Goal: Use online tool/utility: Utilize a website feature to perform a specific function

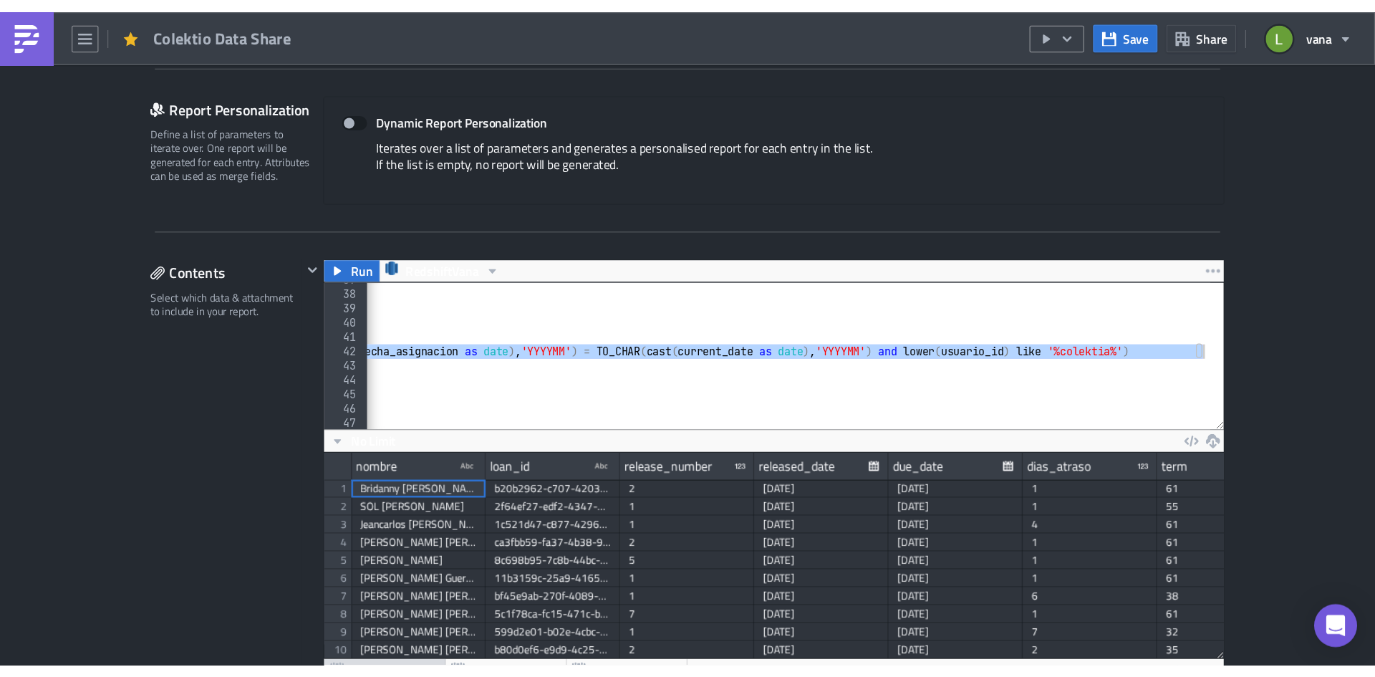
scroll to position [164, 720]
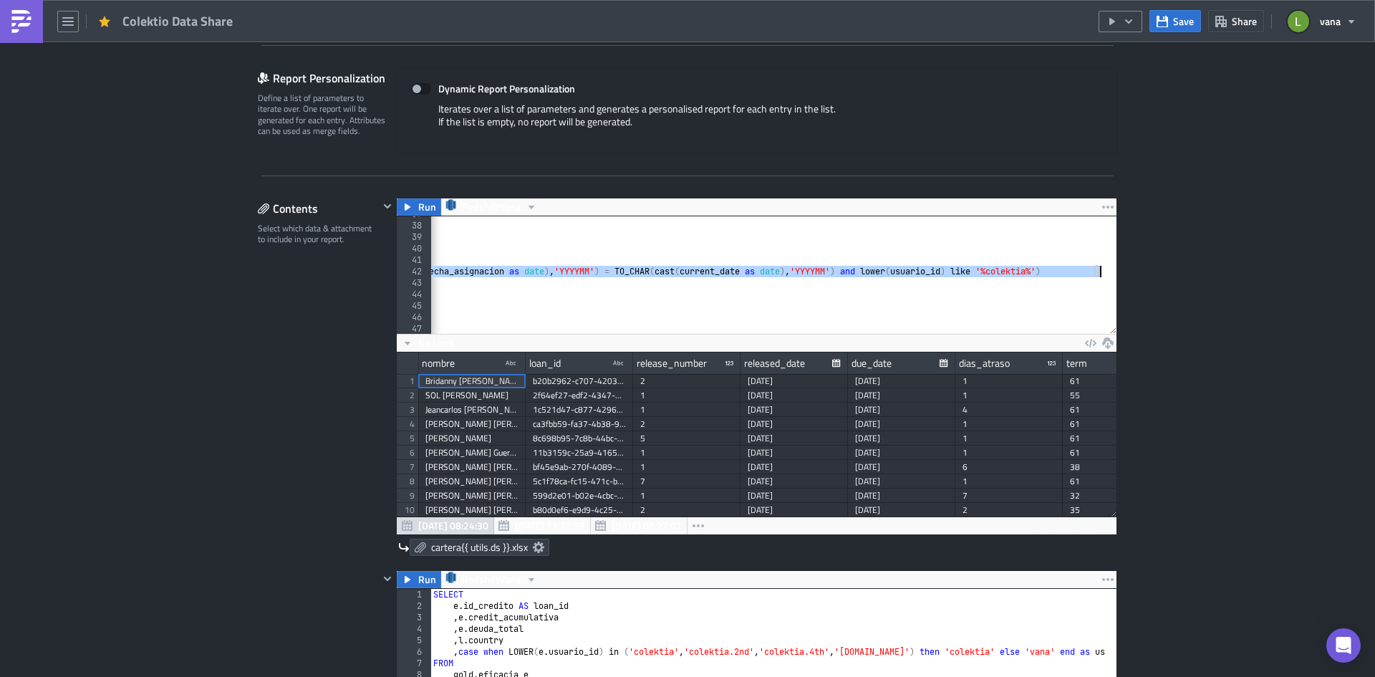
click at [657, 299] on div "LEFT JOIN silver . loan_state ls ON ls . loan_id = li . loan_id LEFT JOIN silve…" at bounding box center [252, 273] width 1888 height 130
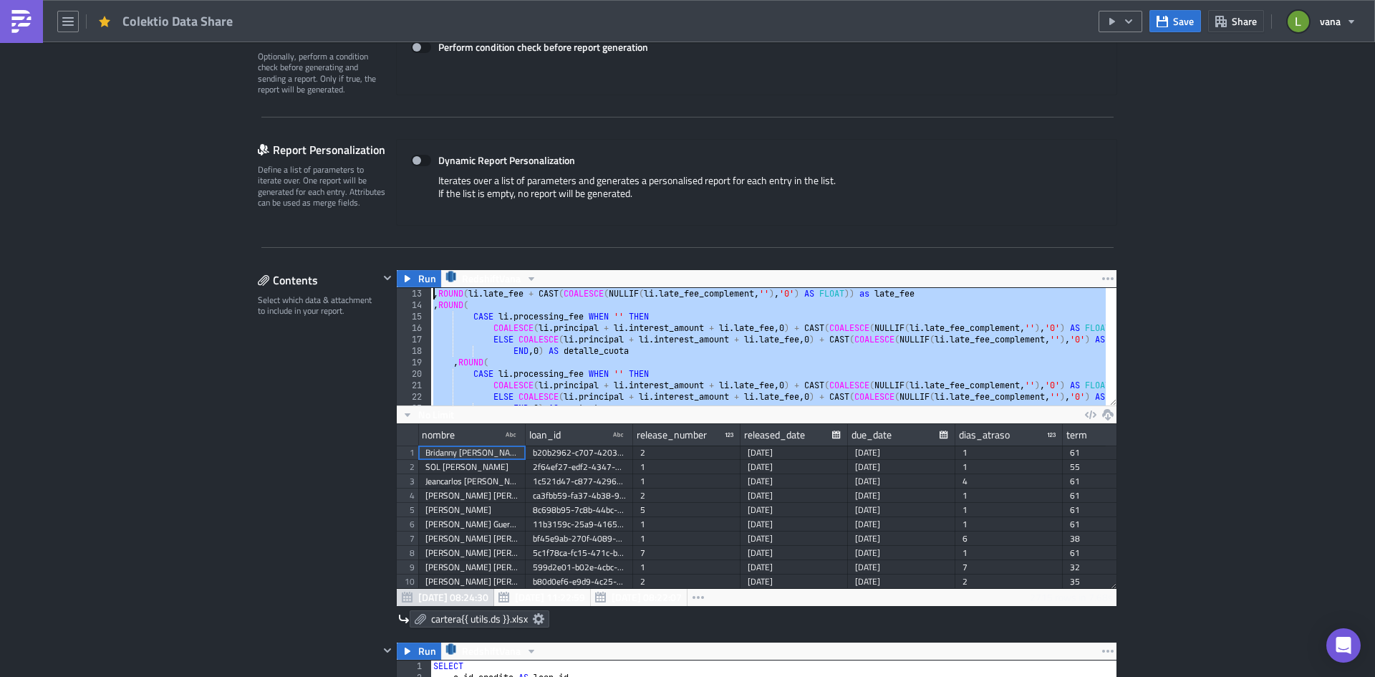
scroll to position [0, 0]
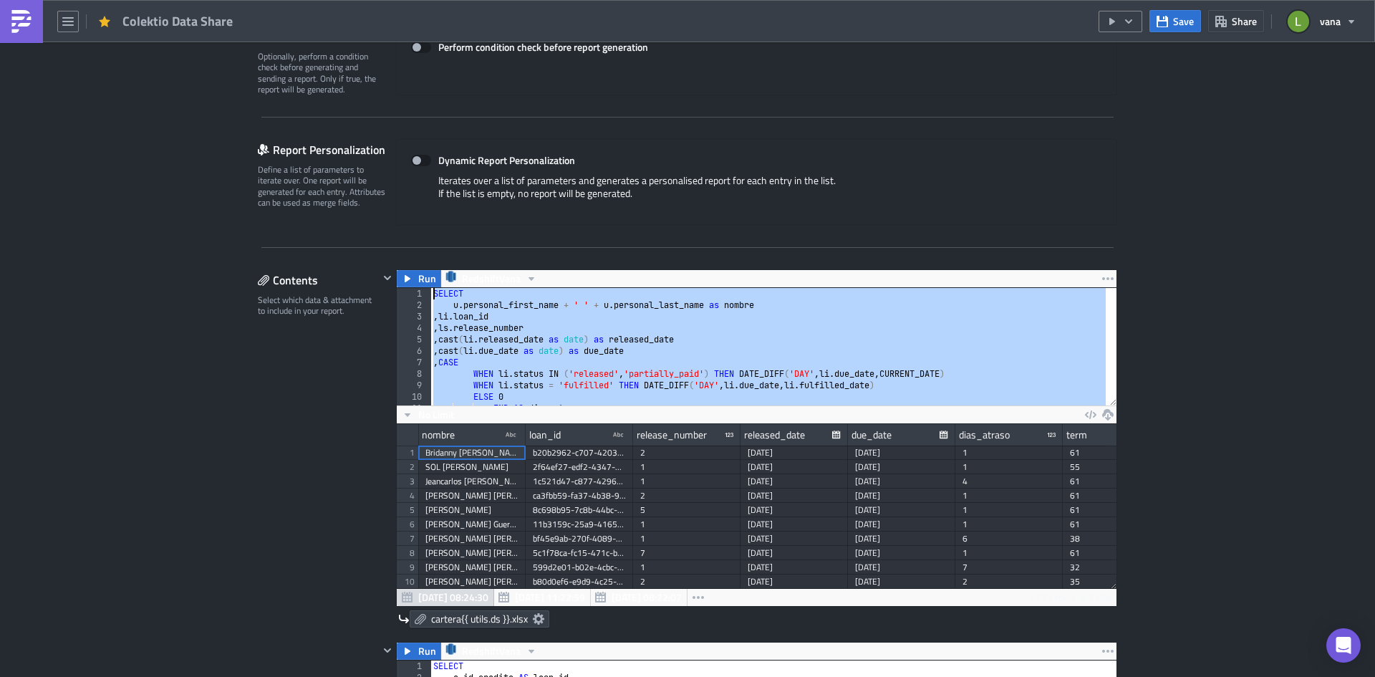
drag, startPoint x: 680, startPoint y: 388, endPoint x: 395, endPoint y: 238, distance: 322.6
paste textarea "li.status IN ('released', 'partially_paid')"
type textarea "li.status IN ('released', 'partially_paid')"
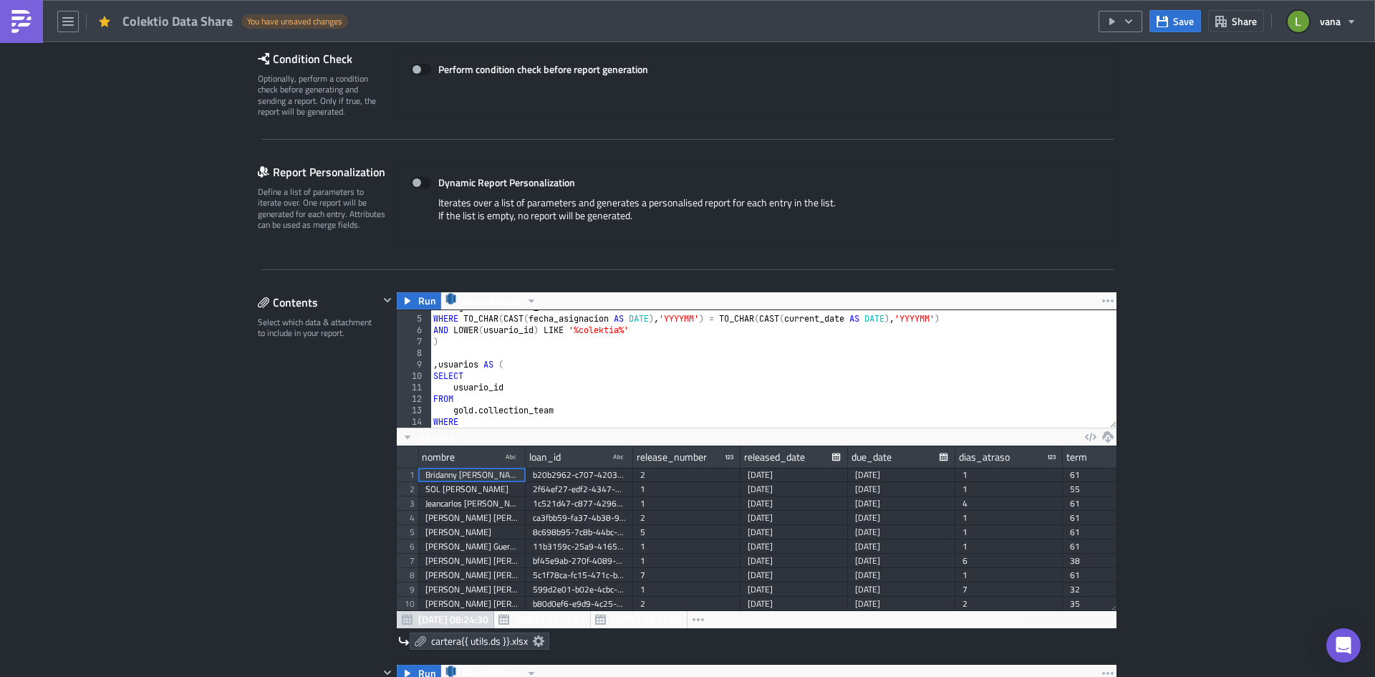
scroll to position [43, 0]
click at [475, 353] on div "FROM gold . collection_team WHERE TO_CHAR ( CAST ( fecha_asignacion AS DATE ) ,…" at bounding box center [1105, 366] width 1351 height 130
click at [500, 349] on div "FROM gold . collection_team WHERE TO_CHAR ( CAST ( fecha_asignacion AS DATE ) ,…" at bounding box center [1105, 366] width 1351 height 130
drag, startPoint x: 518, startPoint y: 349, endPoint x: 390, endPoint y: 355, distance: 128.3
click at [390, 355] on div "Run RedshiftVana 4 5 6 7 8 9 10 11 12 13 14 15 16 FROM gold . collection_team W…" at bounding box center [748, 470] width 738 height 358
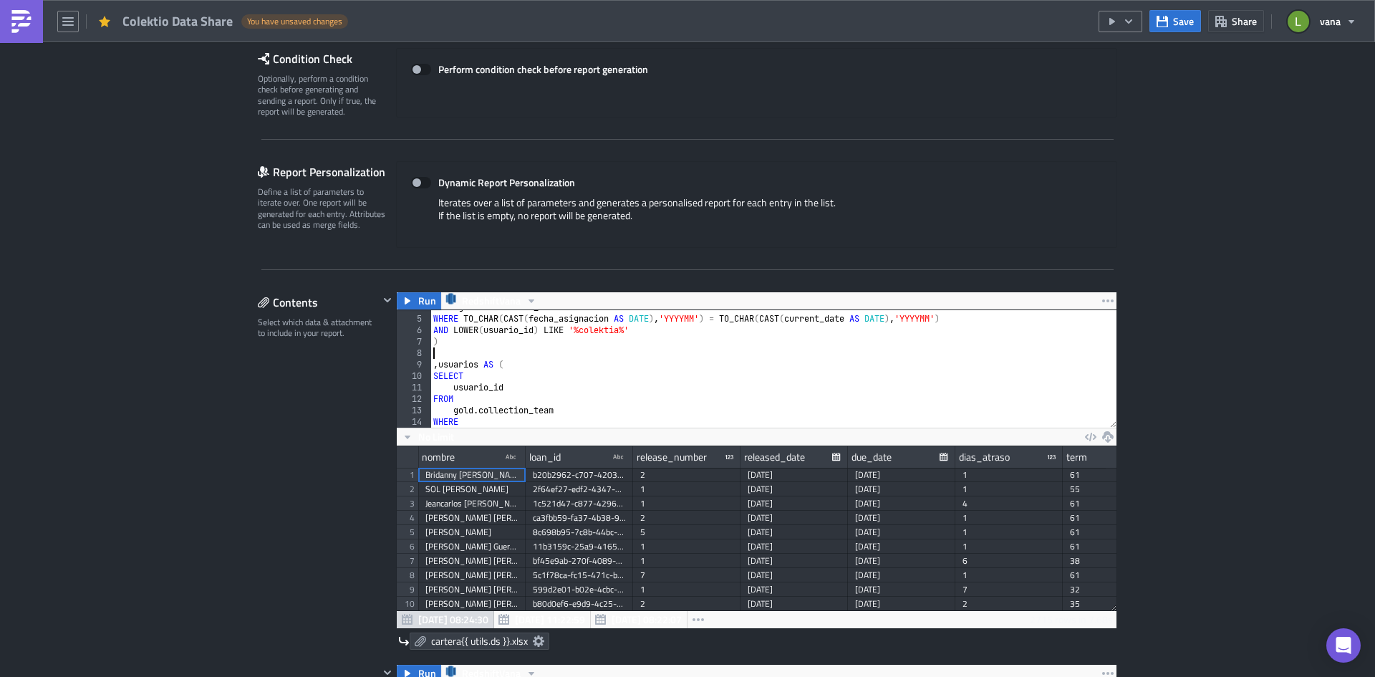
type textarea ")"
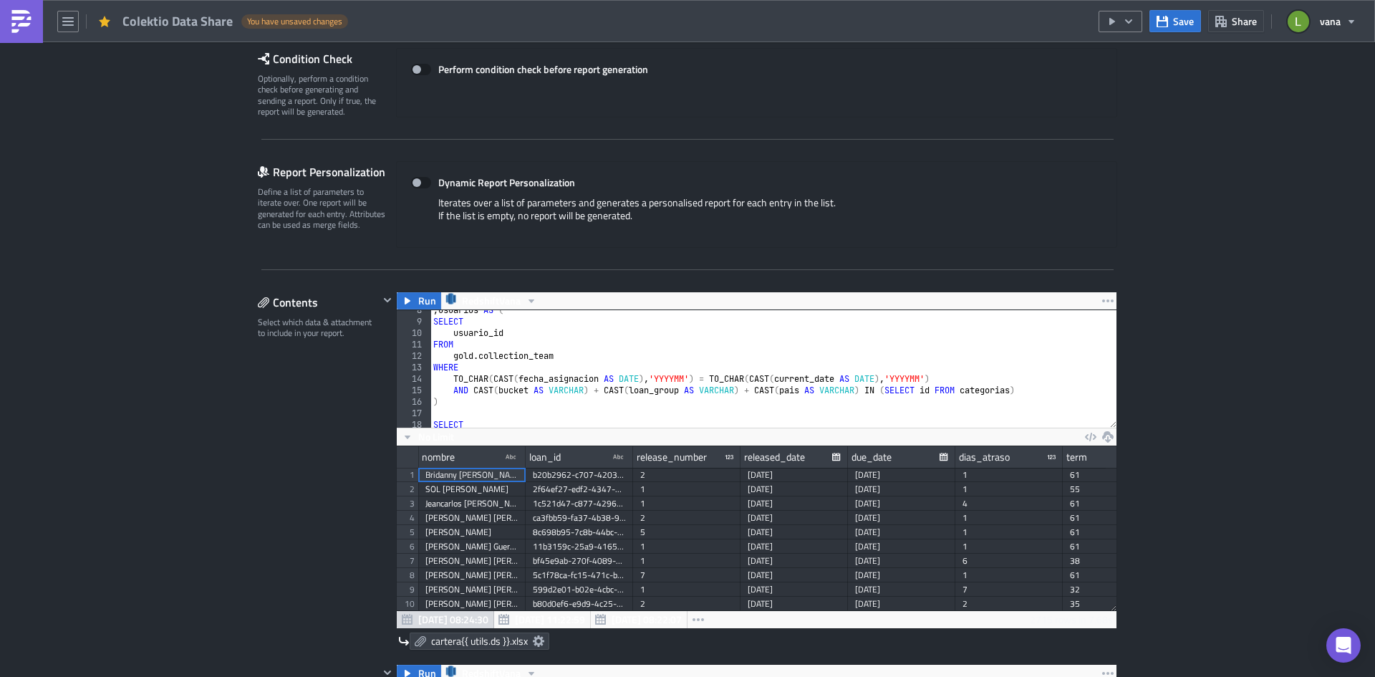
scroll to position [129, 0]
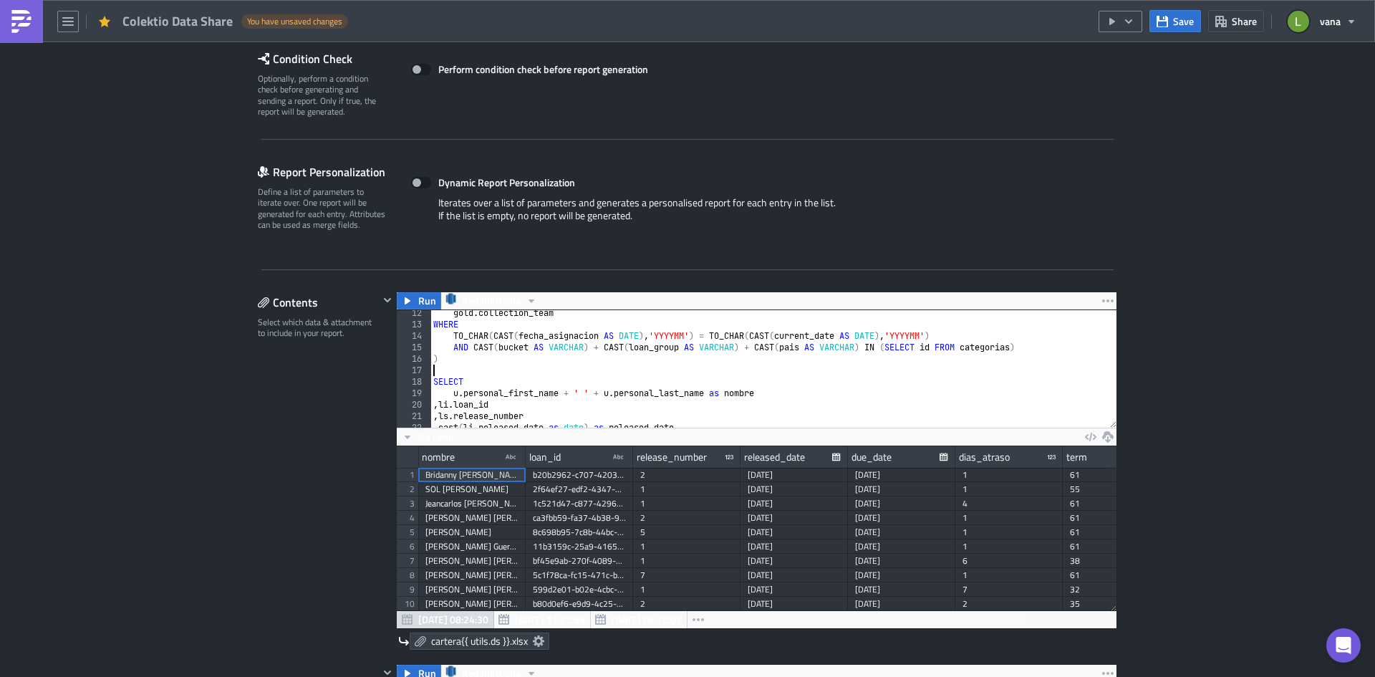
drag, startPoint x: 508, startPoint y: 370, endPoint x: 400, endPoint y: 370, distance: 107.4
click at [400, 370] on div ") 12 13 14 15 16 17 18 19 20 21 22 23 24 gold . collection_team WHERE TO_CHAR (…" at bounding box center [757, 368] width 720 height 117
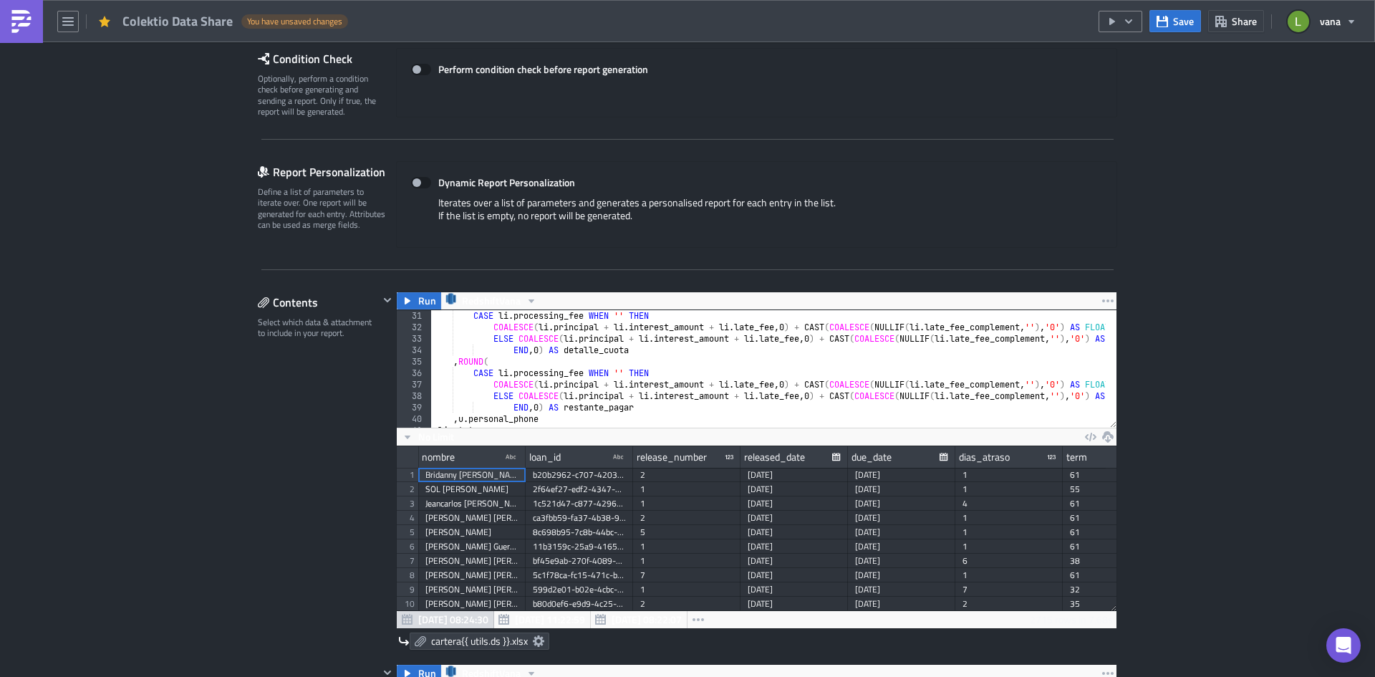
scroll to position [344, 0]
click at [418, 304] on span "Run" at bounding box center [427, 300] width 18 height 17
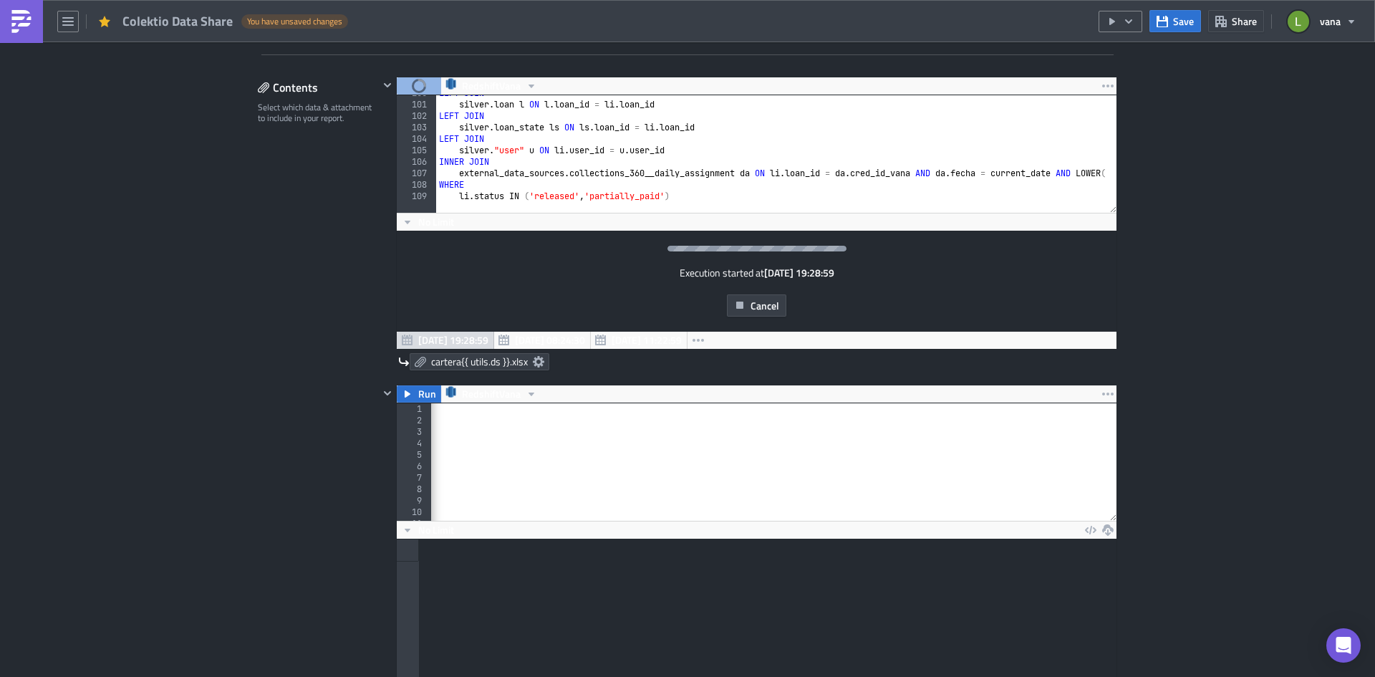
scroll to position [0, 0]
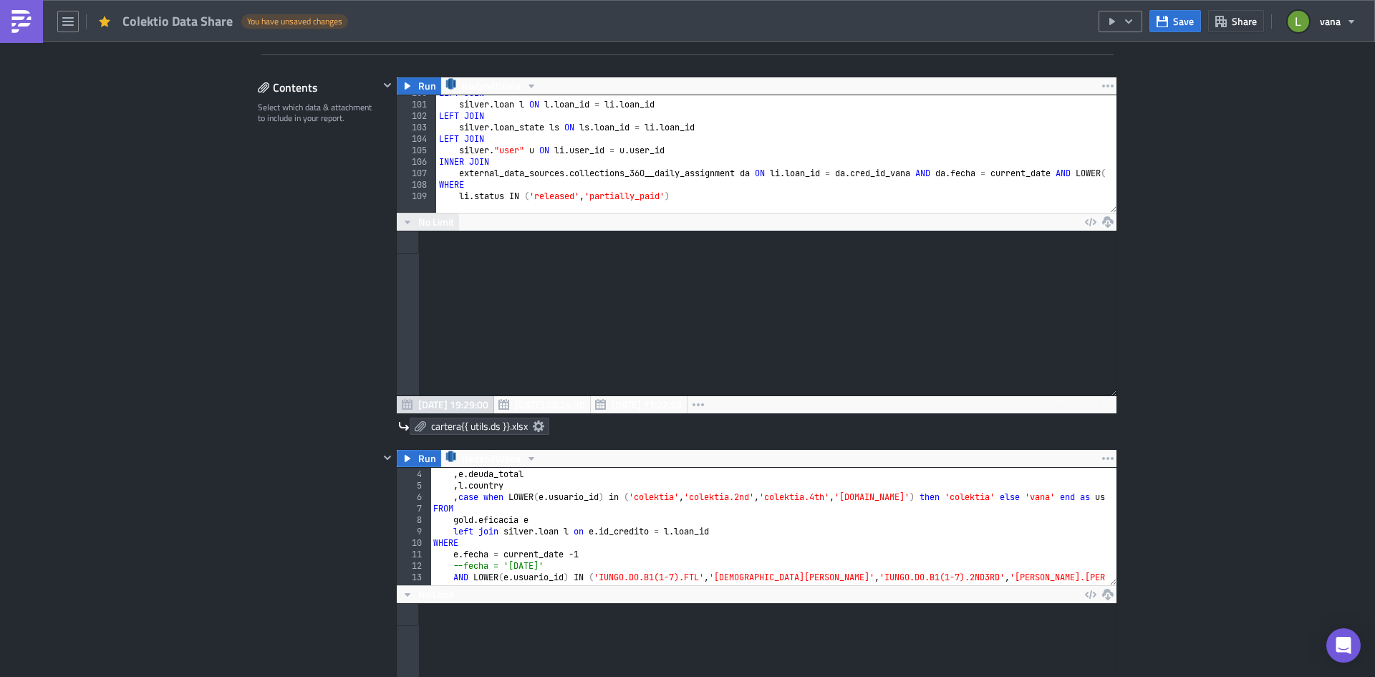
click at [426, 221] on span "No Limit" at bounding box center [436, 221] width 36 height 15
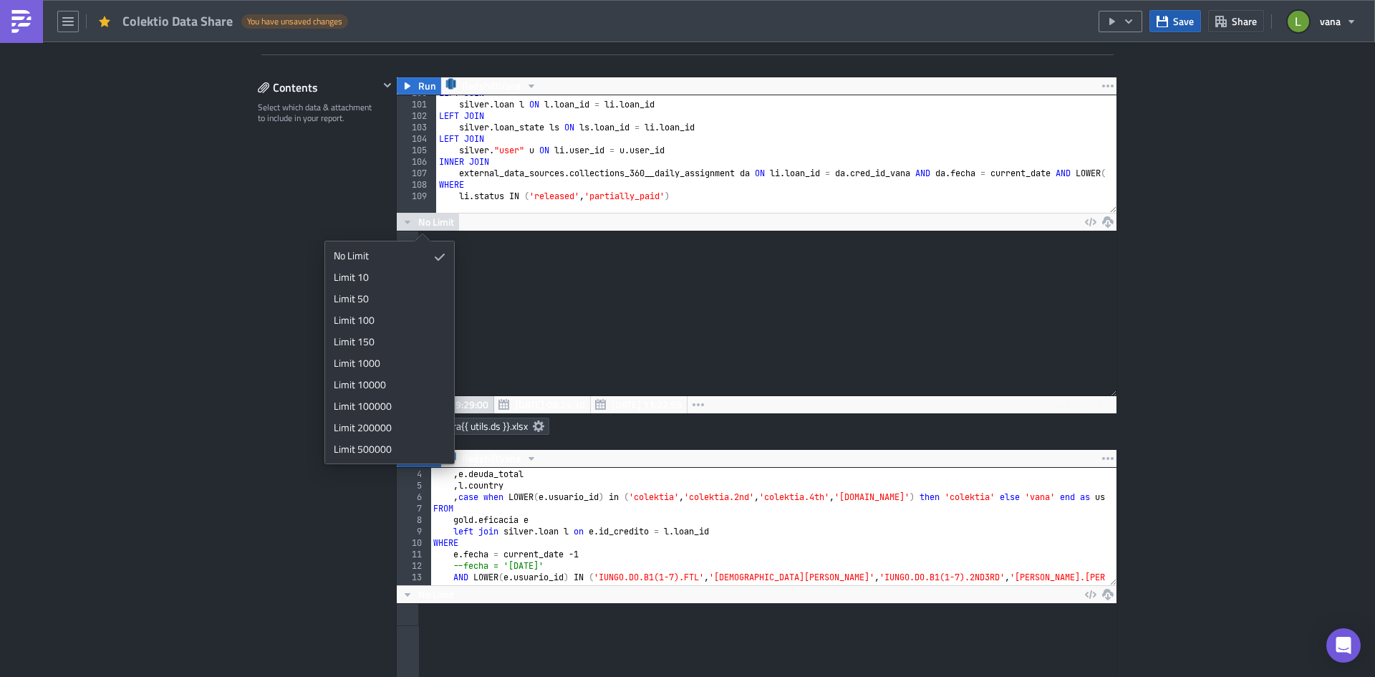
click at [1099, 16] on span "Save" at bounding box center [1183, 21] width 21 height 15
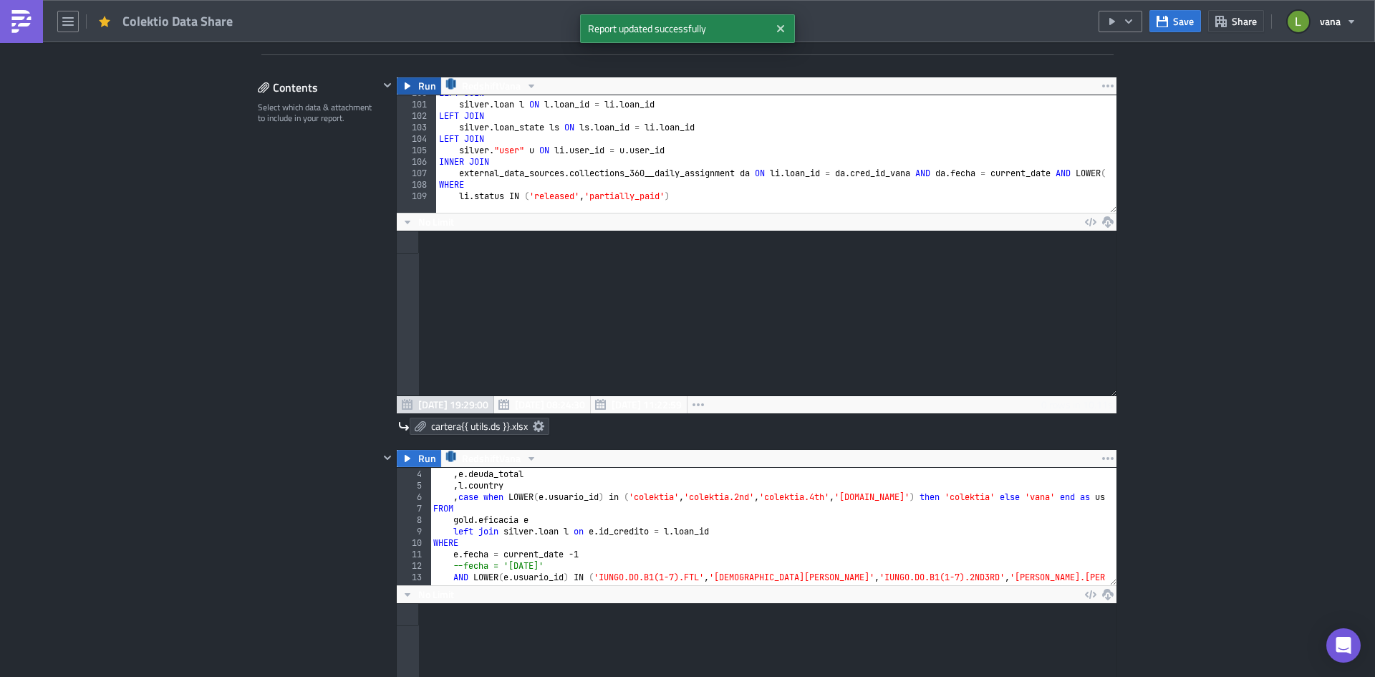
click at [423, 90] on span "Run" at bounding box center [427, 85] width 18 height 17
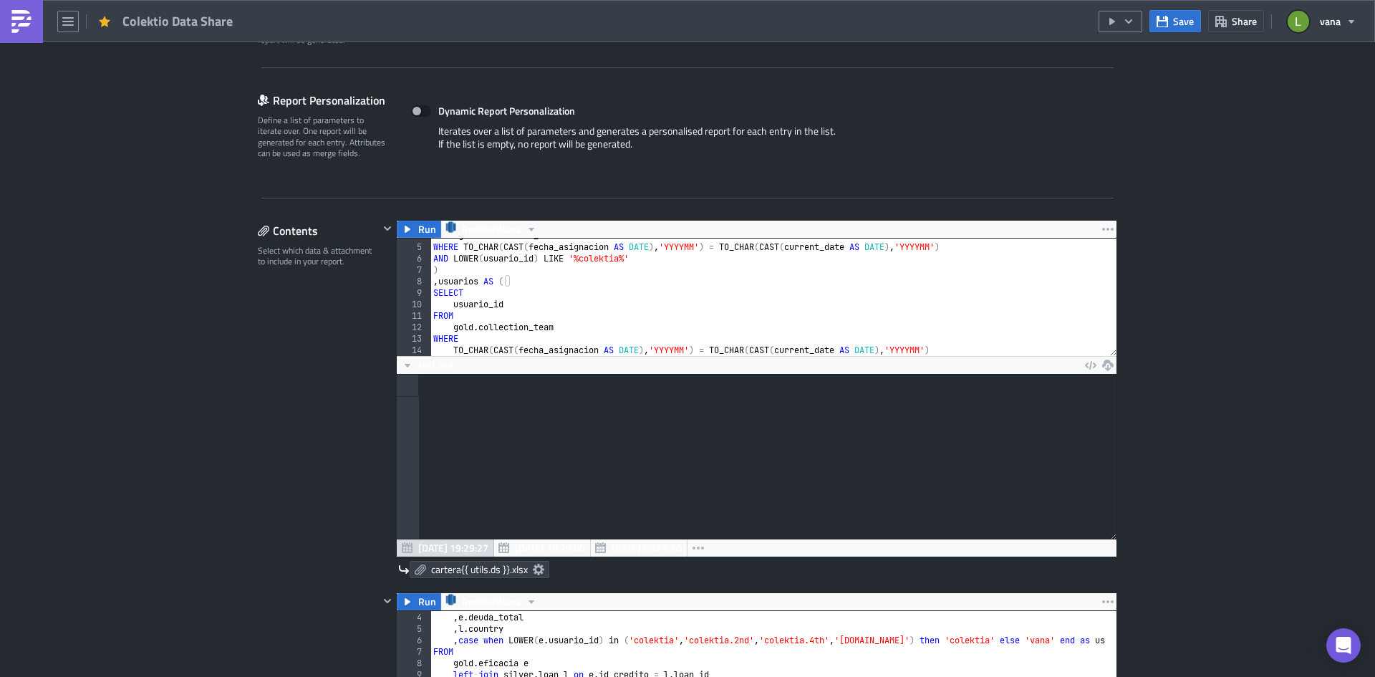
click at [477, 420] on div at bounding box center [757, 457] width 720 height 164
click at [444, 391] on div at bounding box center [757, 386] width 720 height 22
click at [543, 522] on div at bounding box center [757, 457] width 720 height 164
click at [541, 522] on span "Oct 02 19:29:00" at bounding box center [550, 547] width 70 height 15
click at [614, 522] on span "[DATE] 08:24:30" at bounding box center [647, 547] width 70 height 15
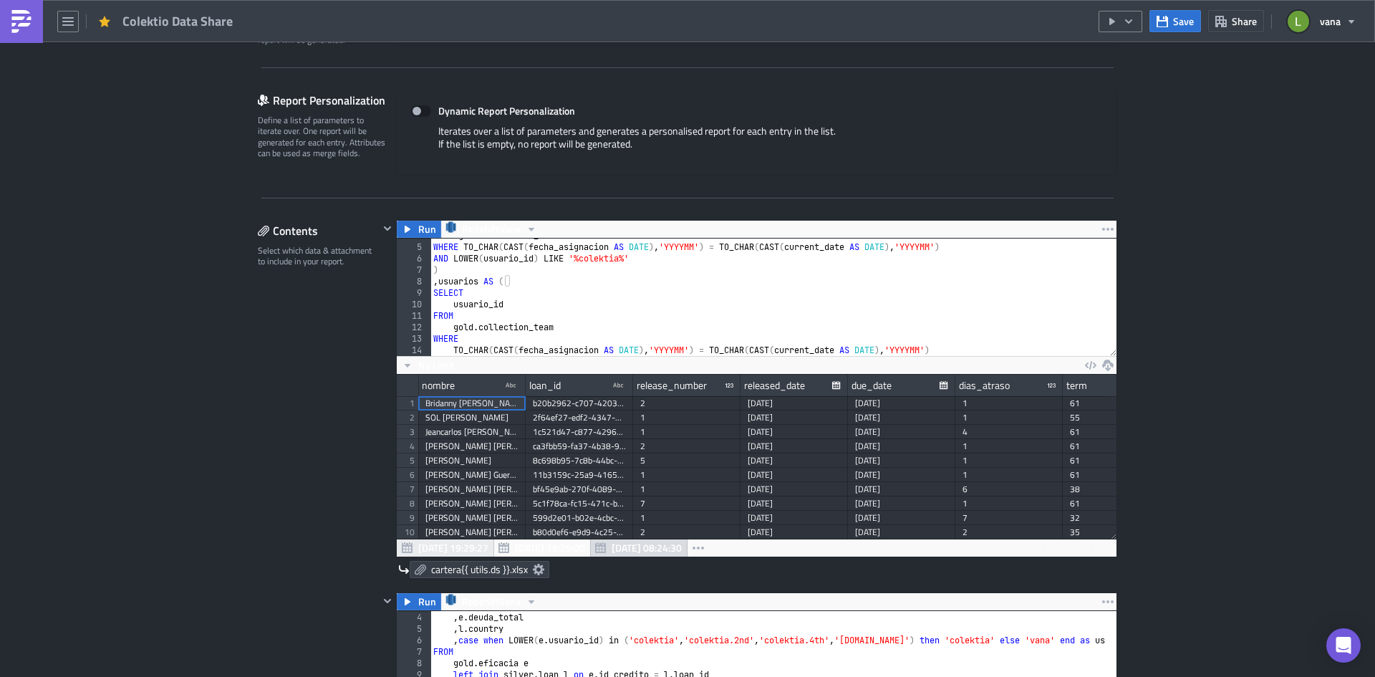
click at [463, 522] on span "Oct 02 19:29:27" at bounding box center [453, 547] width 70 height 15
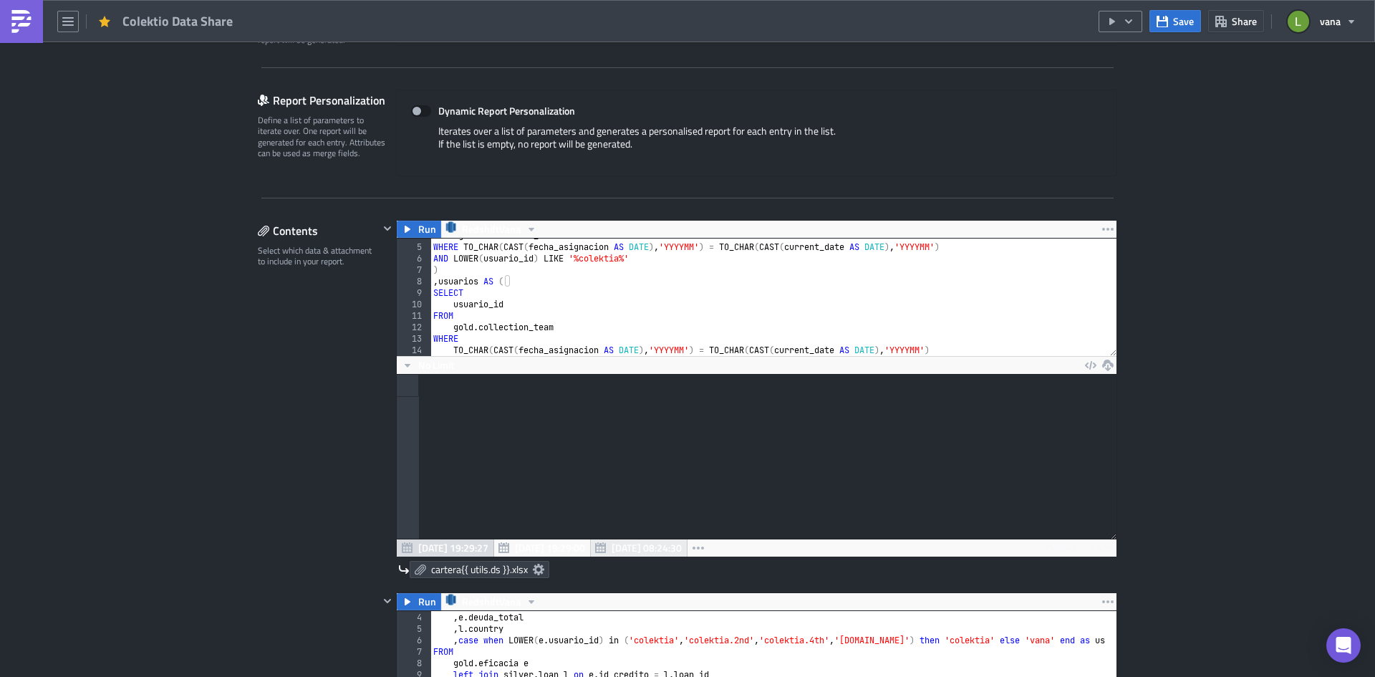
click at [645, 522] on span "[DATE] 08:24:30" at bounding box center [647, 547] width 70 height 15
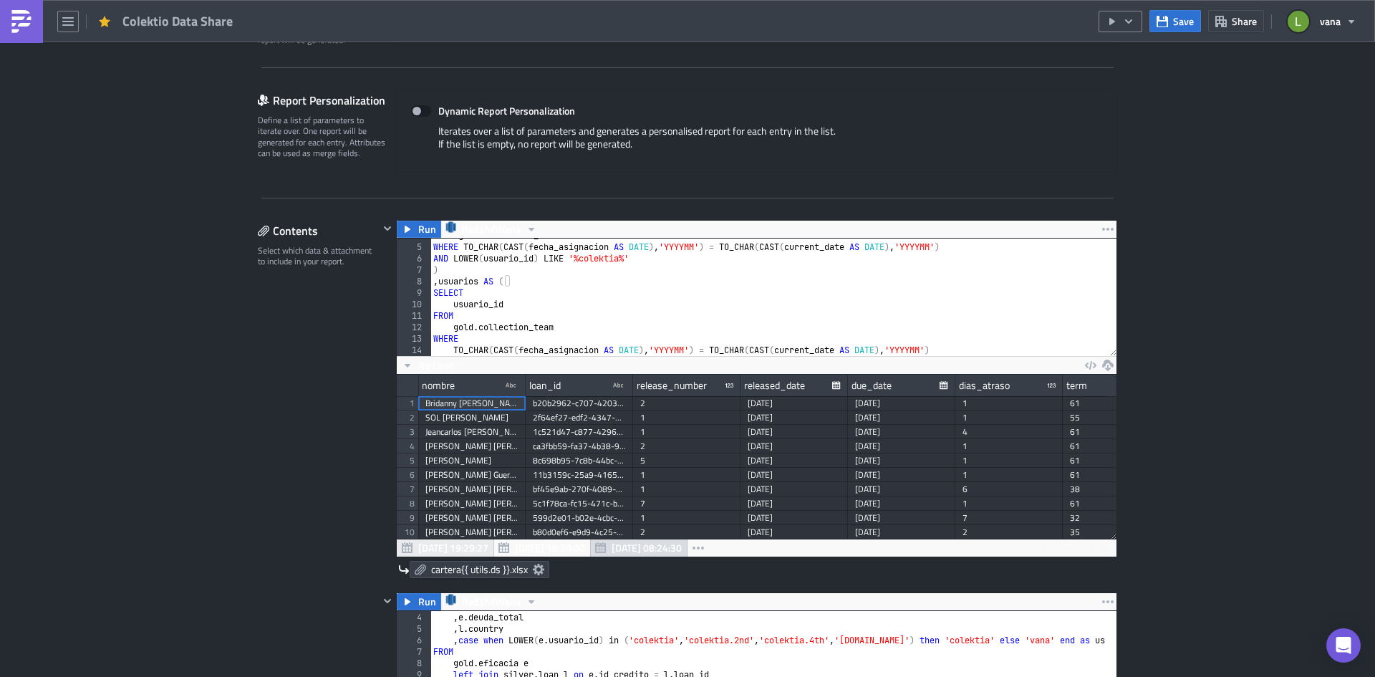
click at [432, 522] on span "Oct 02 19:29:27" at bounding box center [453, 547] width 70 height 15
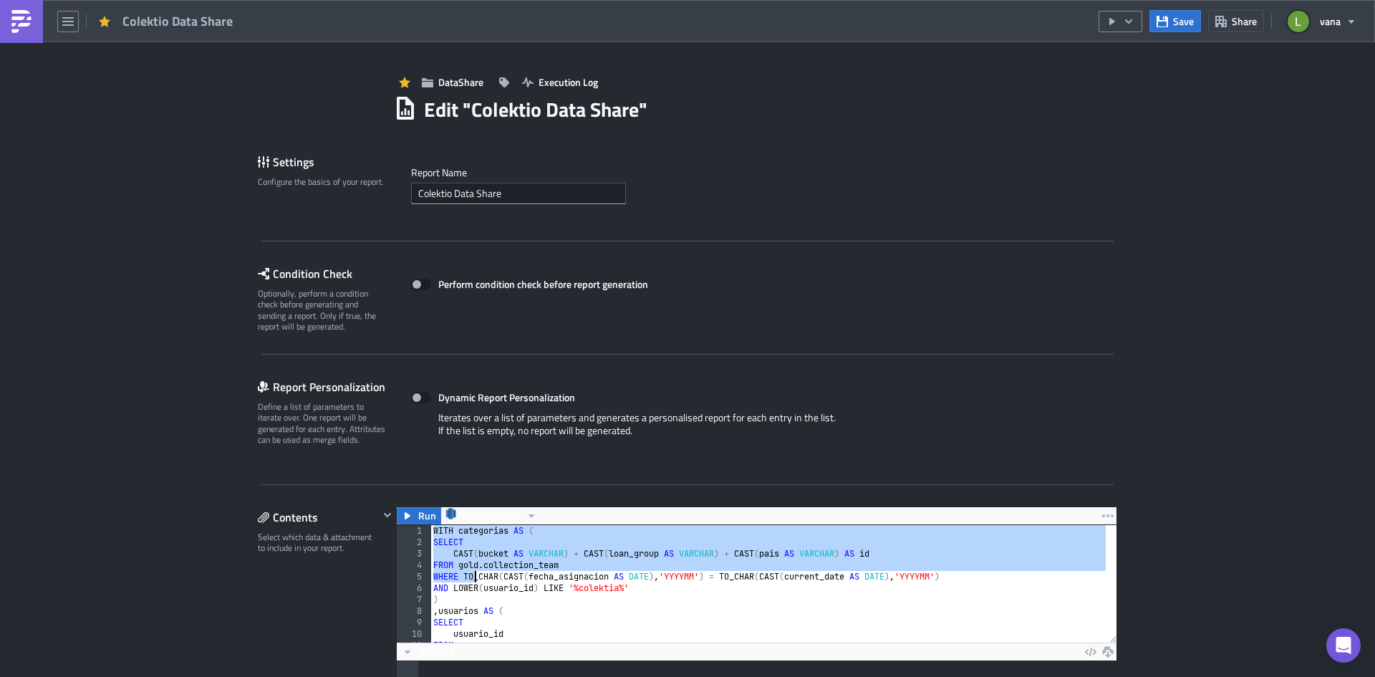
drag, startPoint x: 429, startPoint y: 533, endPoint x: 468, endPoint y: 574, distance: 56.7
click at [468, 522] on div "WITH categorias AS ( SELECT CAST ( bucket AS VARCHAR ) + CAST ( loan_group AS V…" at bounding box center [1105, 590] width 1351 height 130
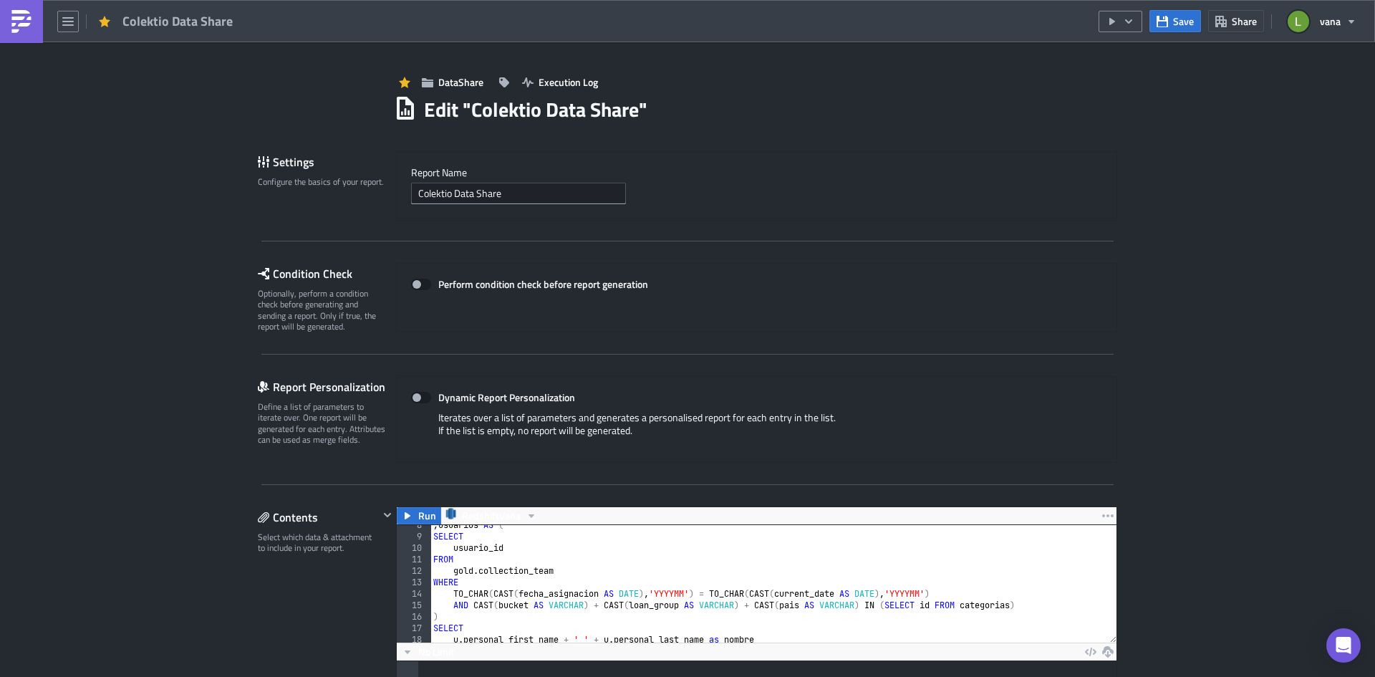
click at [512, 522] on div ", usuarios AS ( SELECT usuario_id FROM gold . collection_team WHERE TO_CHAR ( C…" at bounding box center [1105, 584] width 1351 height 130
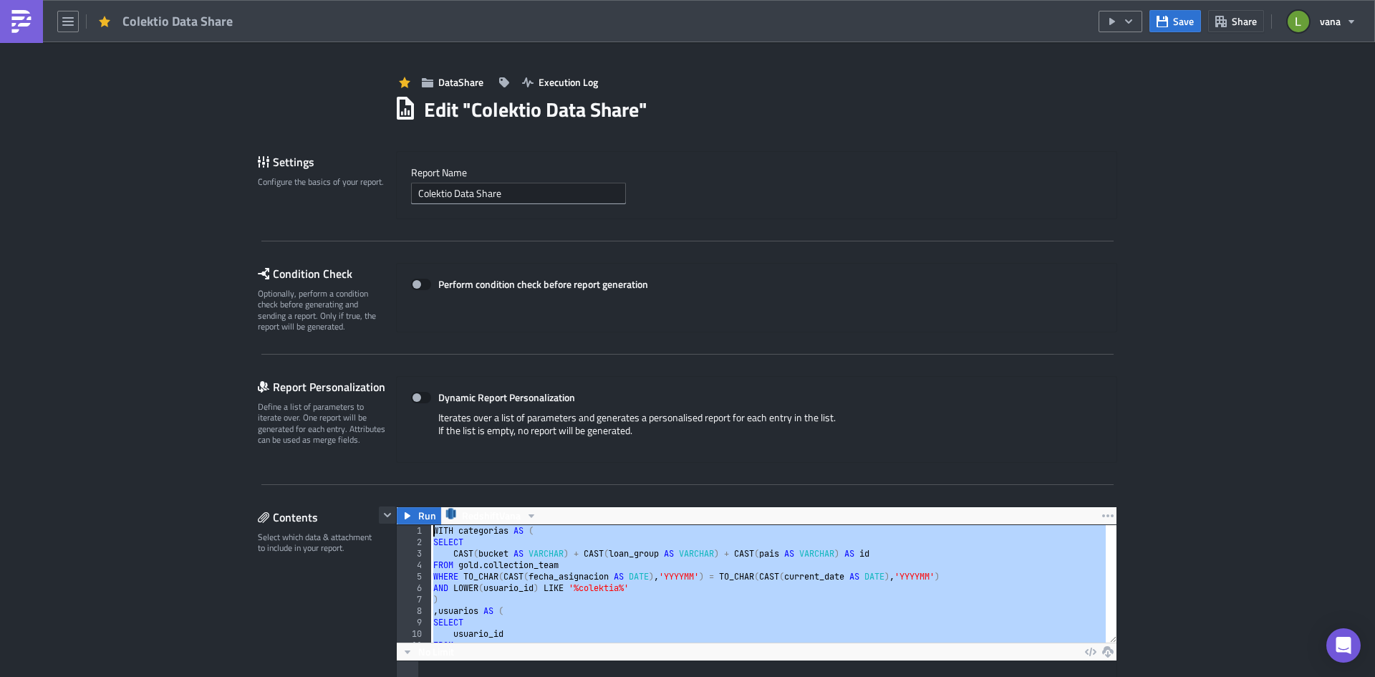
drag, startPoint x: 691, startPoint y: 339, endPoint x: 386, endPoint y: 509, distance: 349.1
click at [386, 509] on div "Run RedshiftVana usuario_id 1 2 3 4 5 6 7 8 9 10 11 12 WITH categorias AS ( SEL…" at bounding box center [748, 685] width 738 height 358
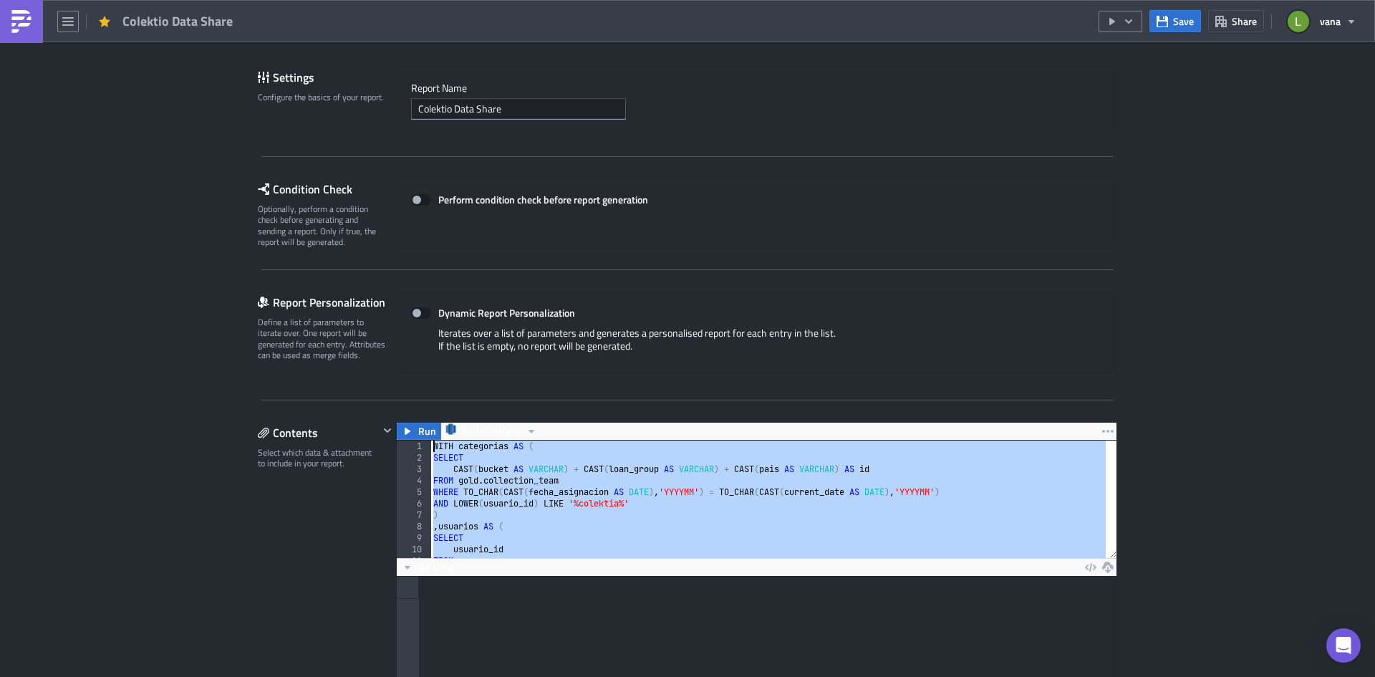
scroll to position [72, 0]
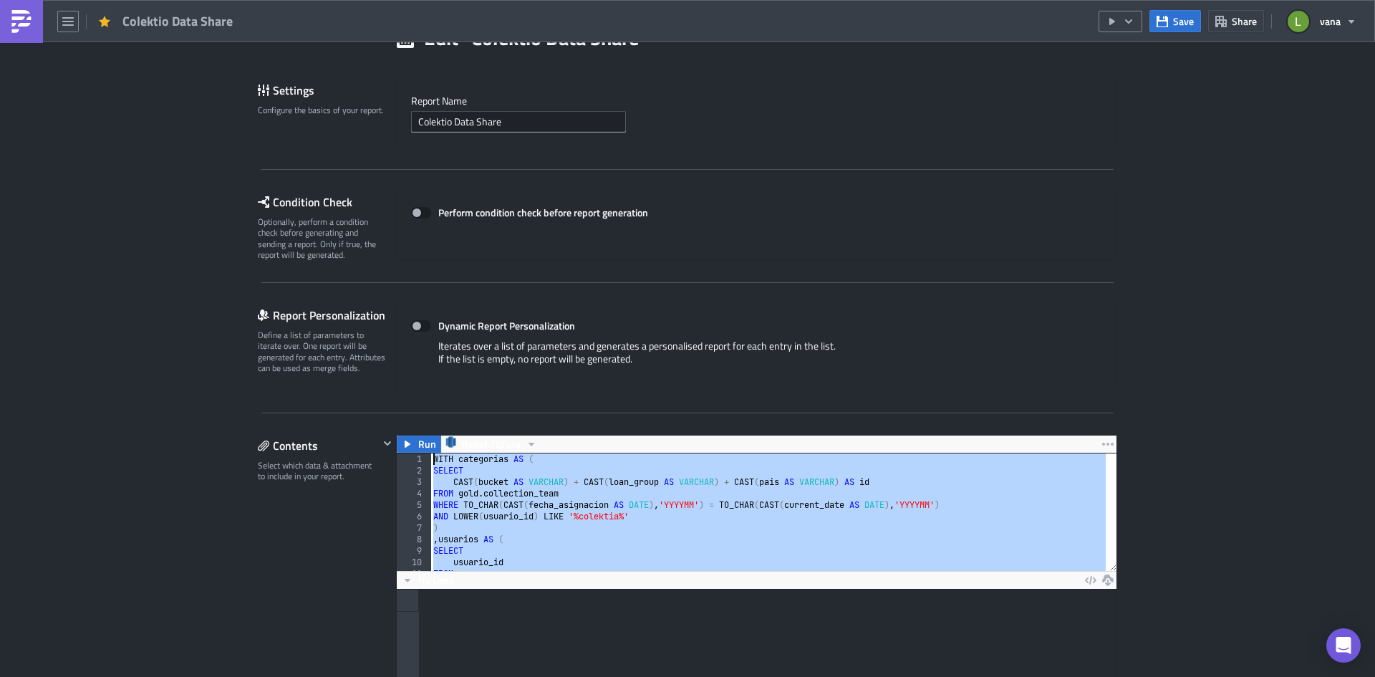
click at [865, 359] on div "Iterates over a list of parameters and generates a personalised report for each…" at bounding box center [756, 357] width 691 height 37
click at [652, 492] on div "WITH categorias AS ( SELECT CAST ( bucket AS VARCHAR ) + CAST ( loan_group AS V…" at bounding box center [767, 511] width 675 height 117
type textarea "FROM gold.collection_team"
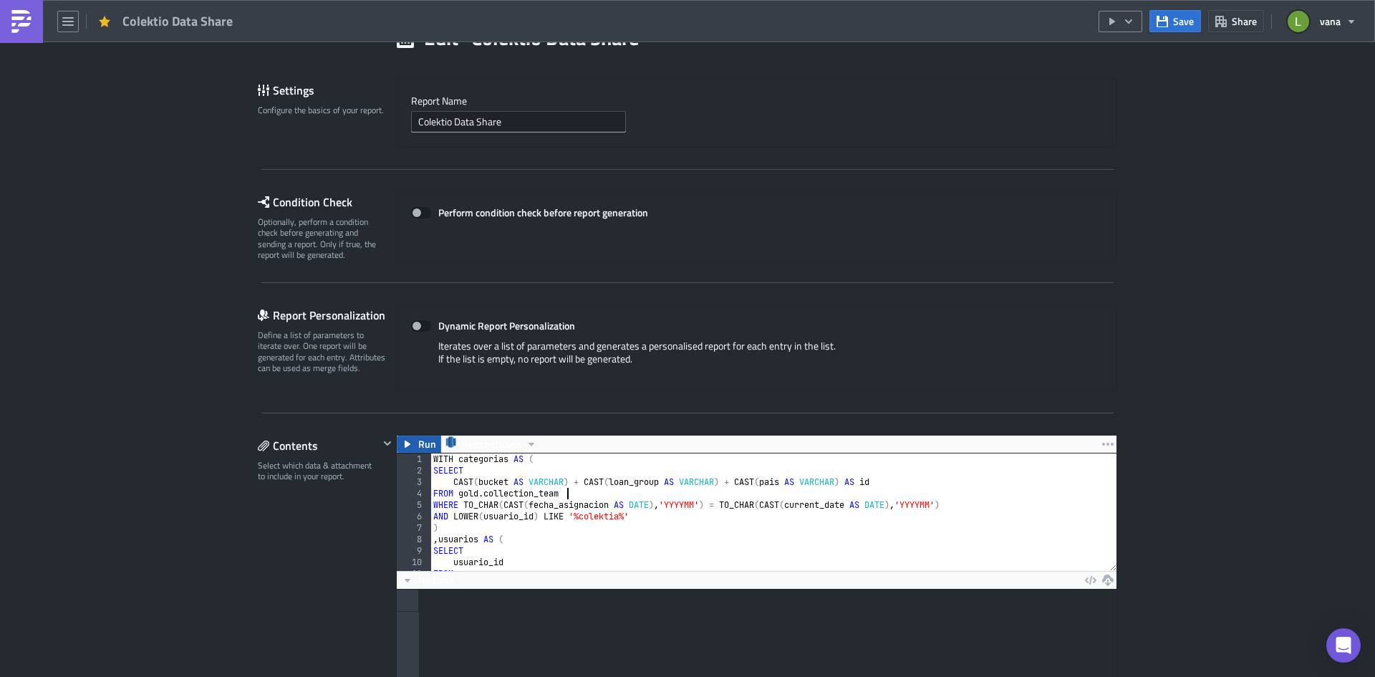
click at [420, 443] on span "Run" at bounding box center [427, 443] width 18 height 17
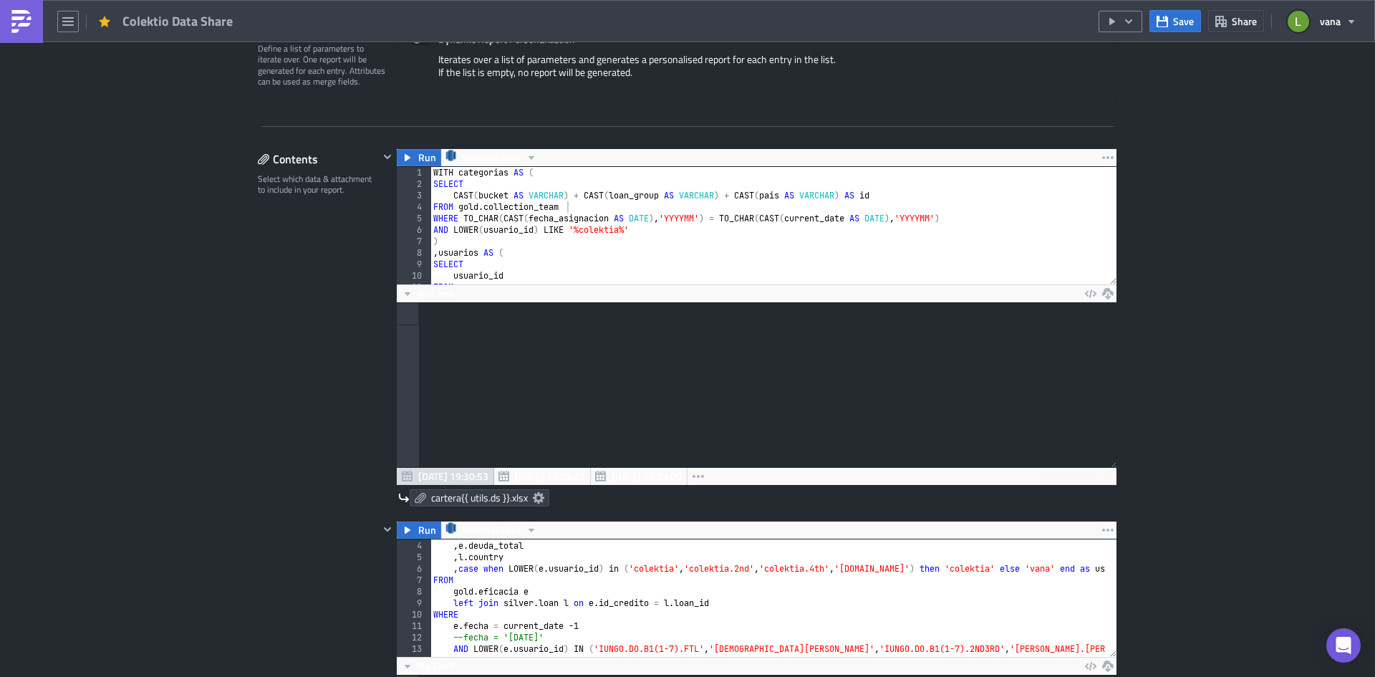
scroll to position [164, 720]
drag, startPoint x: 504, startPoint y: 351, endPoint x: 453, endPoint y: 384, distance: 61.2
click at [504, 352] on div at bounding box center [757, 385] width 720 height 164
click at [443, 327] on div at bounding box center [757, 385] width 720 height 164
click at [434, 321] on div at bounding box center [757, 314] width 720 height 22
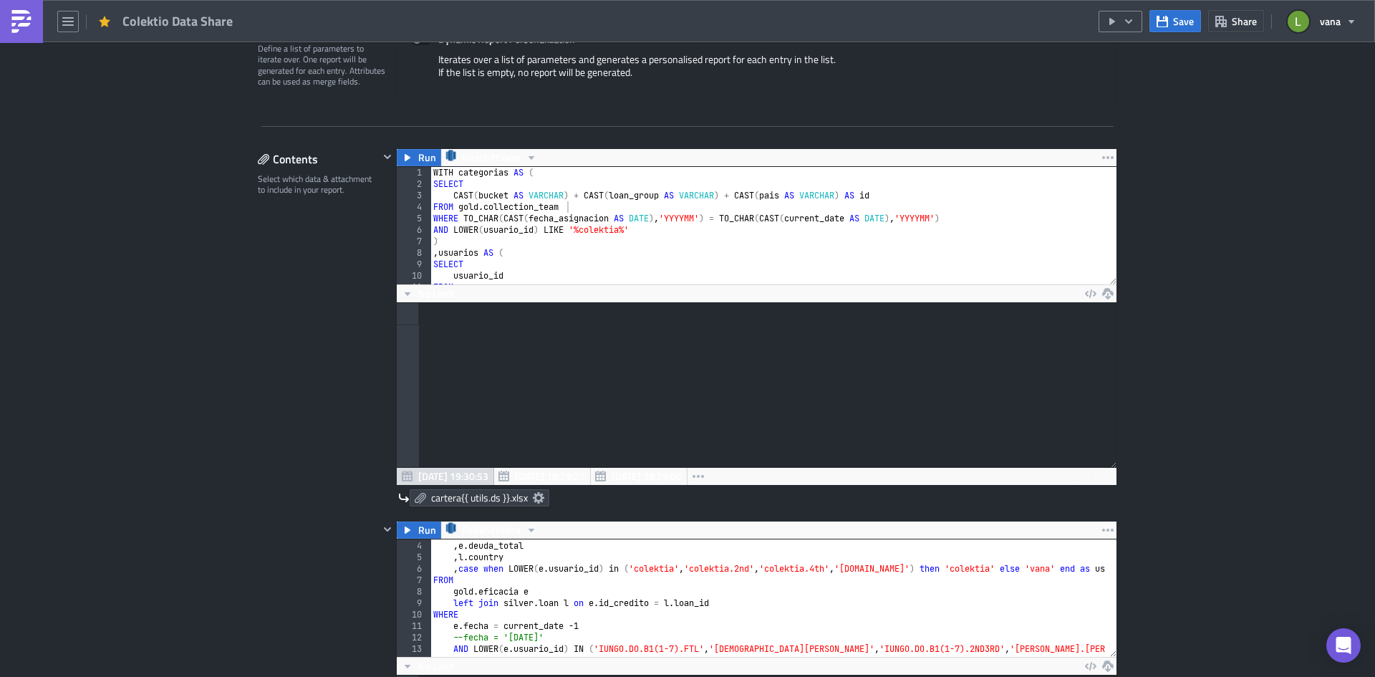
scroll to position [0, 0]
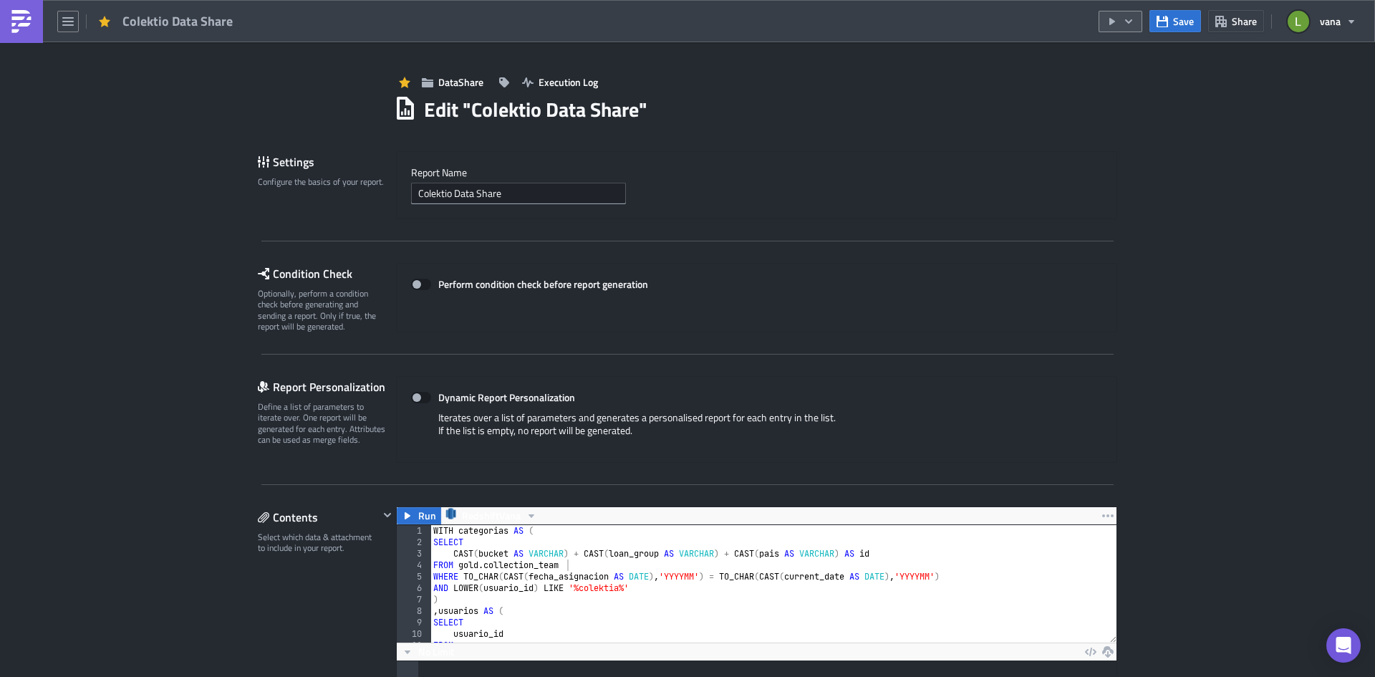
click at [1099, 21] on icon "button" at bounding box center [1128, 21] width 11 height 11
click at [1099, 55] on div "Send Just to Me" at bounding box center [1164, 57] width 112 height 14
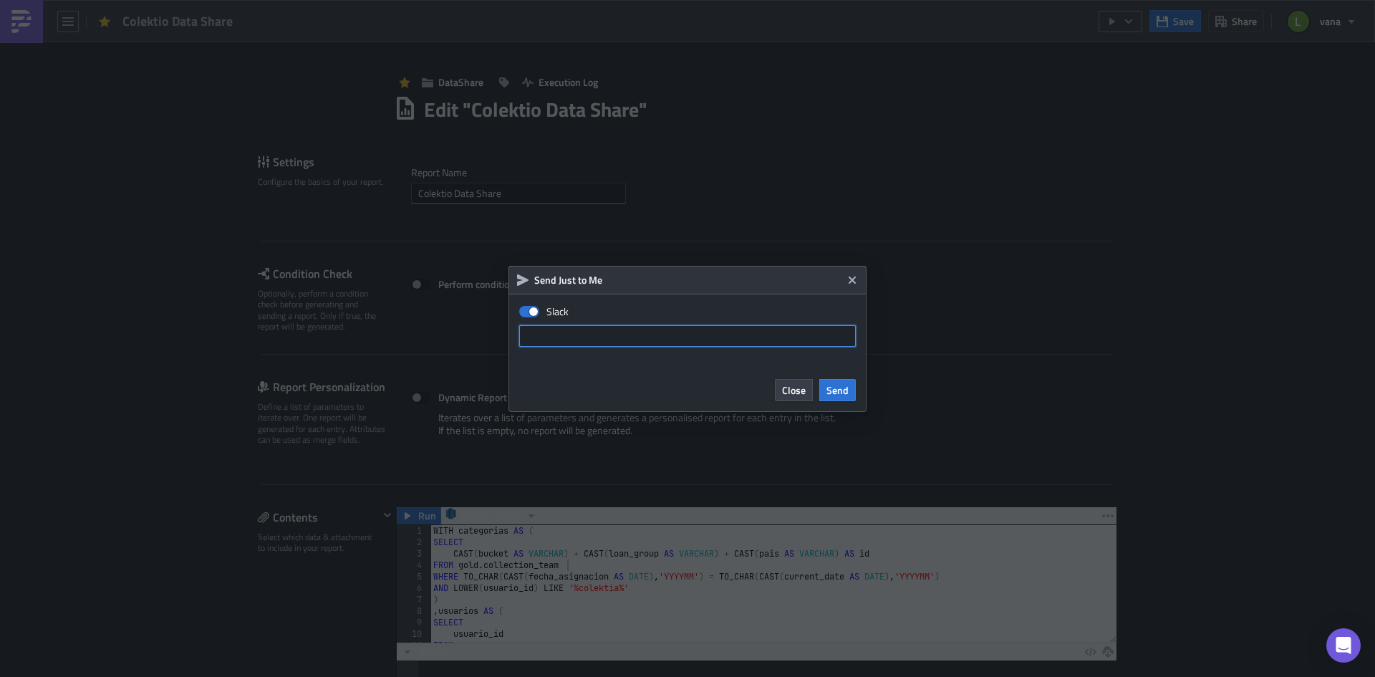
click at [652, 335] on input "text" at bounding box center [687, 335] width 337 height 21
paste input "D06MT1FLHLK"
type input "D06MT1FLHLK"
click at [841, 390] on span "Send" at bounding box center [837, 389] width 22 height 15
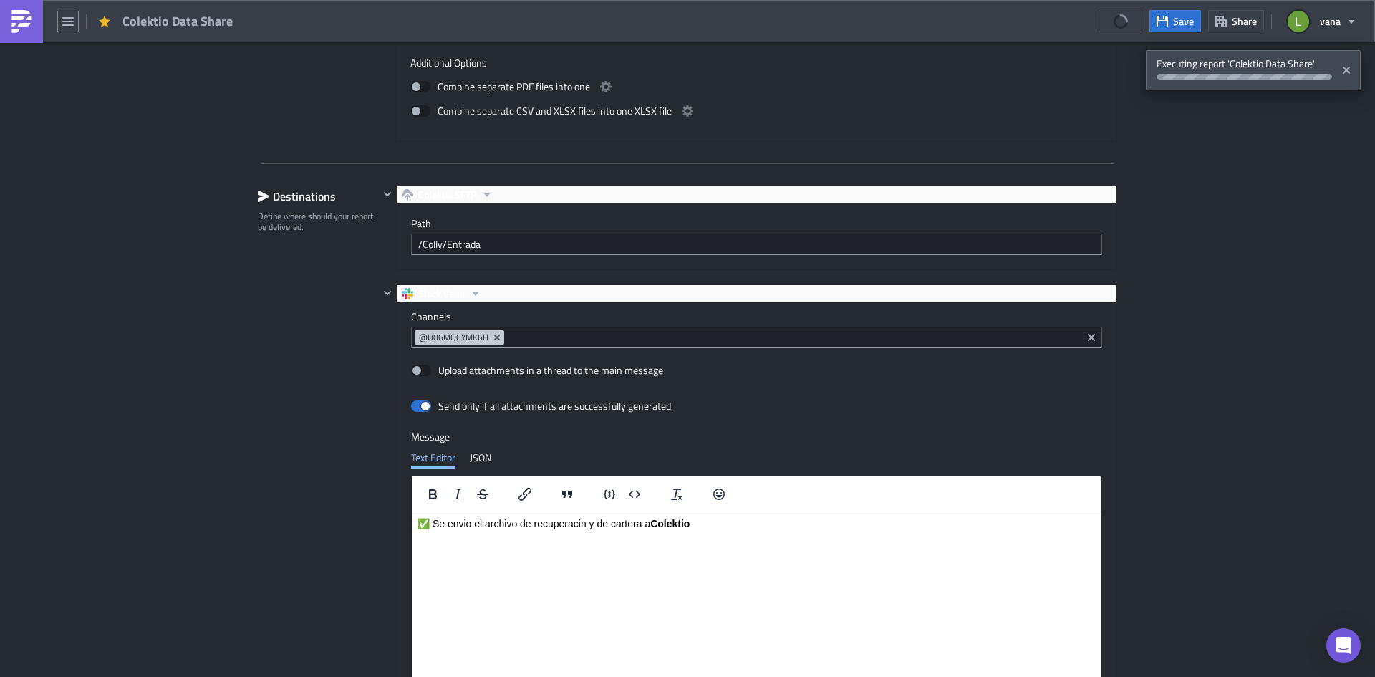
scroll to position [1432, 0]
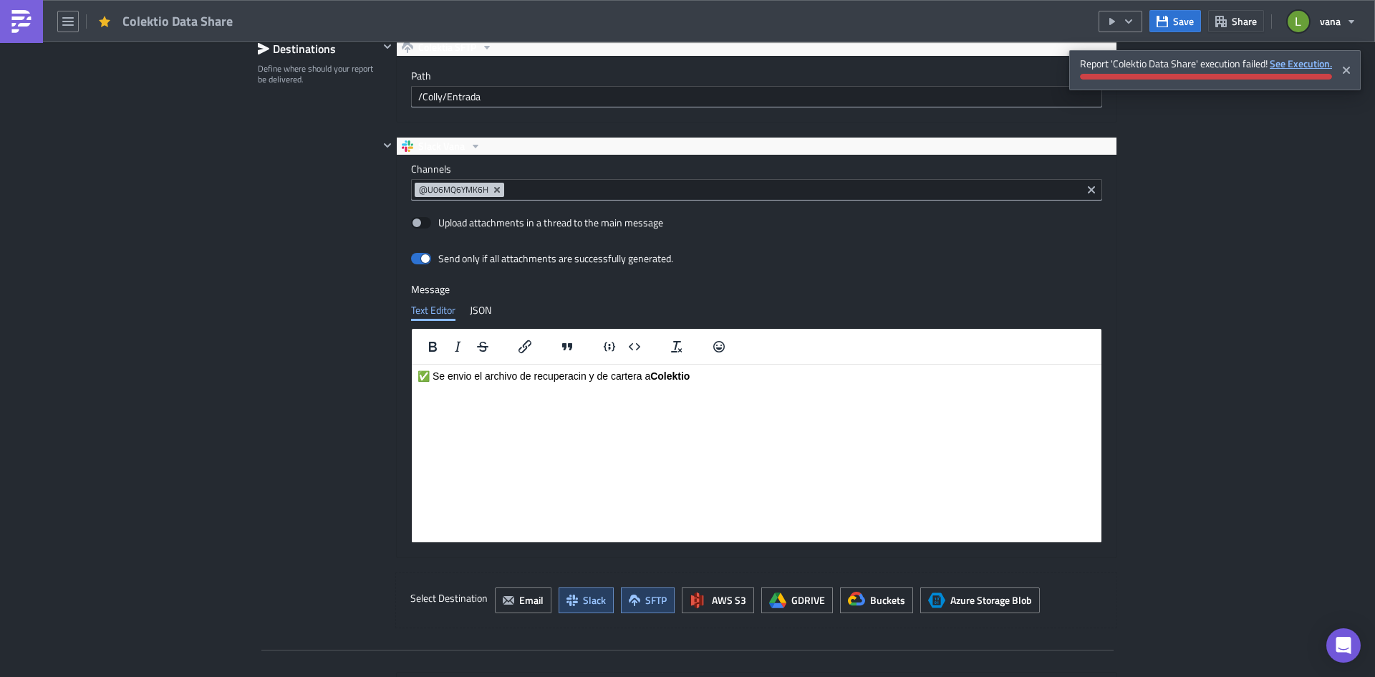
click at [1099, 65] on strong "See Execution." at bounding box center [1301, 63] width 62 height 15
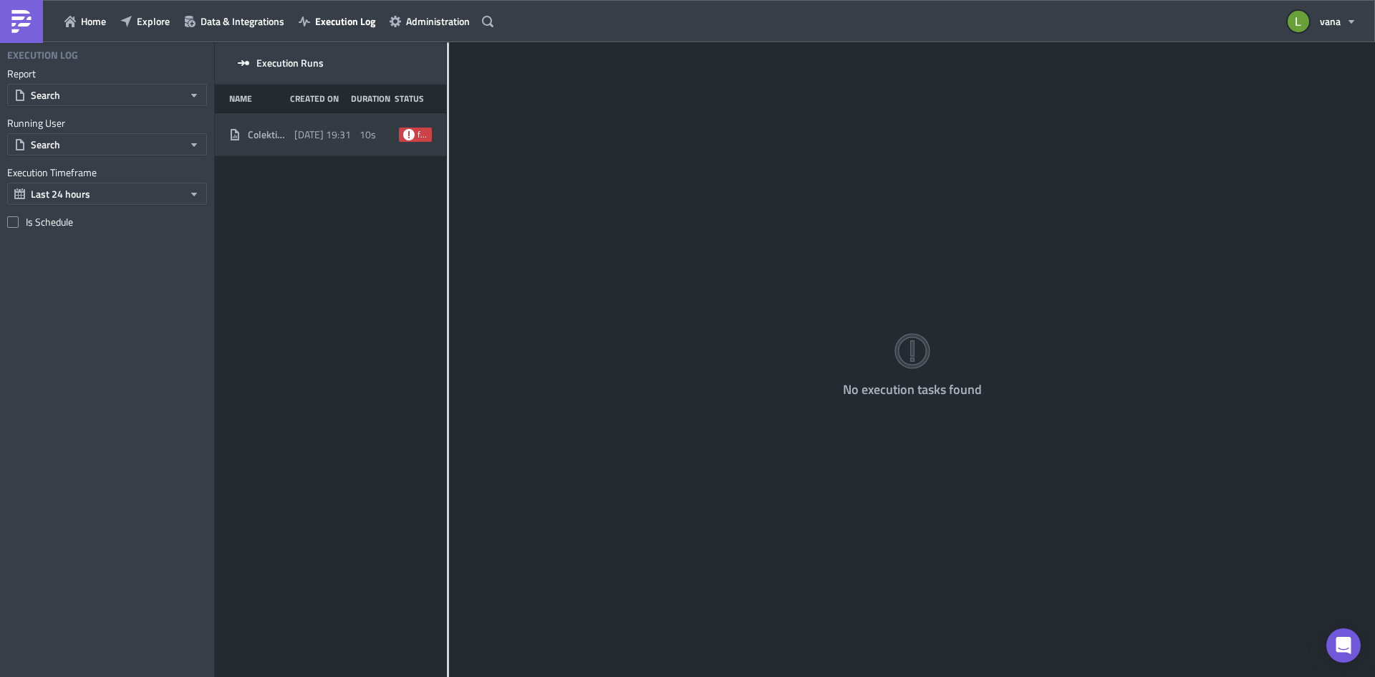
click at [301, 140] on span "[DATE] 19:31" at bounding box center [322, 134] width 57 height 13
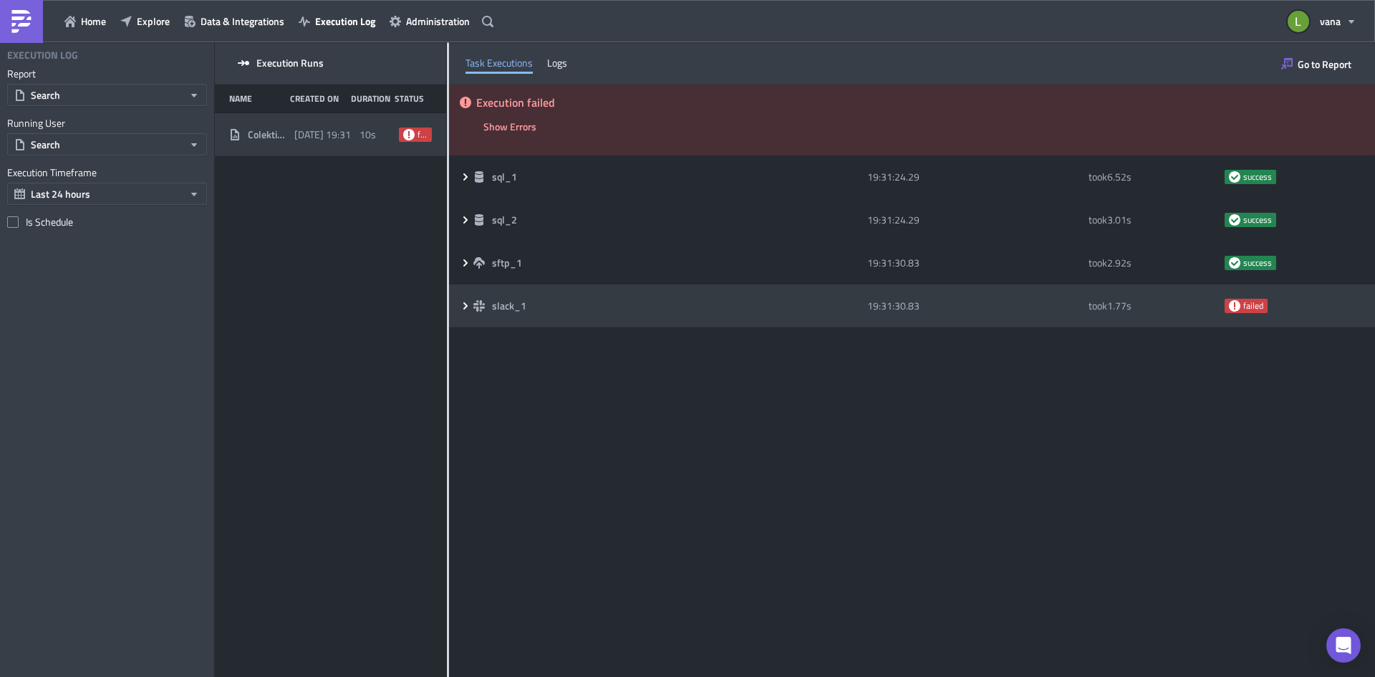
click at [465, 304] on icon at bounding box center [465, 304] width 4 height 7
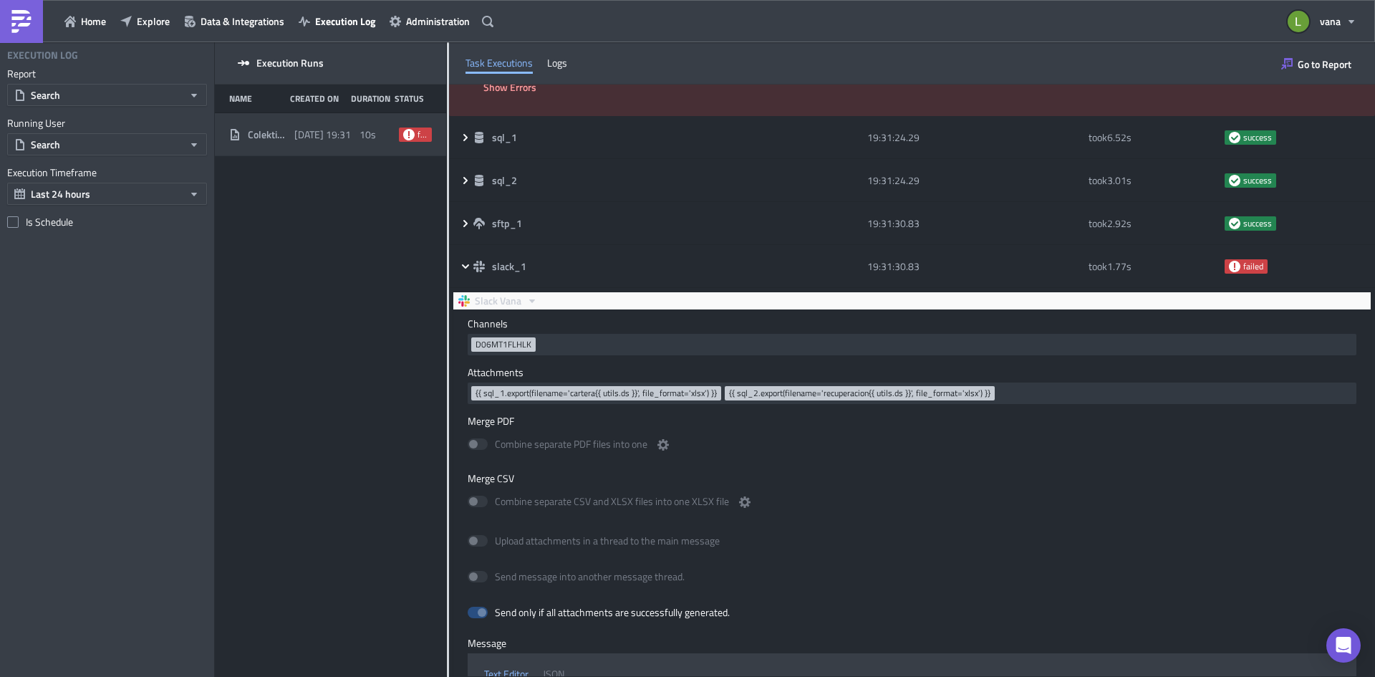
scroll to position [72, 0]
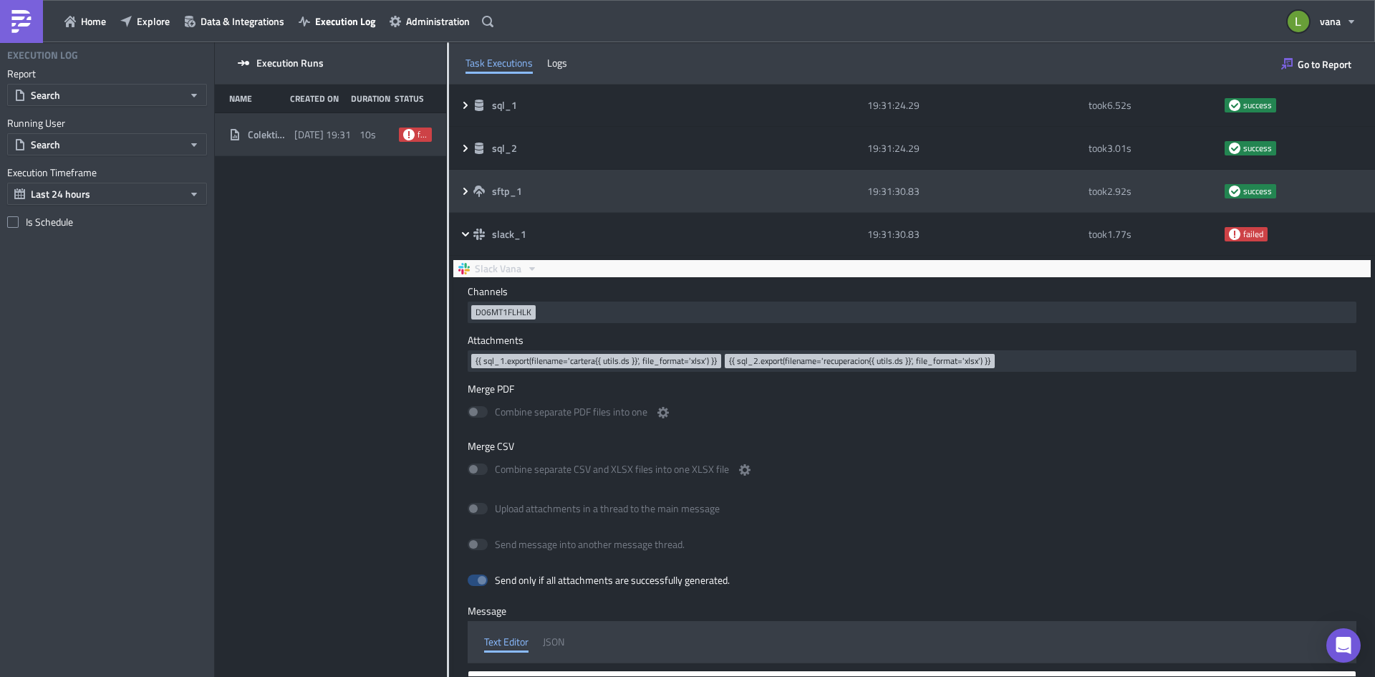
click at [469, 194] on icon at bounding box center [465, 190] width 11 height 11
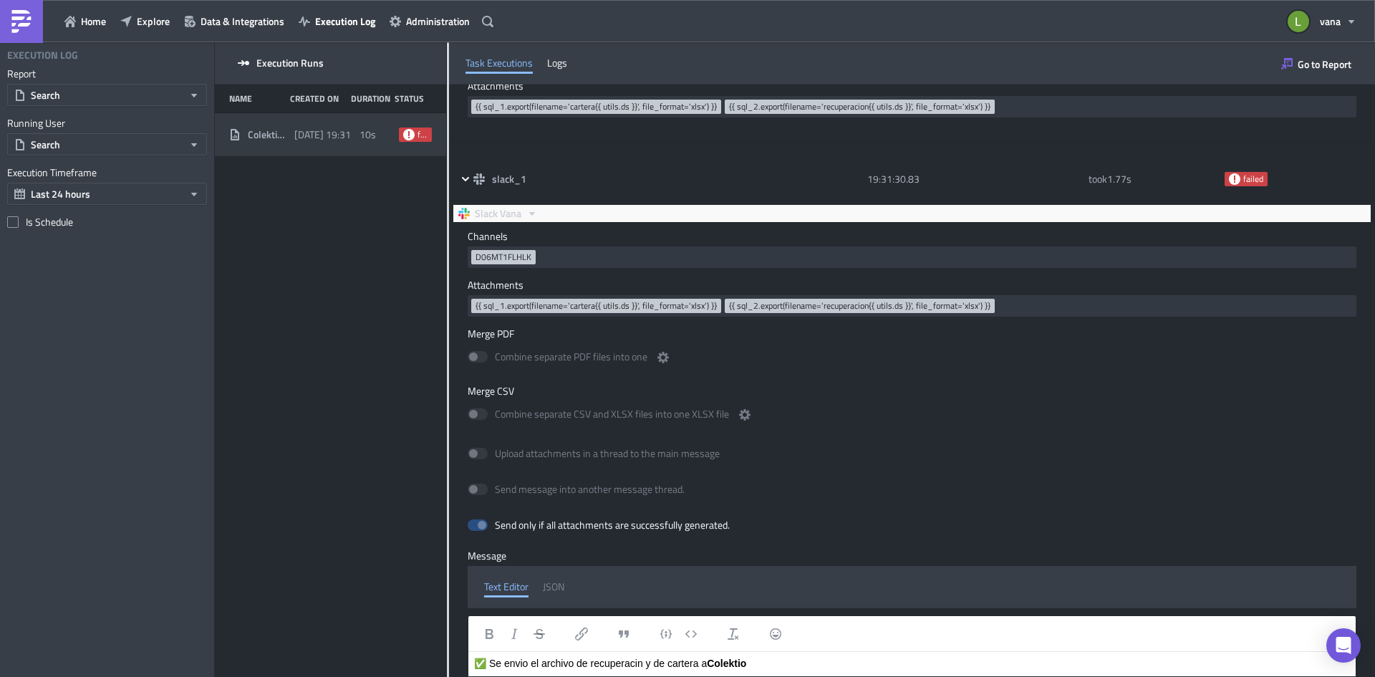
scroll to position [286, 0]
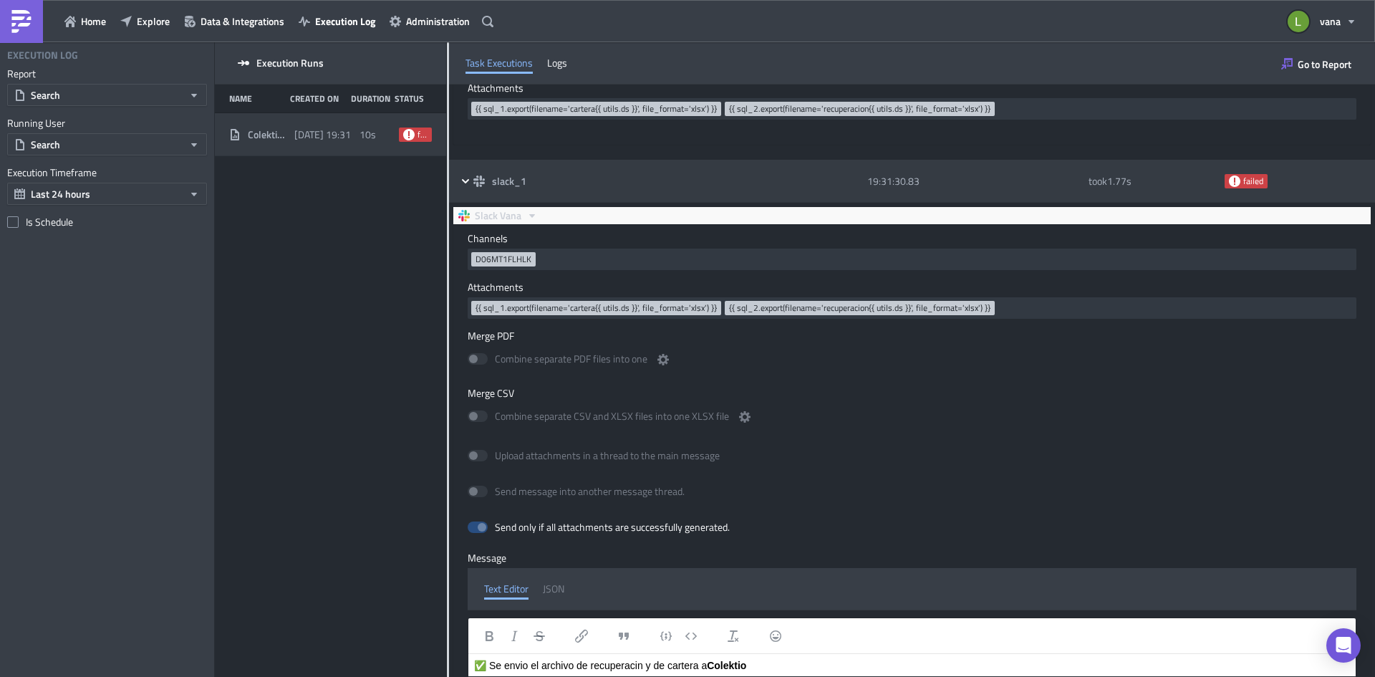
click at [1243, 179] on span "failed" at bounding box center [1253, 180] width 20 height 11
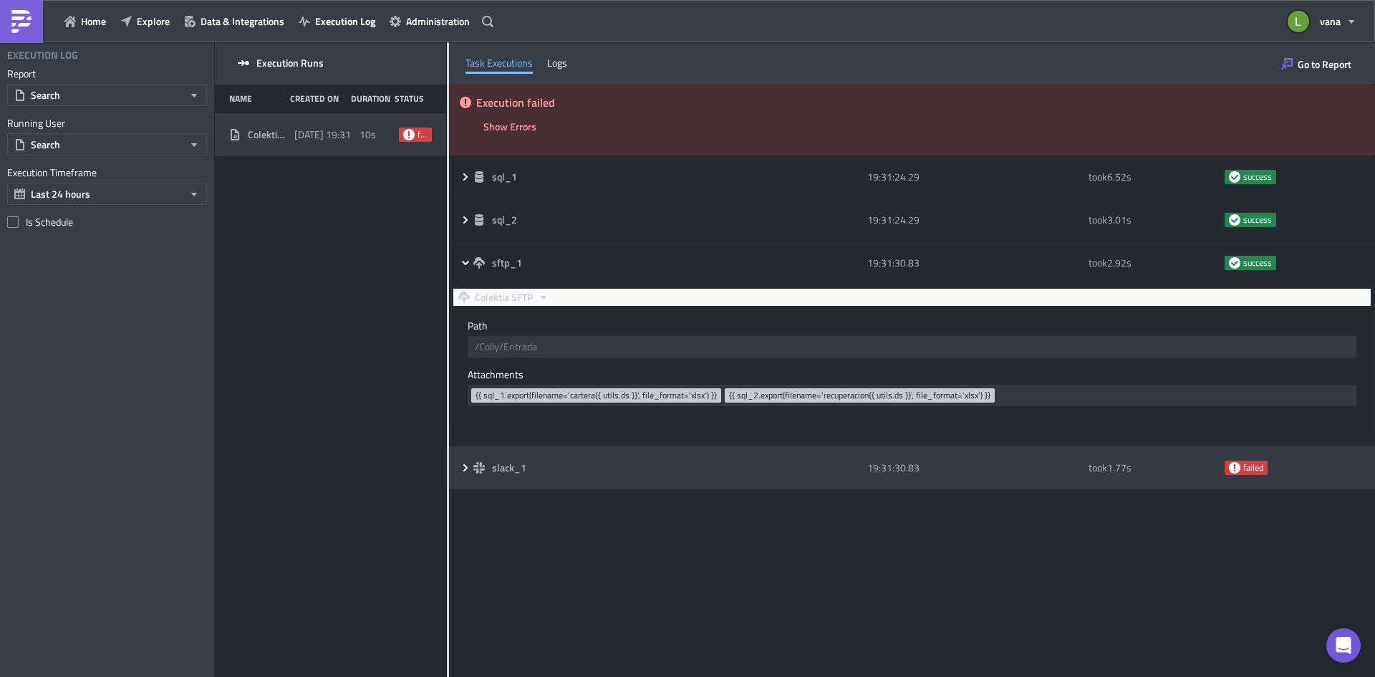
scroll to position [0, 0]
click at [479, 464] on icon at bounding box center [478, 467] width 11 height 11
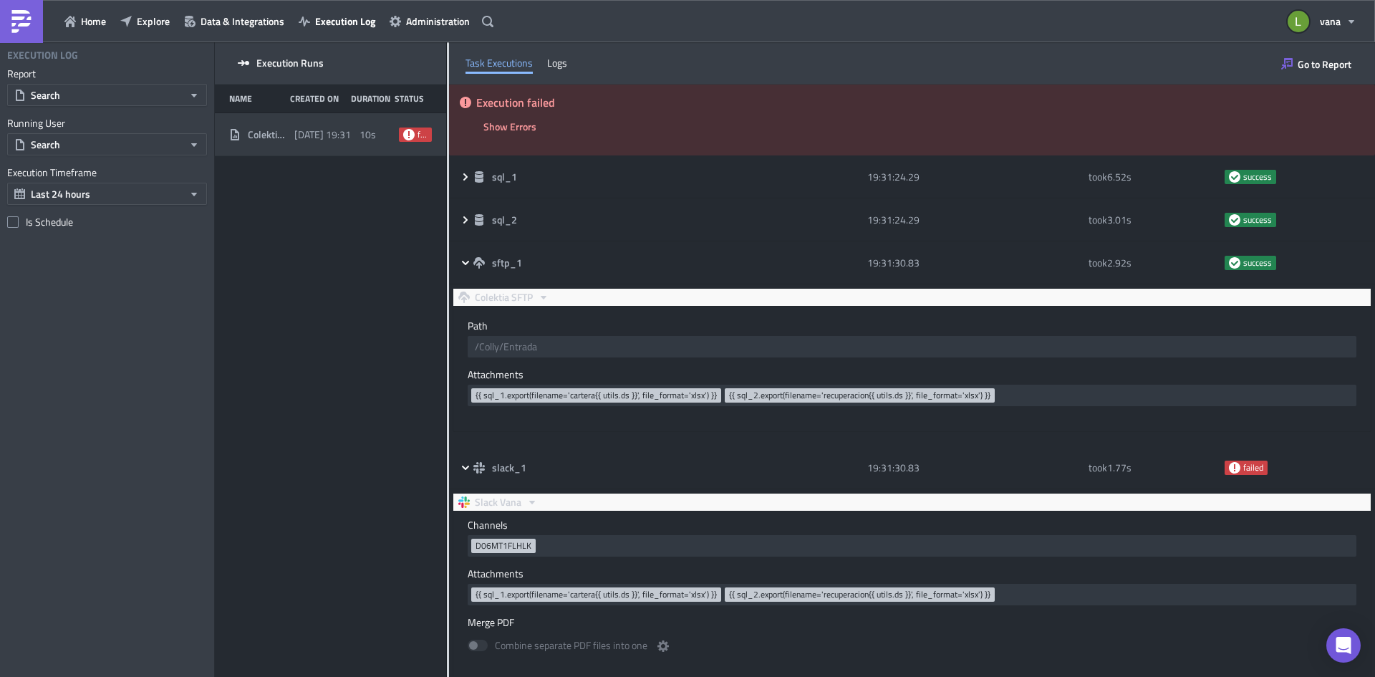
scroll to position [215, 0]
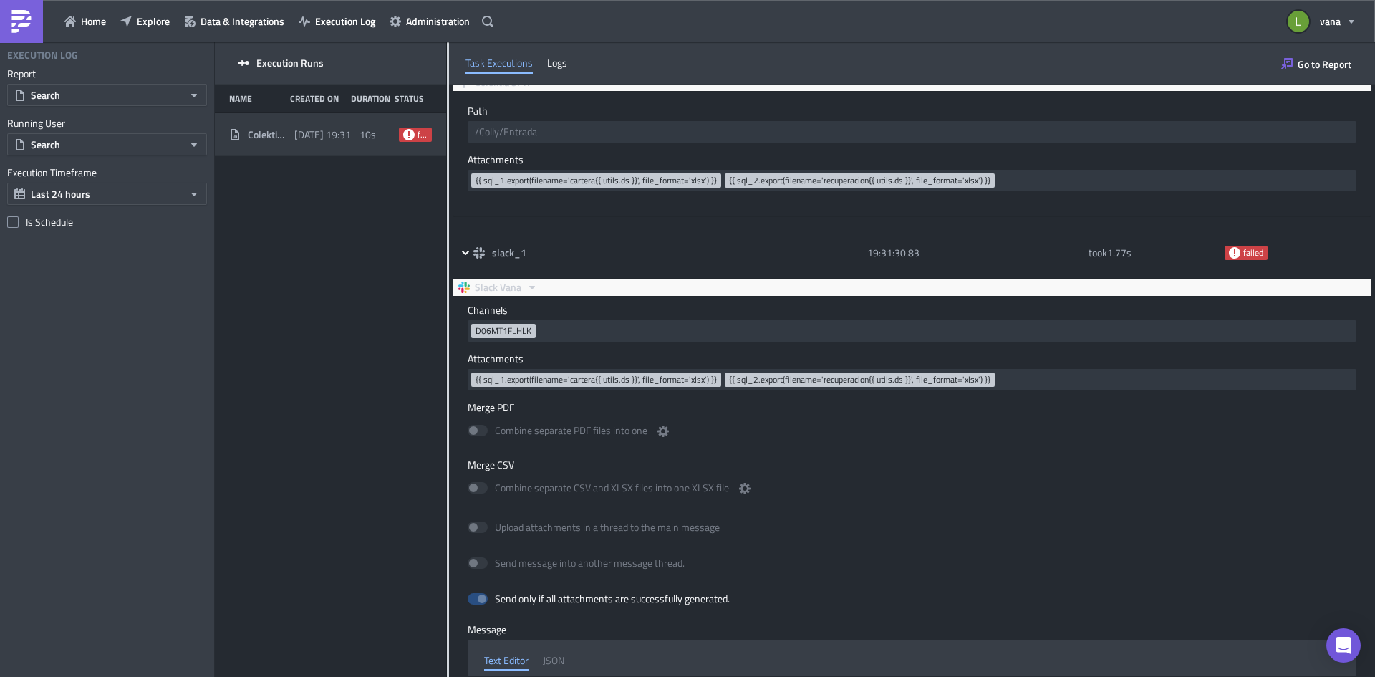
click at [11, 14] on img at bounding box center [21, 21] width 23 height 23
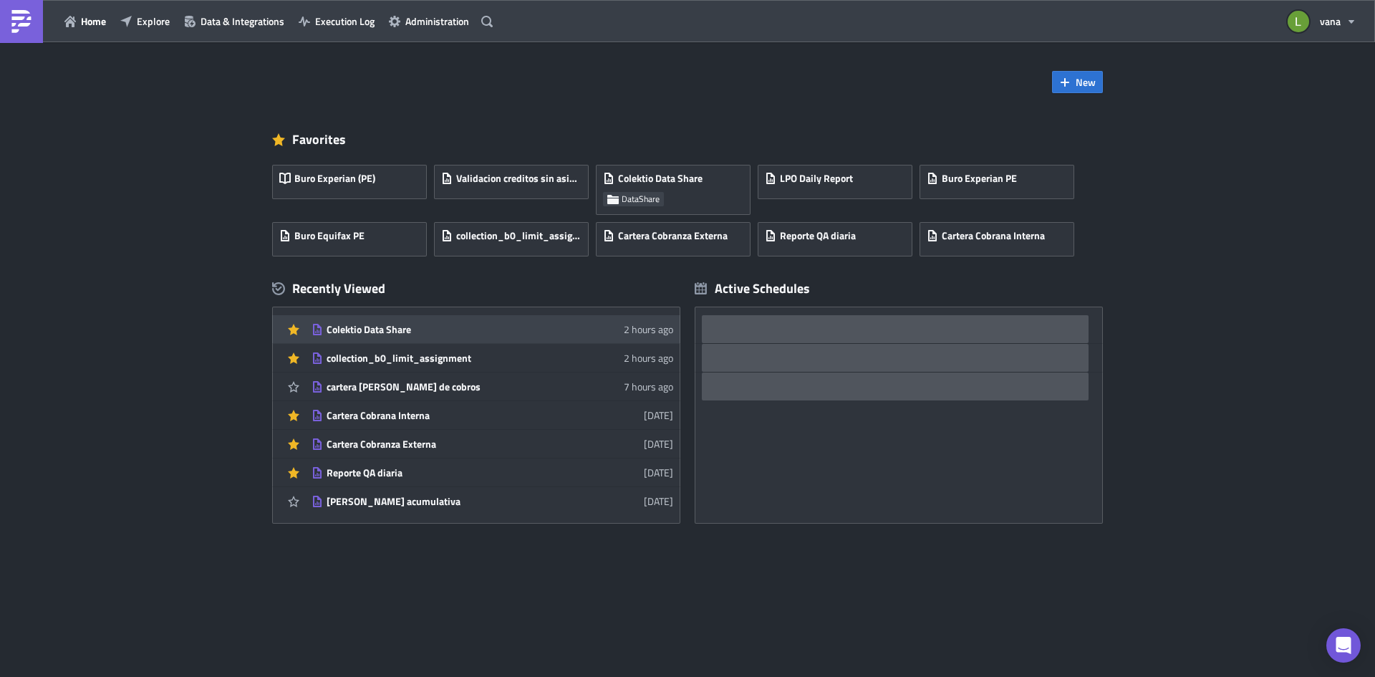
click at [354, 324] on div "Colektio Data Share" at bounding box center [452, 329] width 251 height 13
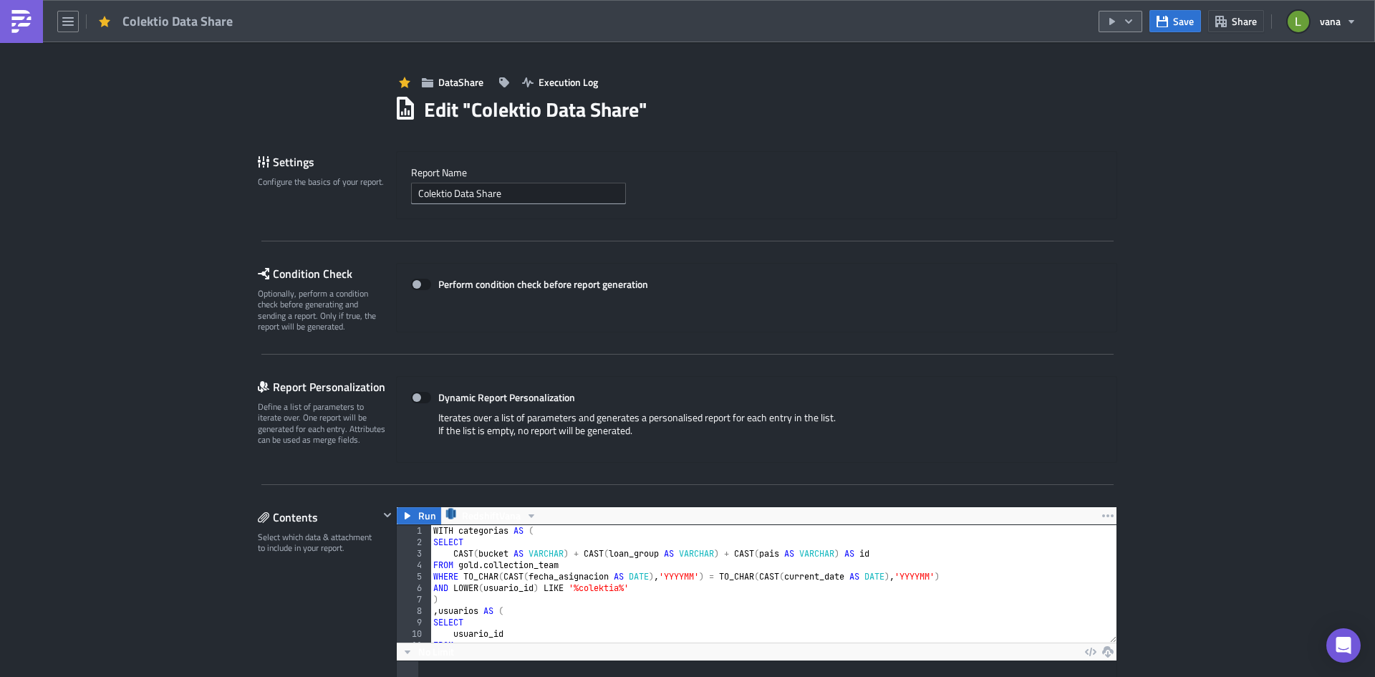
click at [1134, 21] on icon "button" at bounding box center [1128, 21] width 11 height 11
click at [1139, 57] on div "Send Just to Me" at bounding box center [1164, 57] width 112 height 14
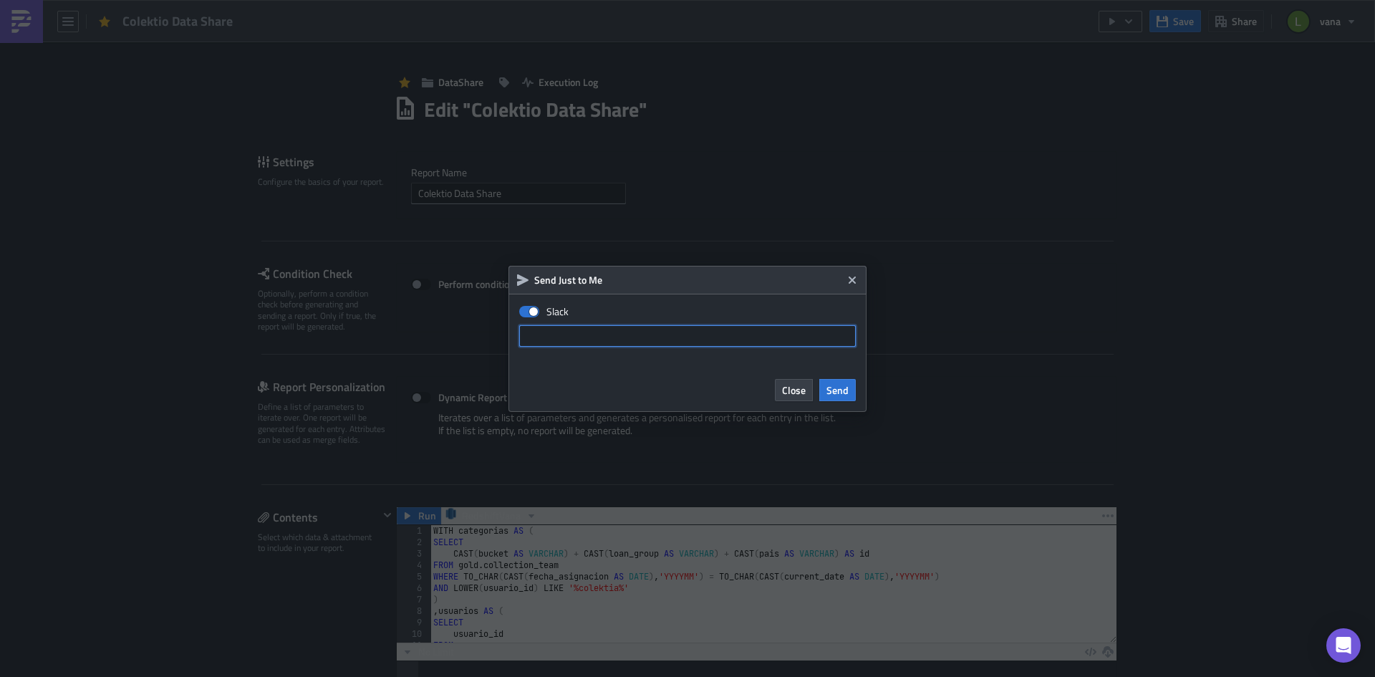
click at [593, 336] on input "text" at bounding box center [687, 335] width 337 height 21
paste input "U06MQ6YMK6H"
type input "U06MQ6YMK6H"
click at [839, 389] on span "Send" at bounding box center [837, 389] width 22 height 15
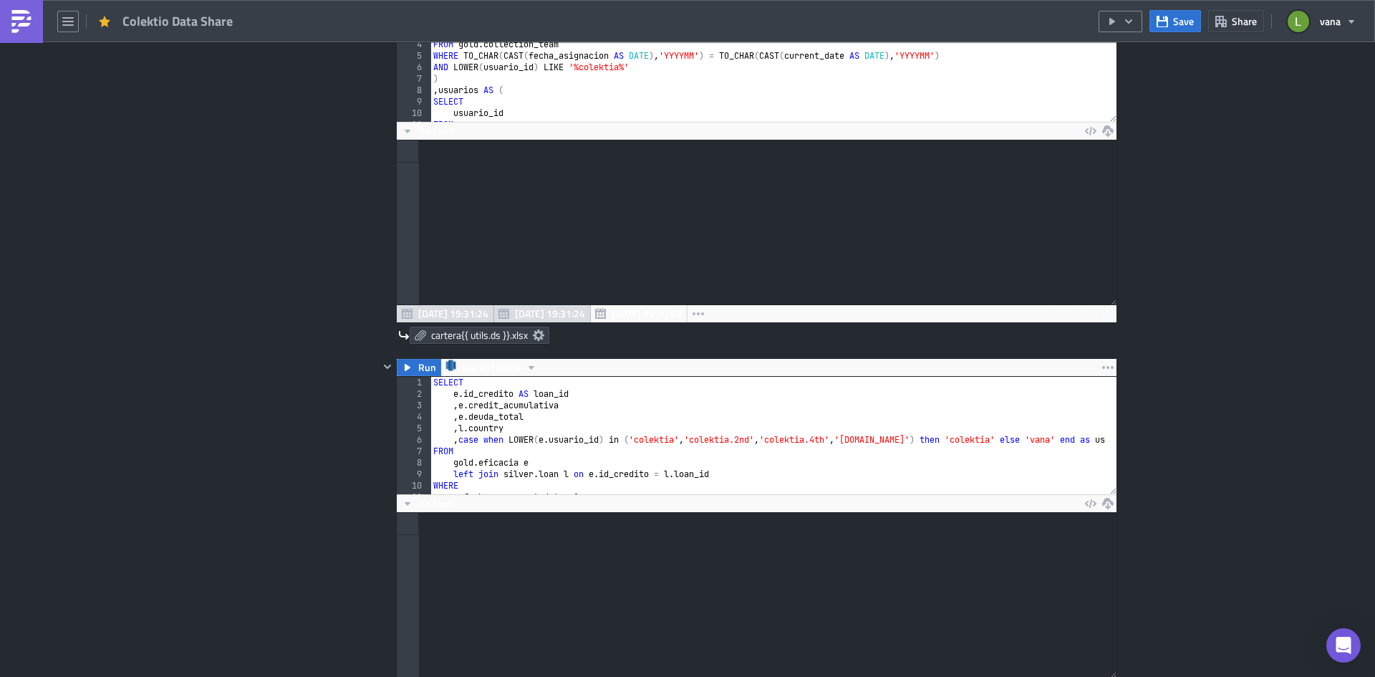
scroll to position [645, 0]
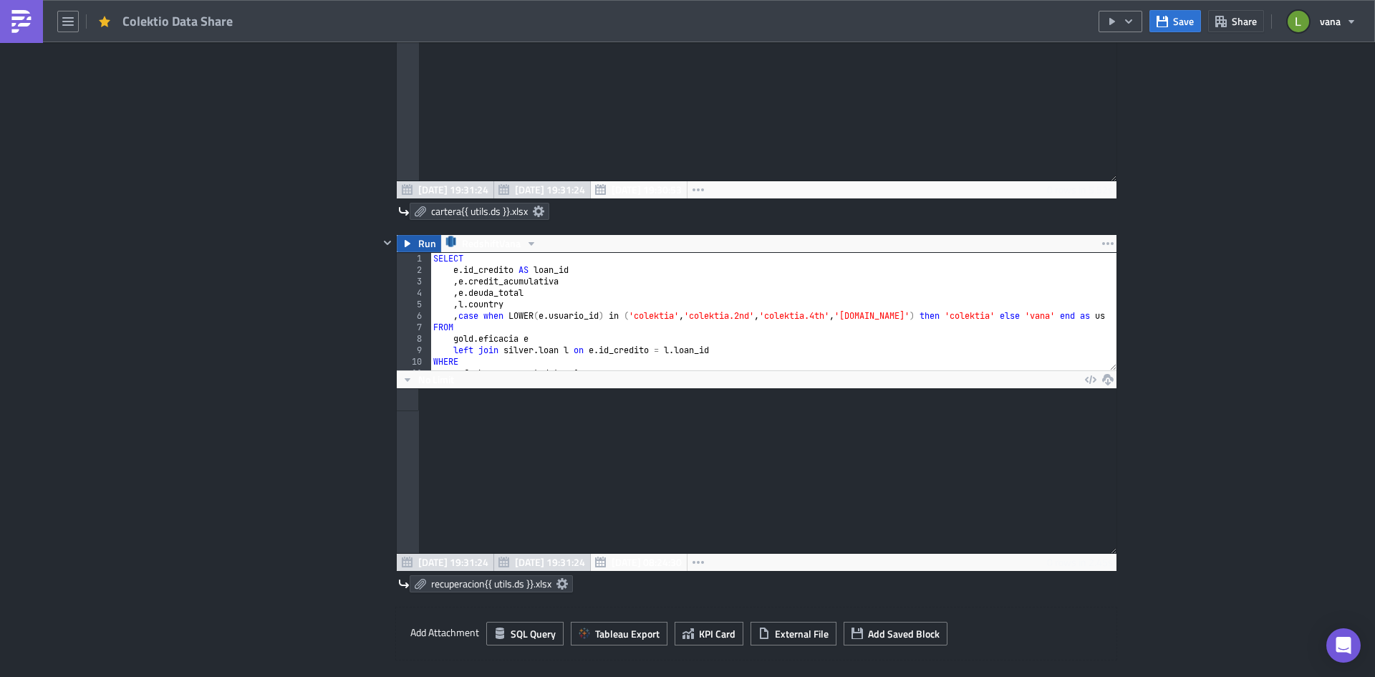
click at [409, 248] on button "Run" at bounding box center [419, 243] width 44 height 17
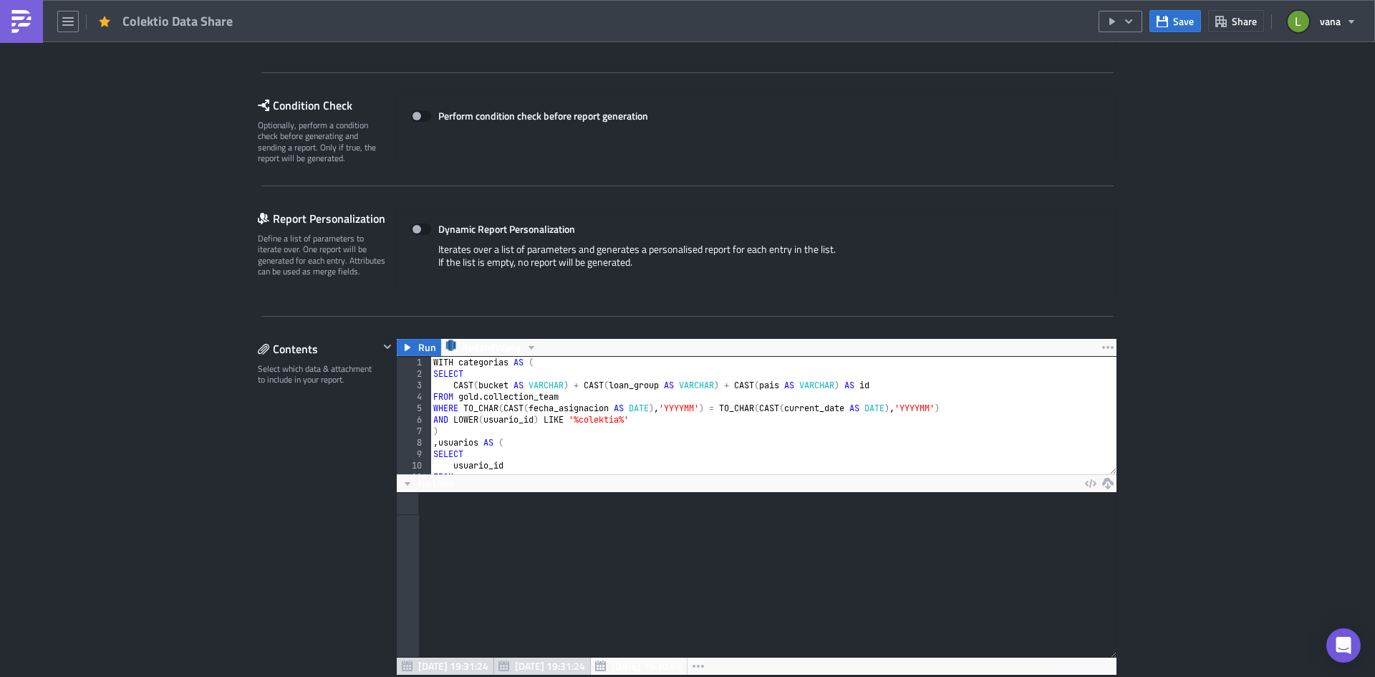
scroll to position [72, 0]
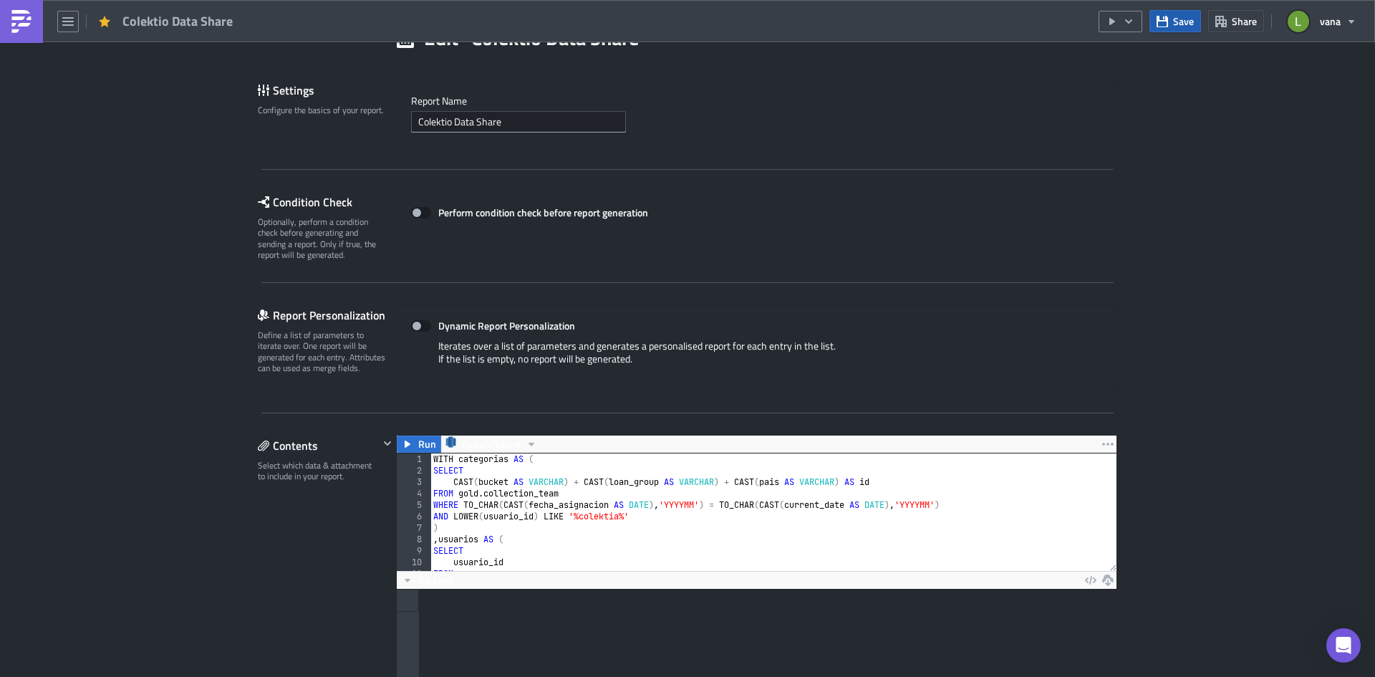
click at [1187, 28] on span "Save" at bounding box center [1183, 21] width 21 height 15
click at [29, 26] on img at bounding box center [21, 21] width 23 height 23
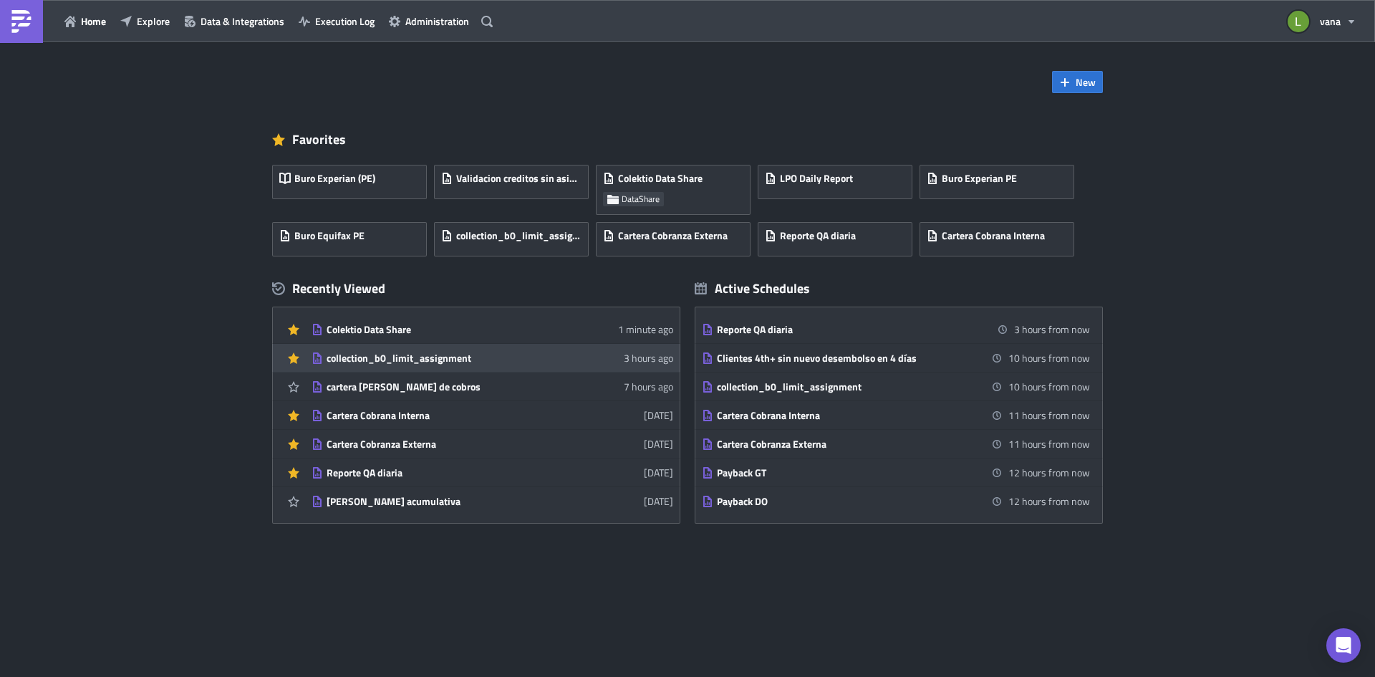
click at [413, 365] on link "collection_b0_limit_assignment 3 hours ago" at bounding box center [493, 358] width 362 height 28
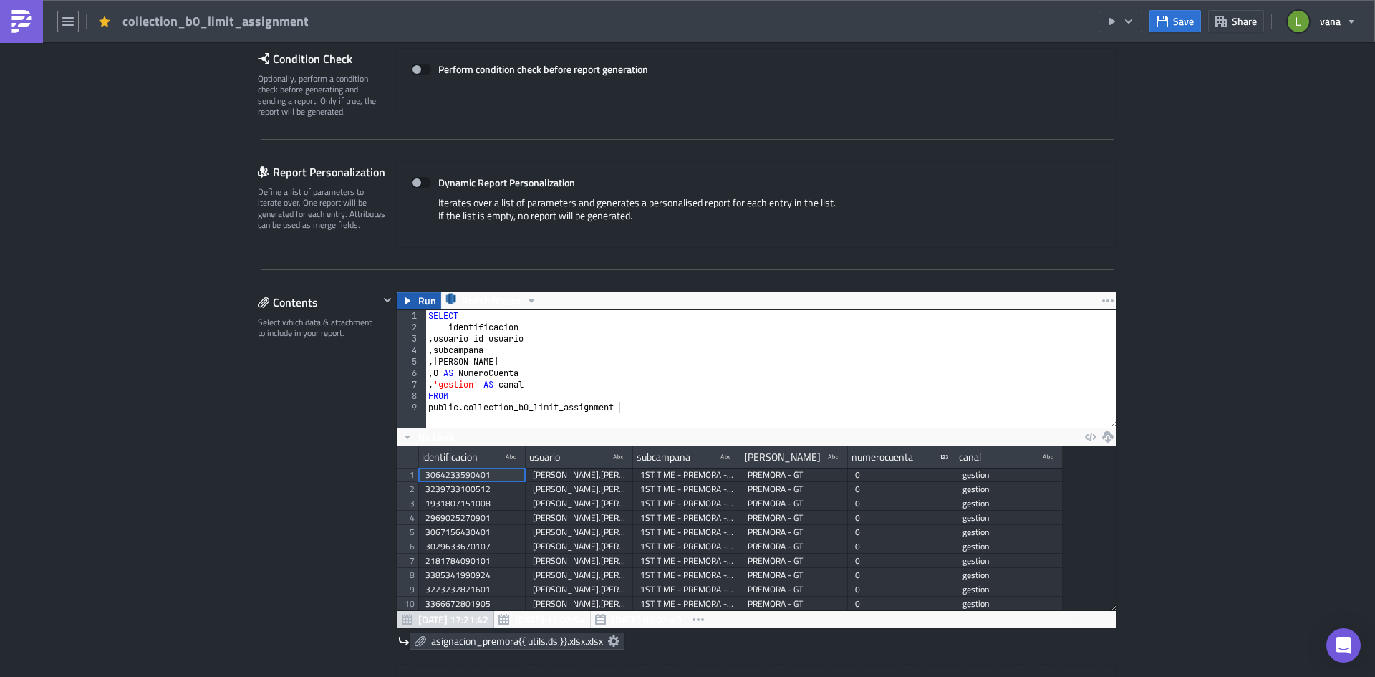
scroll to position [164, 720]
click at [418, 296] on span "Run" at bounding box center [427, 300] width 18 height 17
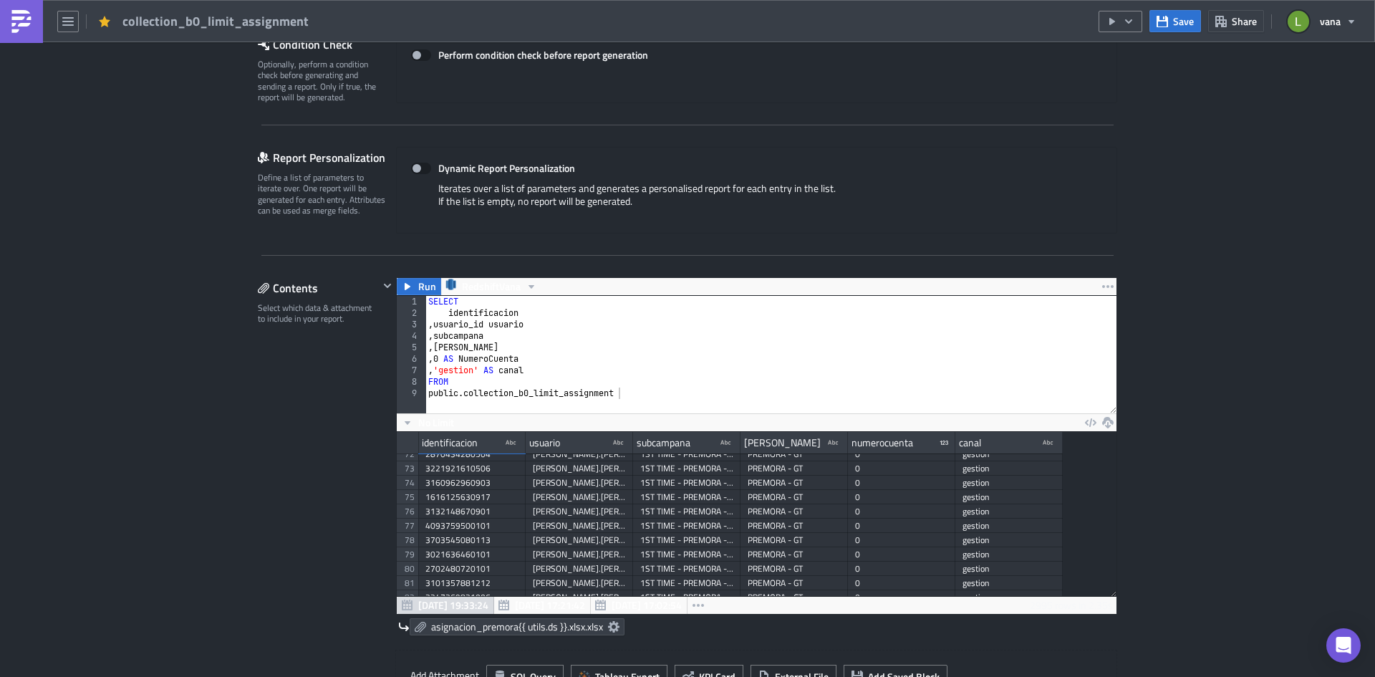
scroll to position [143, 0]
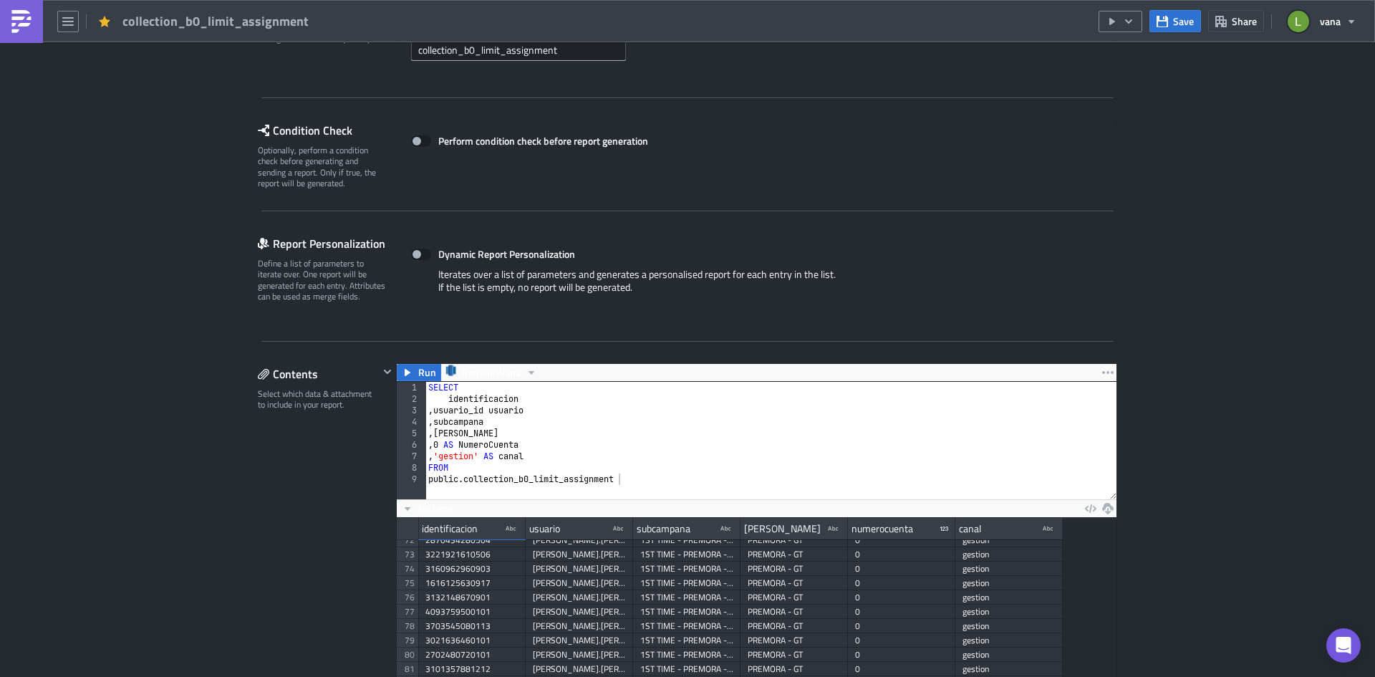
click at [18, 17] on img at bounding box center [21, 21] width 23 height 23
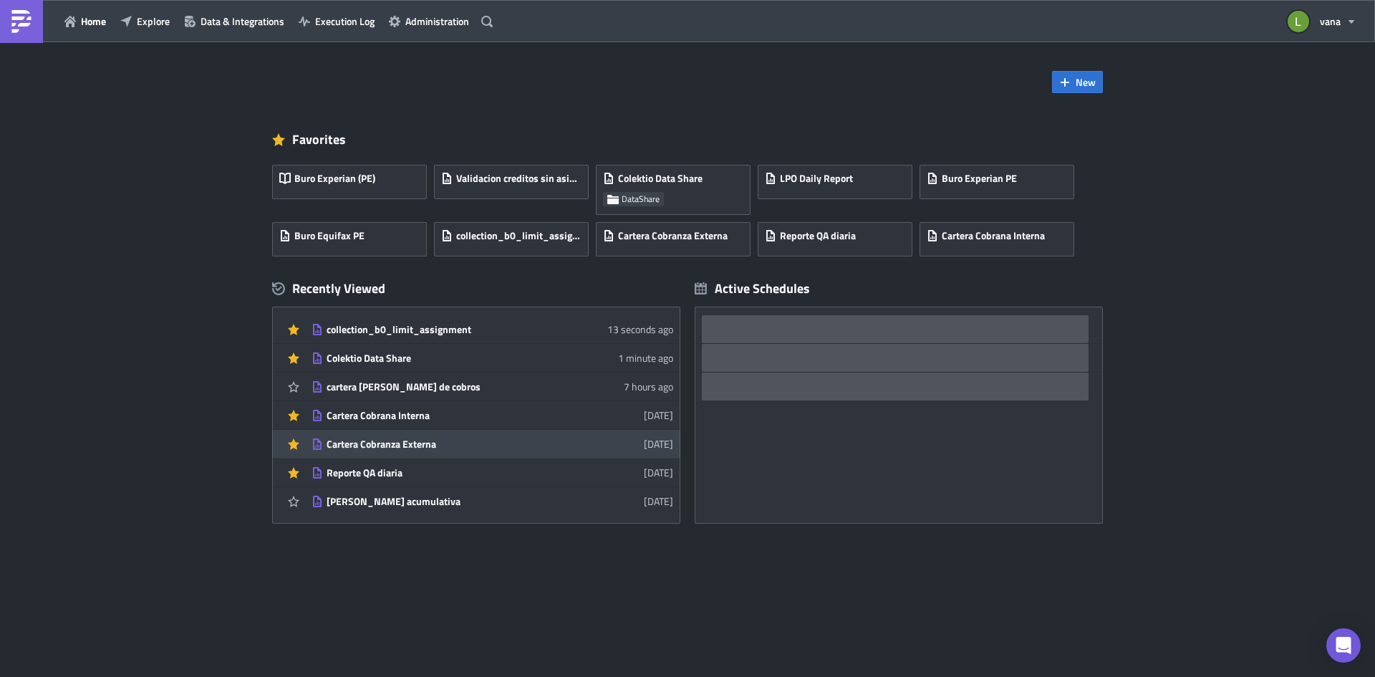
click at [396, 446] on div "Cartera Cobranza Externa" at bounding box center [452, 444] width 251 height 13
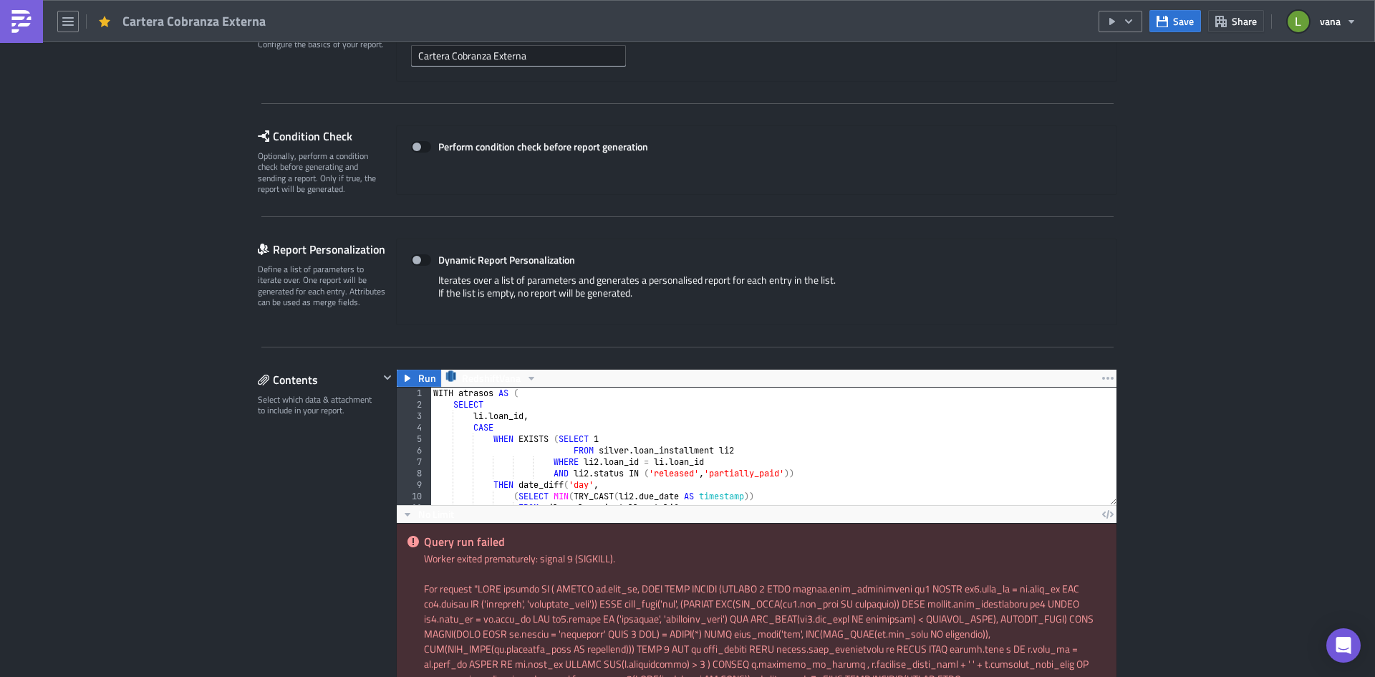
scroll to position [143, 0]
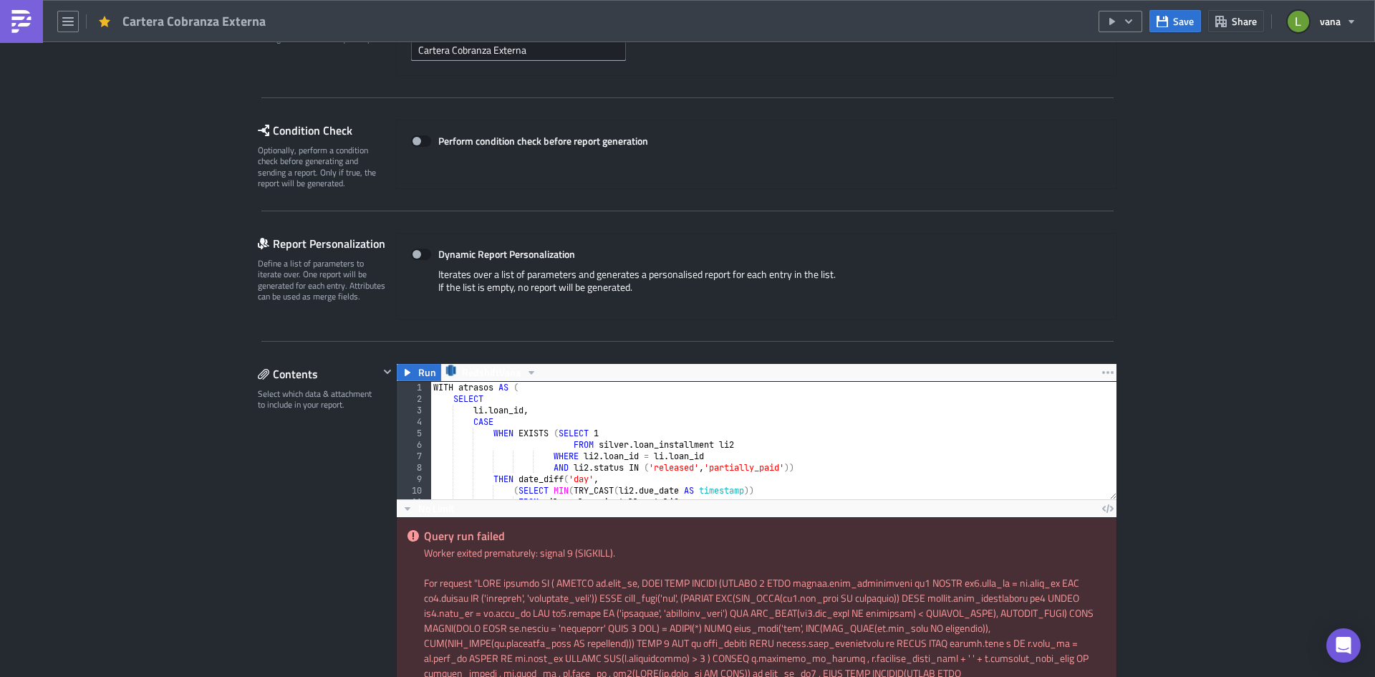
click at [24, 32] on img at bounding box center [21, 21] width 23 height 23
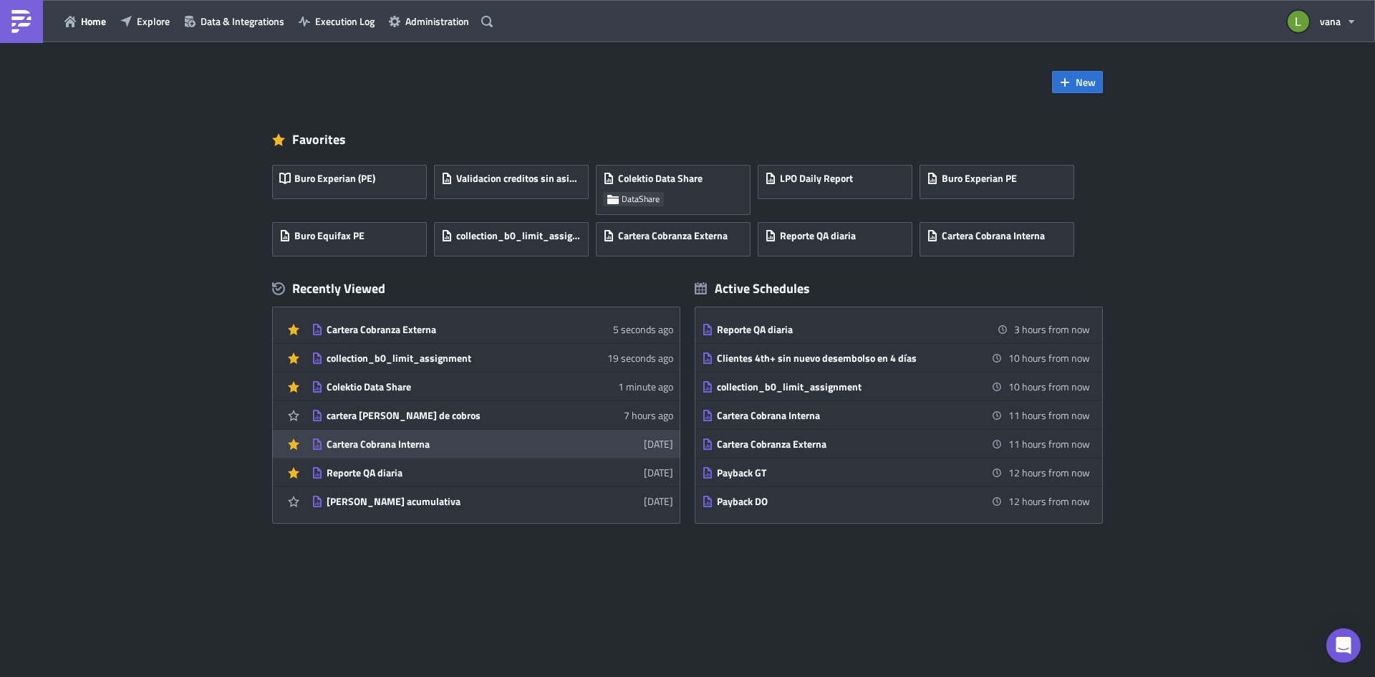
click at [391, 448] on div "Cartera Cobrana Interna" at bounding box center [452, 444] width 251 height 13
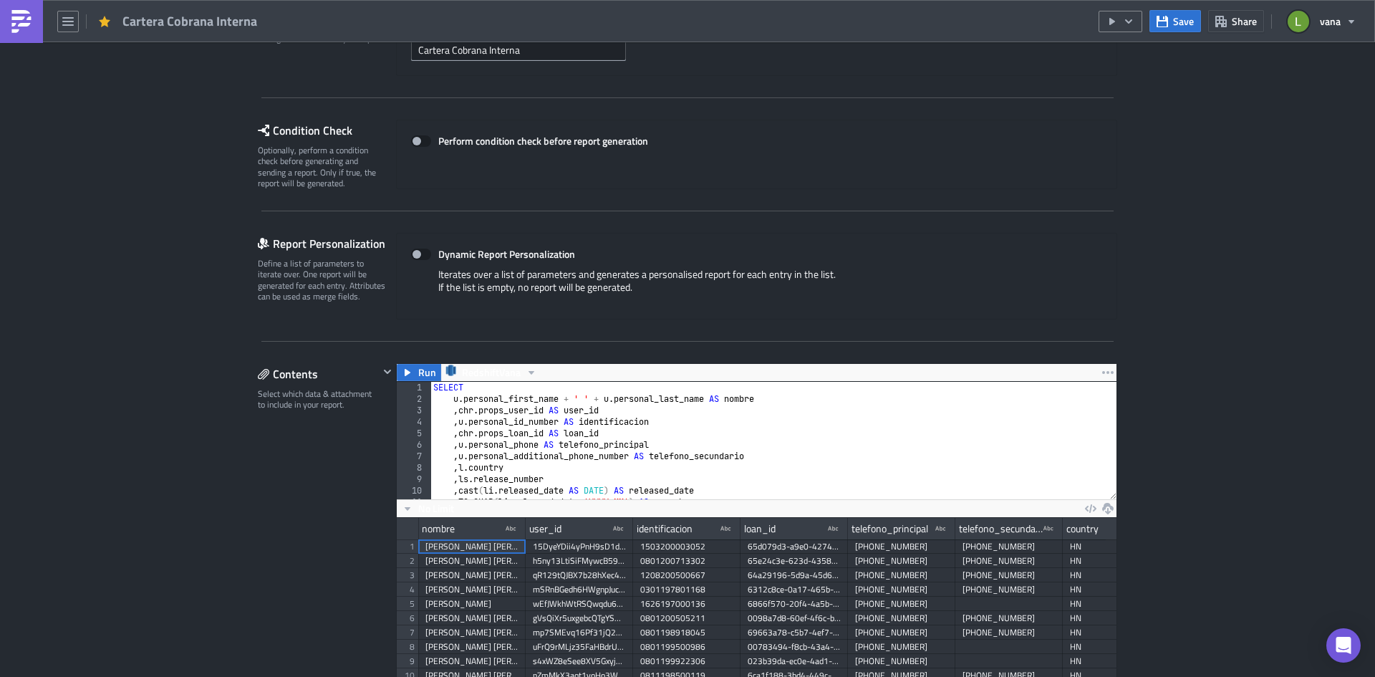
scroll to position [164, 720]
click at [410, 369] on button "Run" at bounding box center [419, 372] width 44 height 17
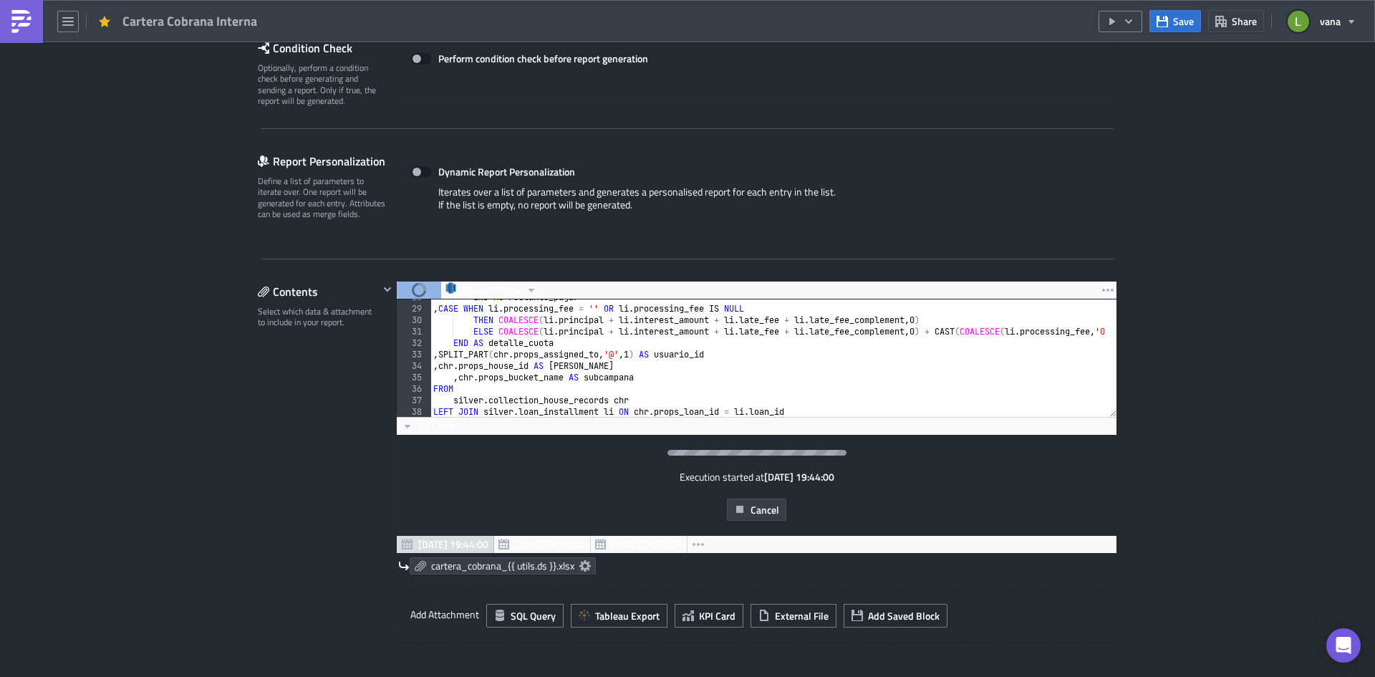
scroll to position [215, 0]
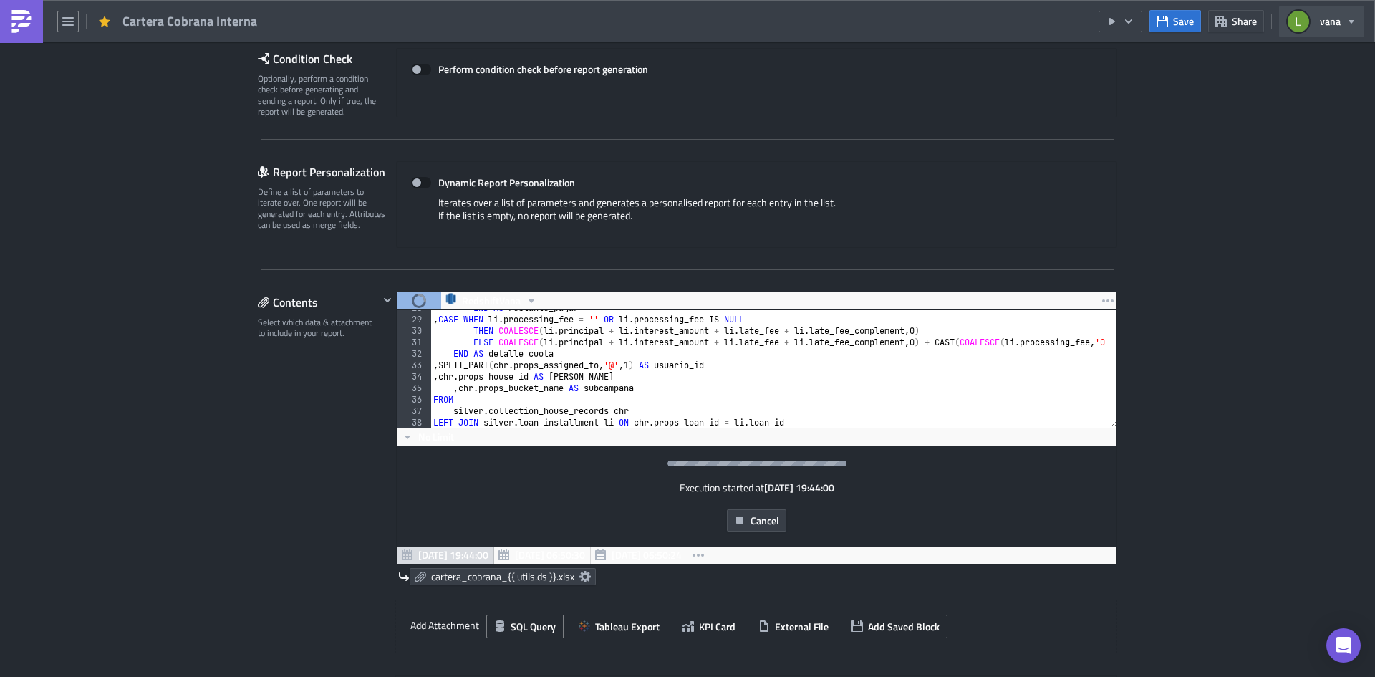
click at [1346, 19] on icon "button" at bounding box center [1351, 21] width 11 height 11
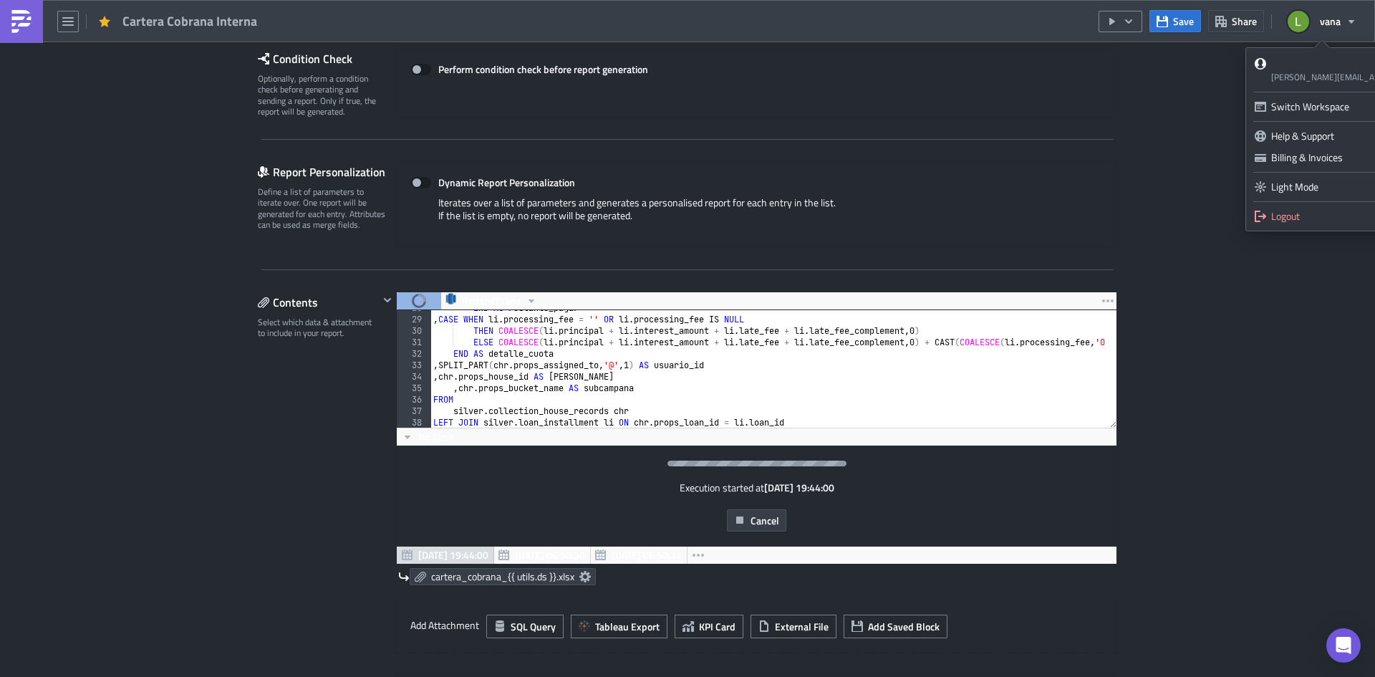
click at [931, 132] on div "Condition Check Optionally, perform a condition check before generating and sen…" at bounding box center [687, 94] width 859 height 92
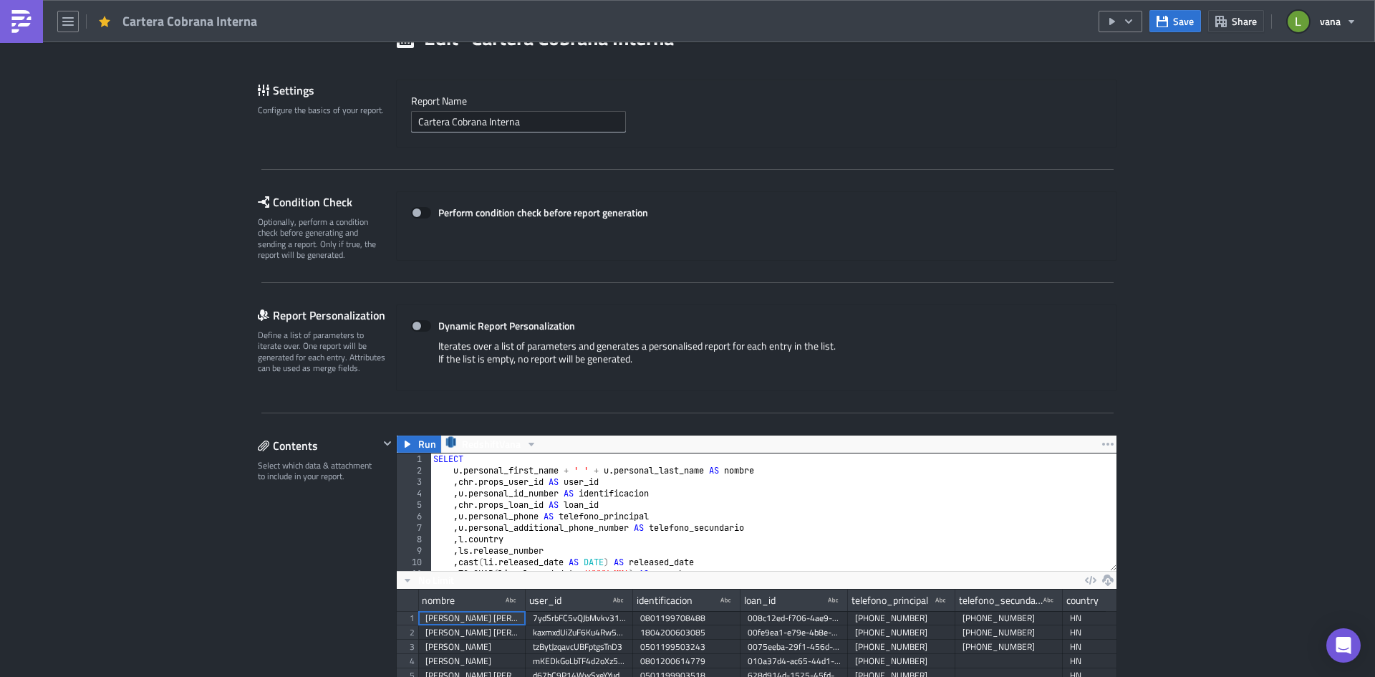
scroll to position [164, 720]
click at [17, 14] on img at bounding box center [21, 21] width 23 height 23
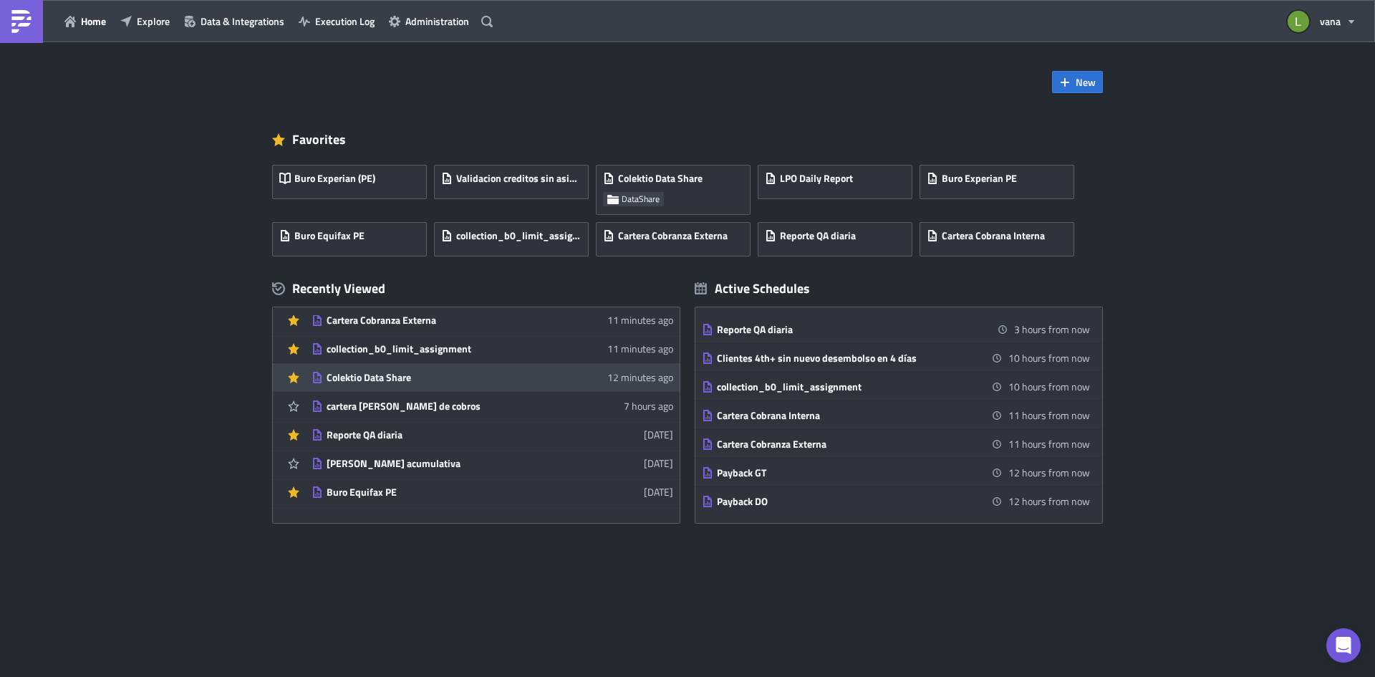
scroll to position [72, 0]
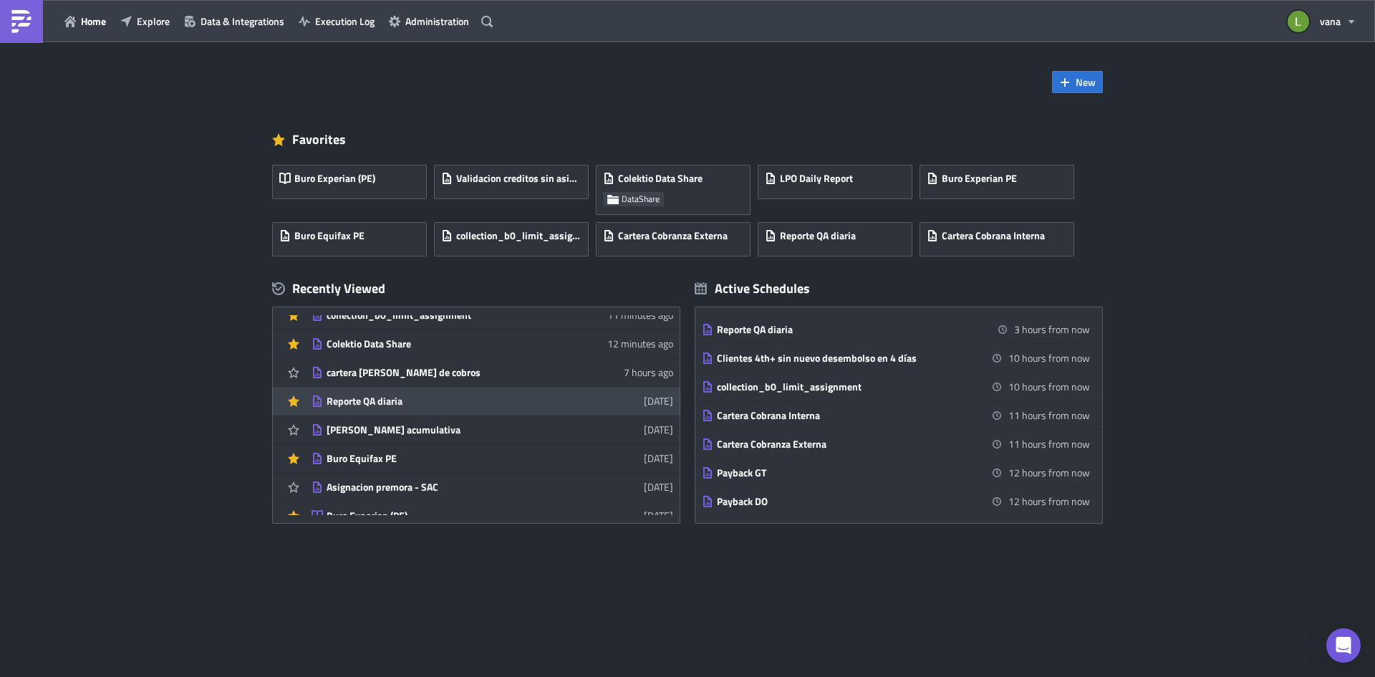
click at [417, 402] on div "Reporte QA diaria" at bounding box center [452, 401] width 251 height 13
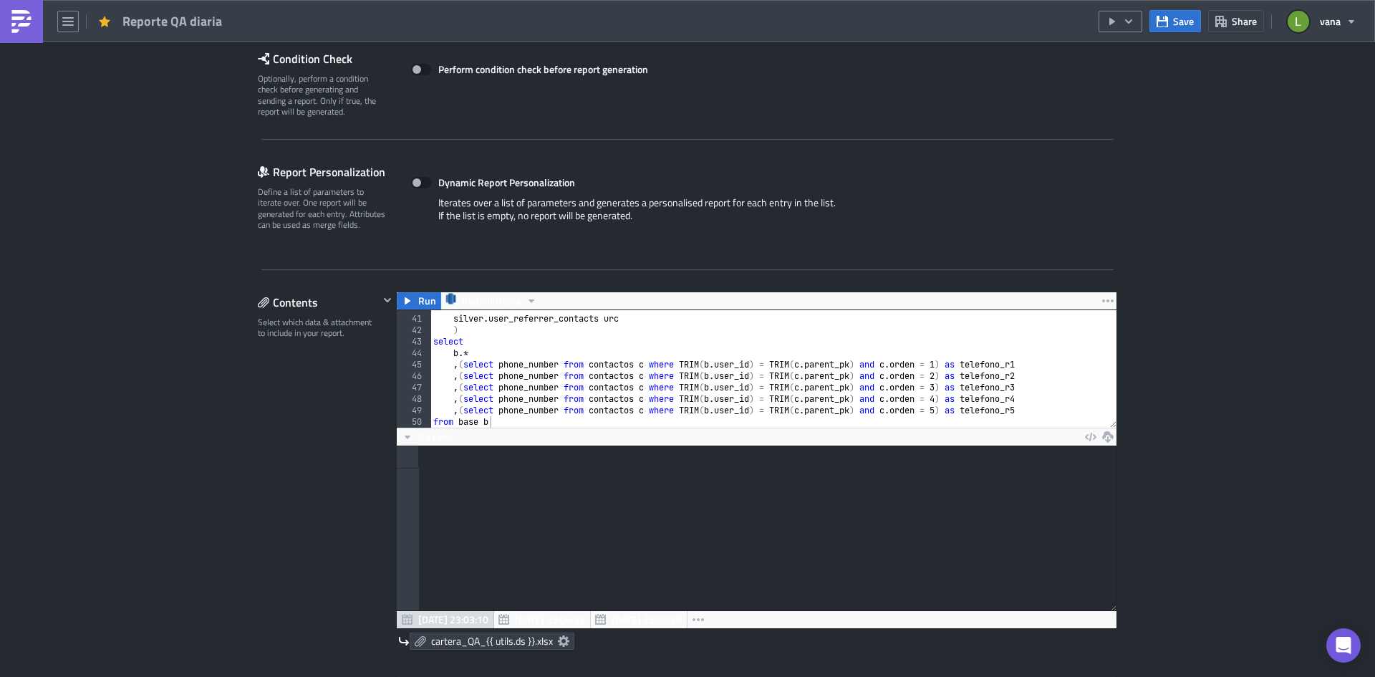
scroll to position [455, 0]
click at [420, 304] on span "Run" at bounding box center [427, 300] width 18 height 17
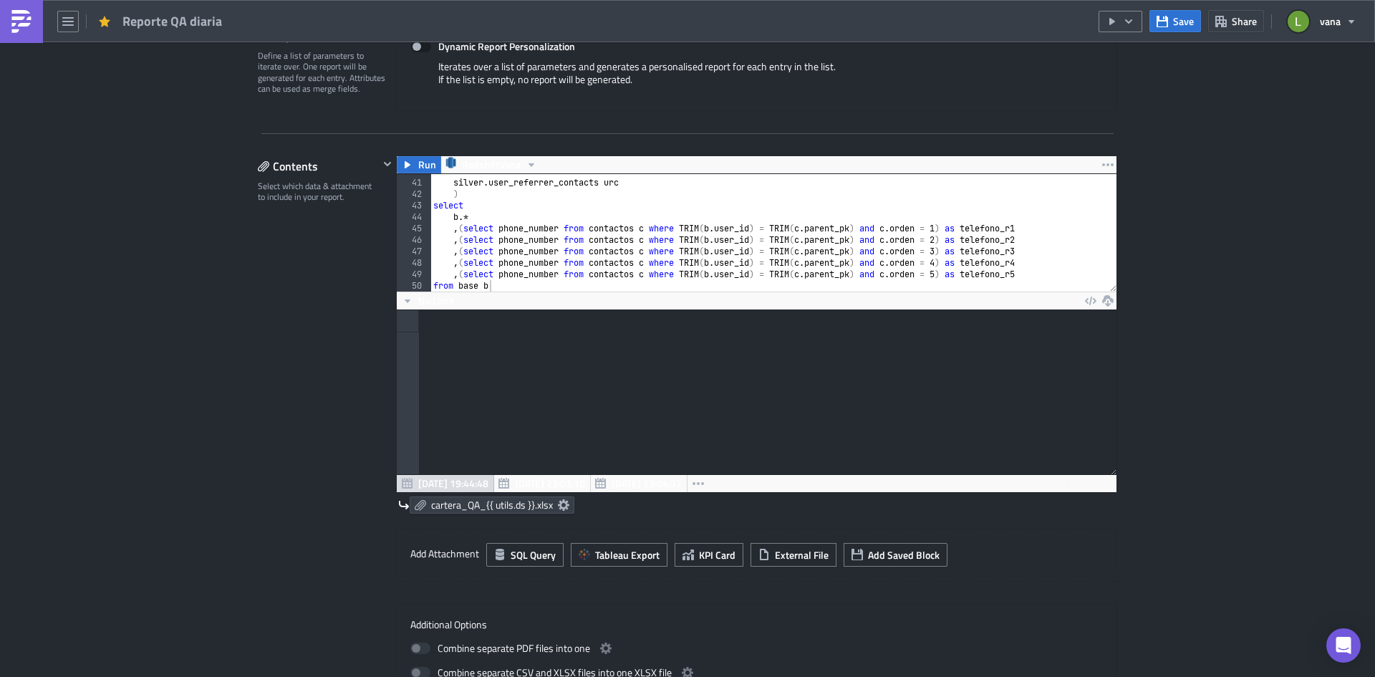
scroll to position [286, 0]
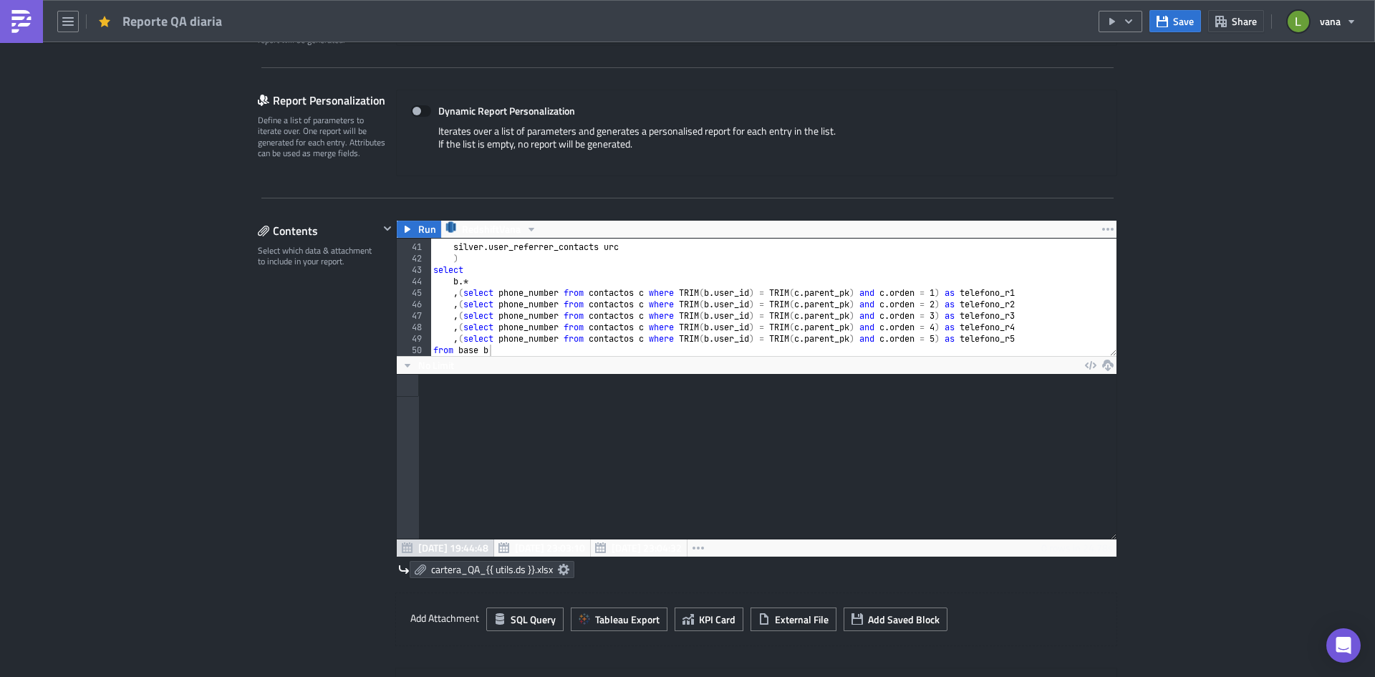
click at [506, 453] on div at bounding box center [757, 457] width 720 height 164
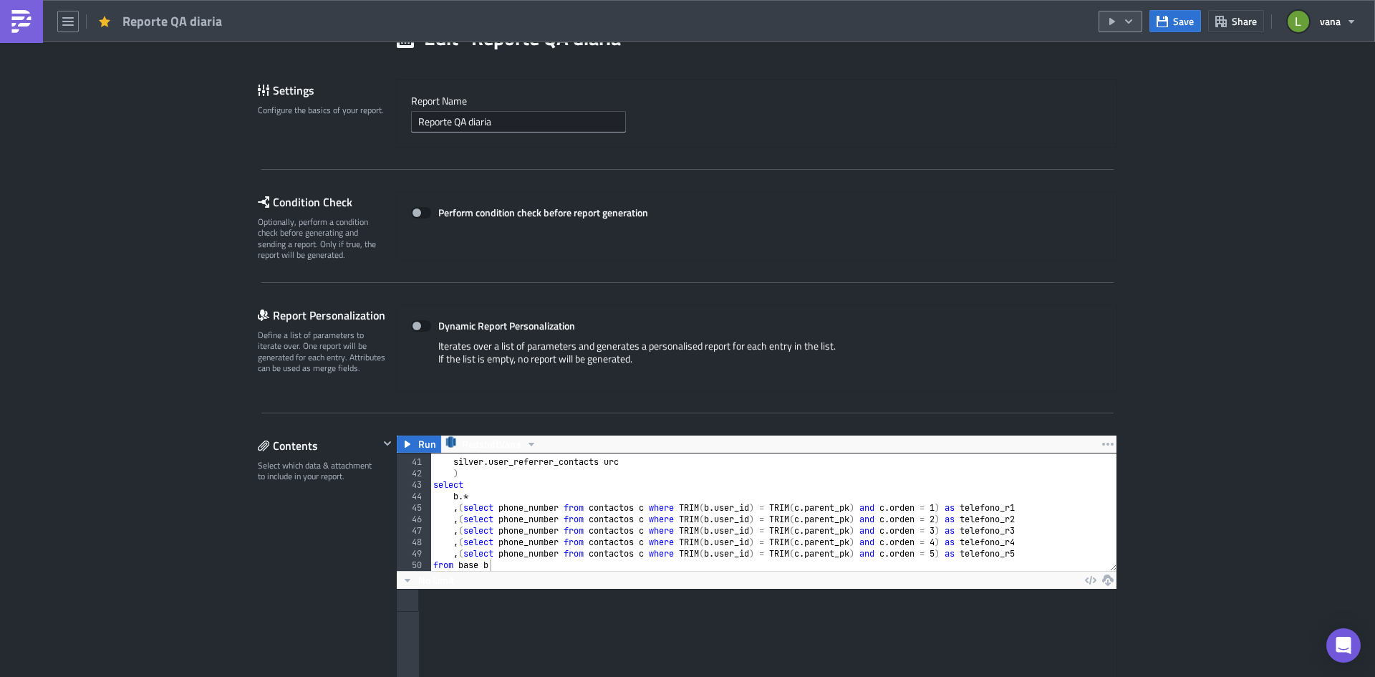
click at [1124, 22] on icon "button" at bounding box center [1128, 21] width 11 height 11
click at [1127, 63] on div "Send Just to Me" at bounding box center [1164, 57] width 112 height 14
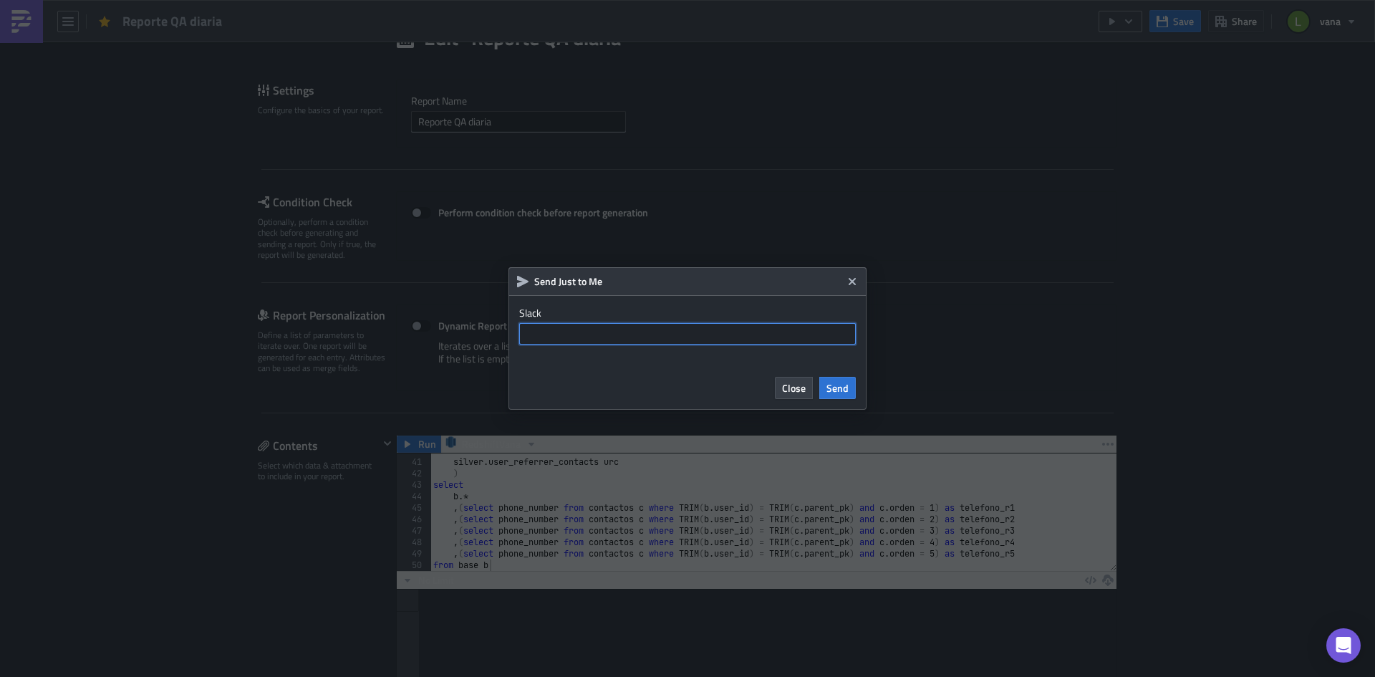
click at [654, 344] on input "text" at bounding box center [687, 333] width 337 height 21
paste input "U06MQ6YMK6H"
type input "U06MQ6YMK6H"
click at [828, 388] on span "Send" at bounding box center [837, 387] width 22 height 15
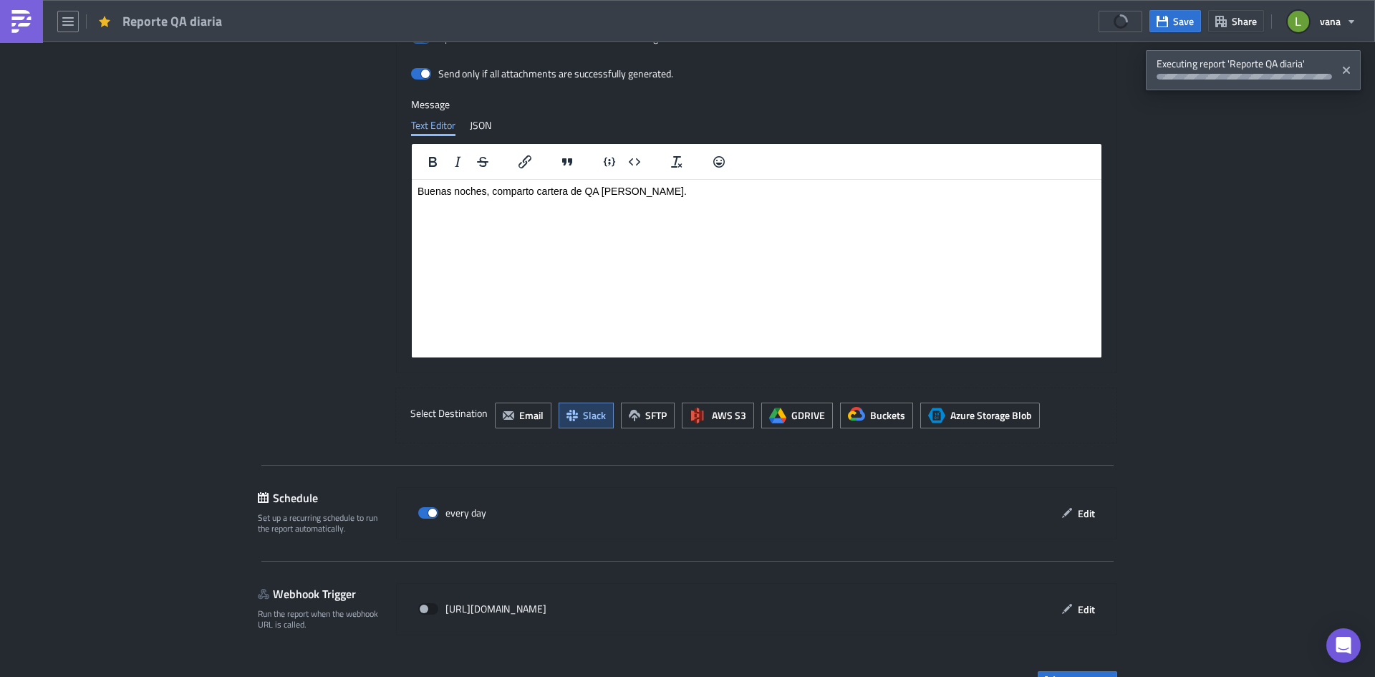
scroll to position [1174, 0]
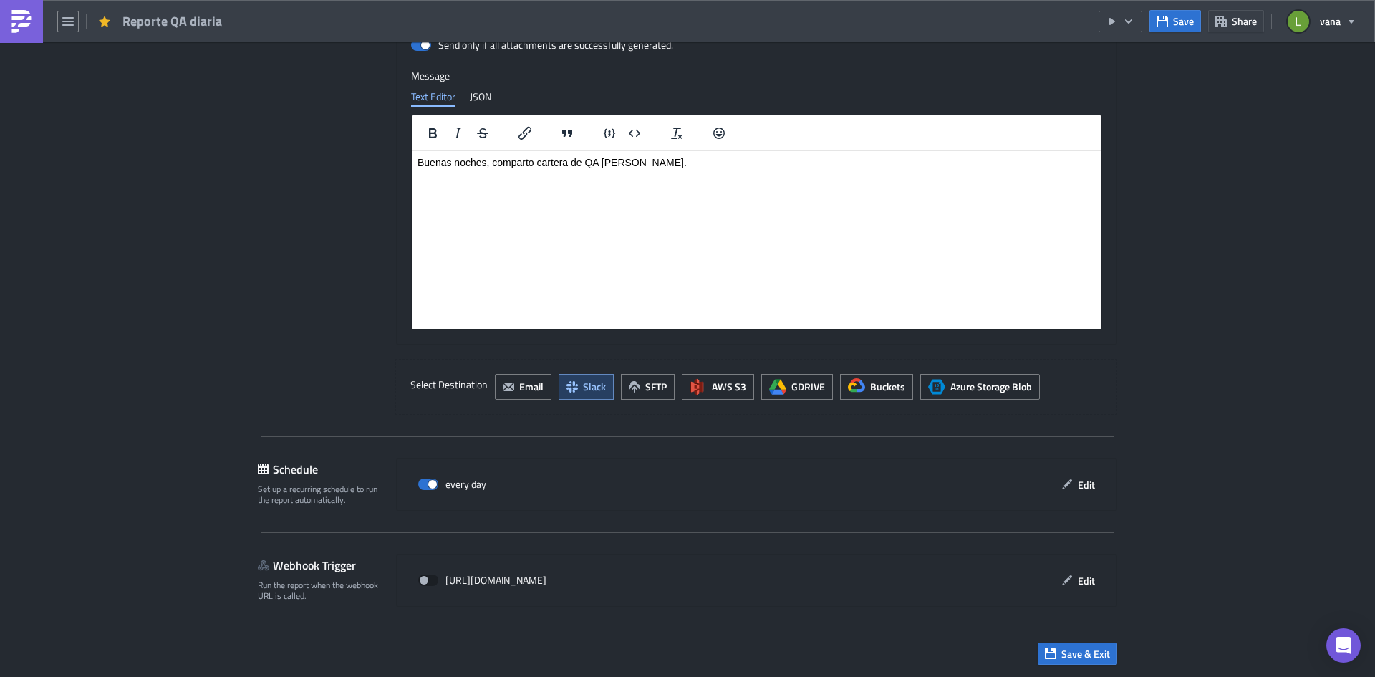
click at [9, 32] on link at bounding box center [21, 21] width 43 height 43
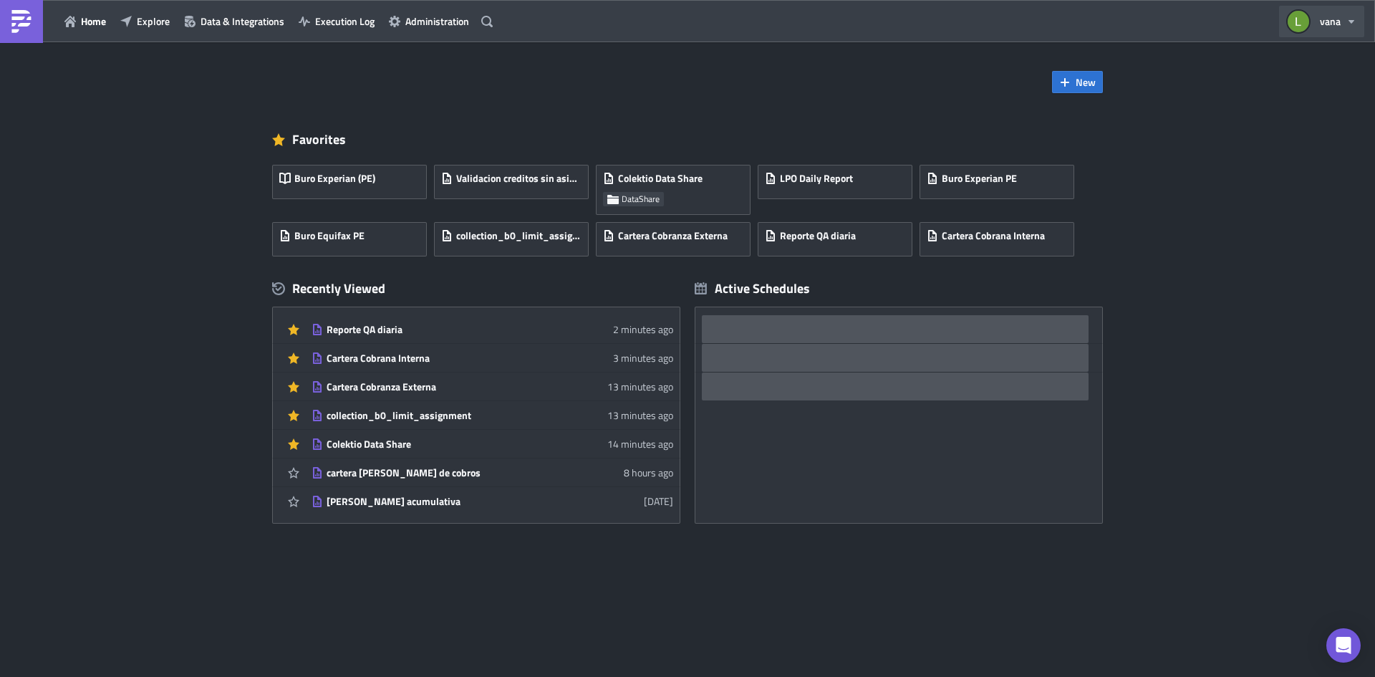
click at [1318, 27] on button "vana" at bounding box center [1321, 22] width 85 height 32
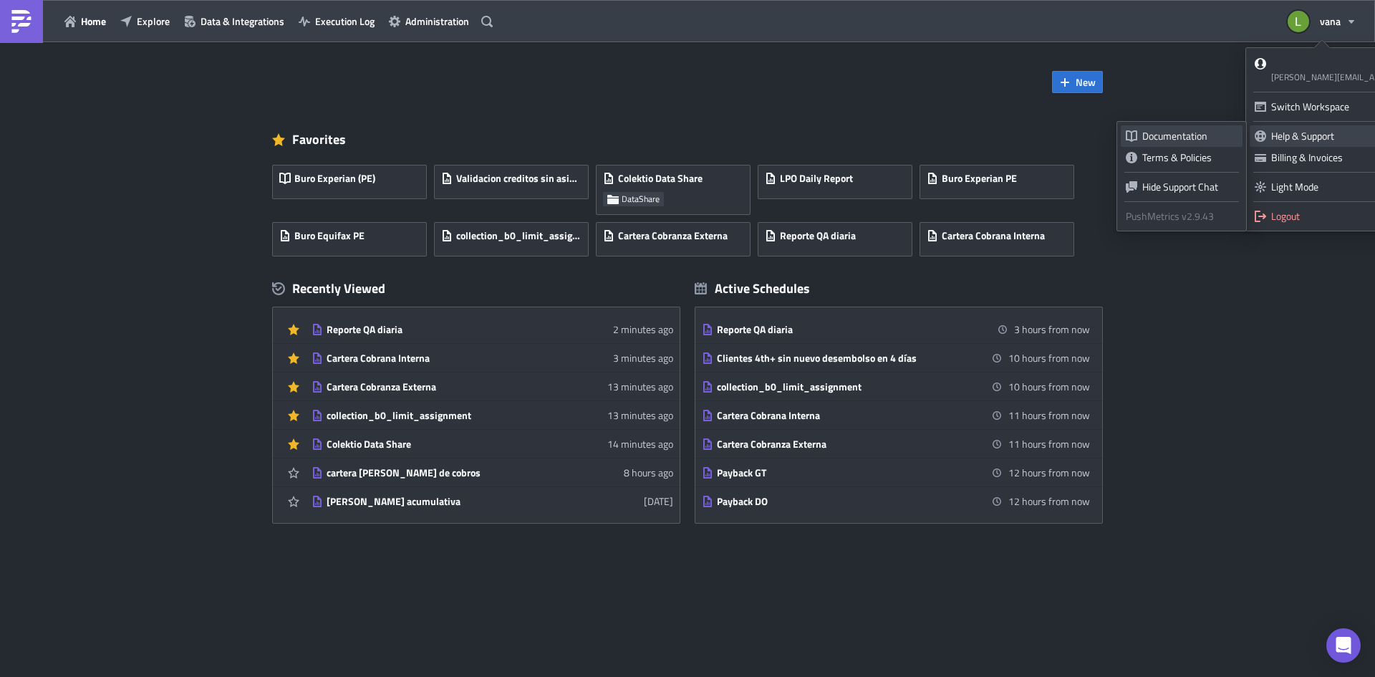
click at [1166, 137] on div "Documentation" at bounding box center [1189, 136] width 95 height 14
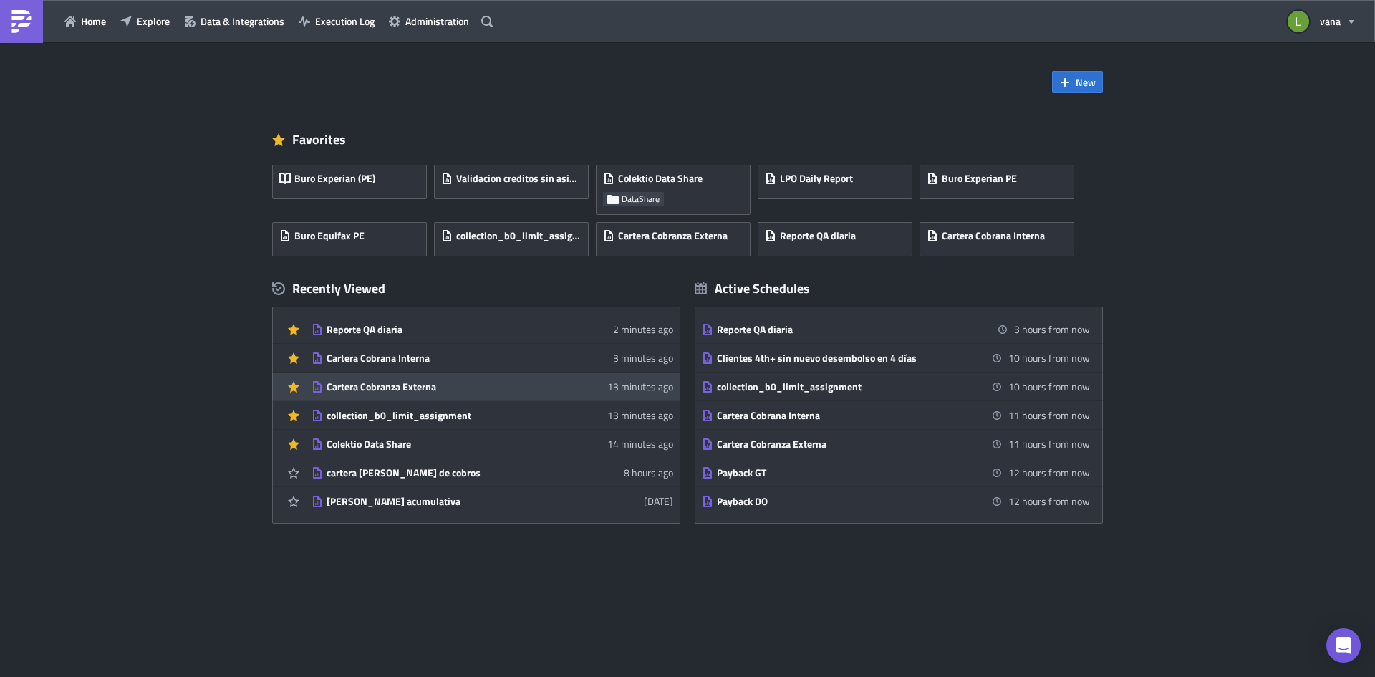
click at [437, 387] on div "Cartera Cobranza Externa" at bounding box center [452, 386] width 251 height 13
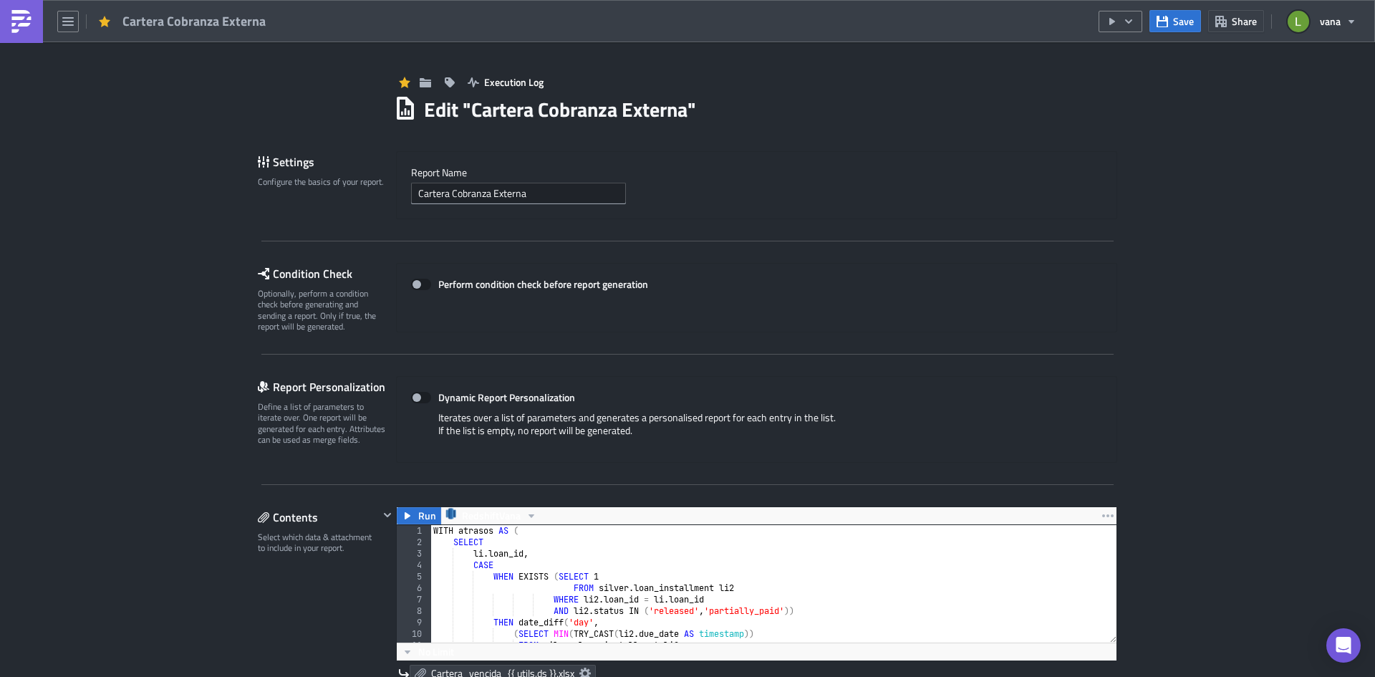
click at [20, 15] on img at bounding box center [21, 21] width 23 height 23
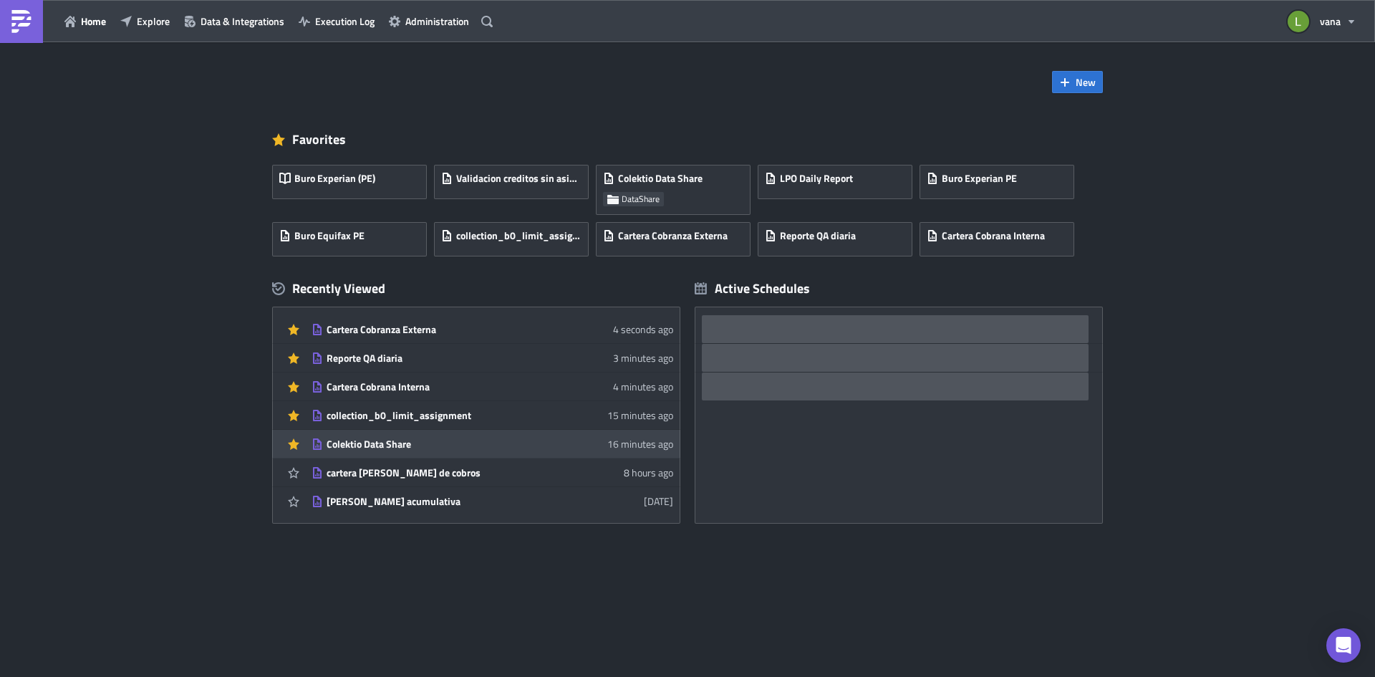
click at [418, 443] on div "Colektio Data Share" at bounding box center [452, 444] width 251 height 13
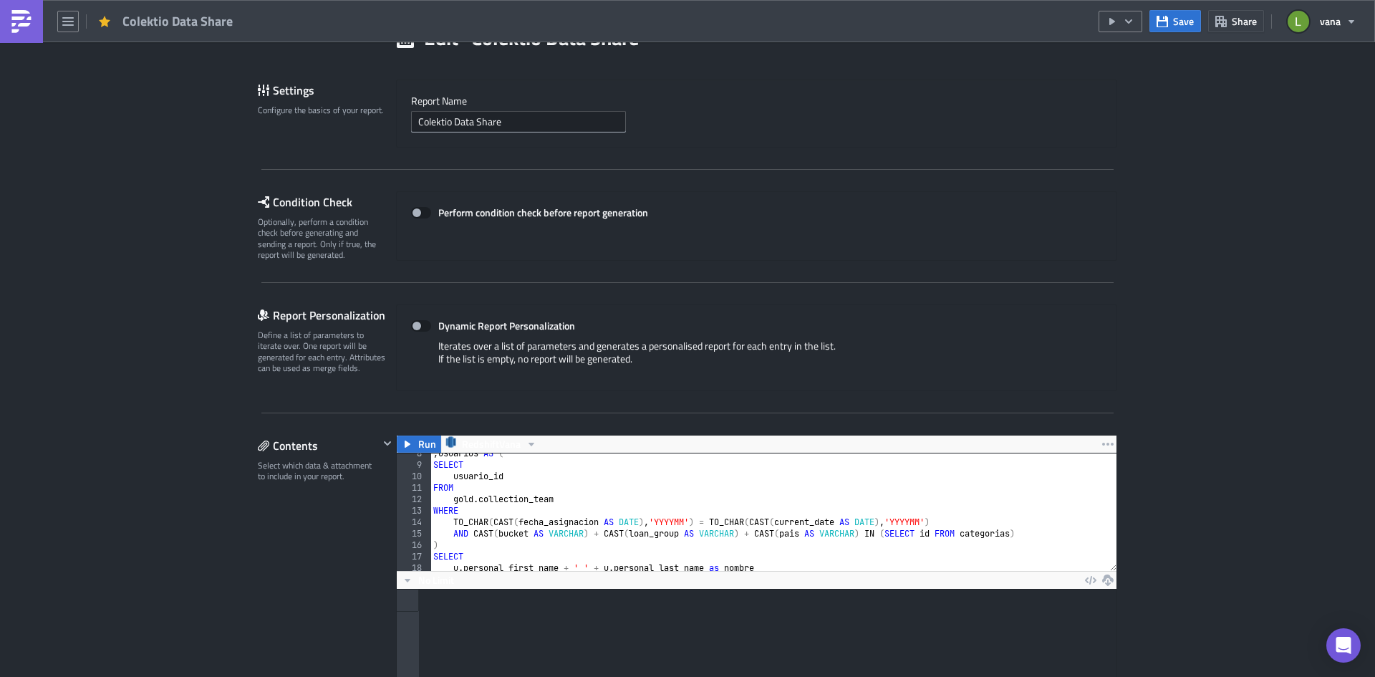
scroll to position [86, 0]
click at [410, 435] on button "Run" at bounding box center [419, 443] width 44 height 17
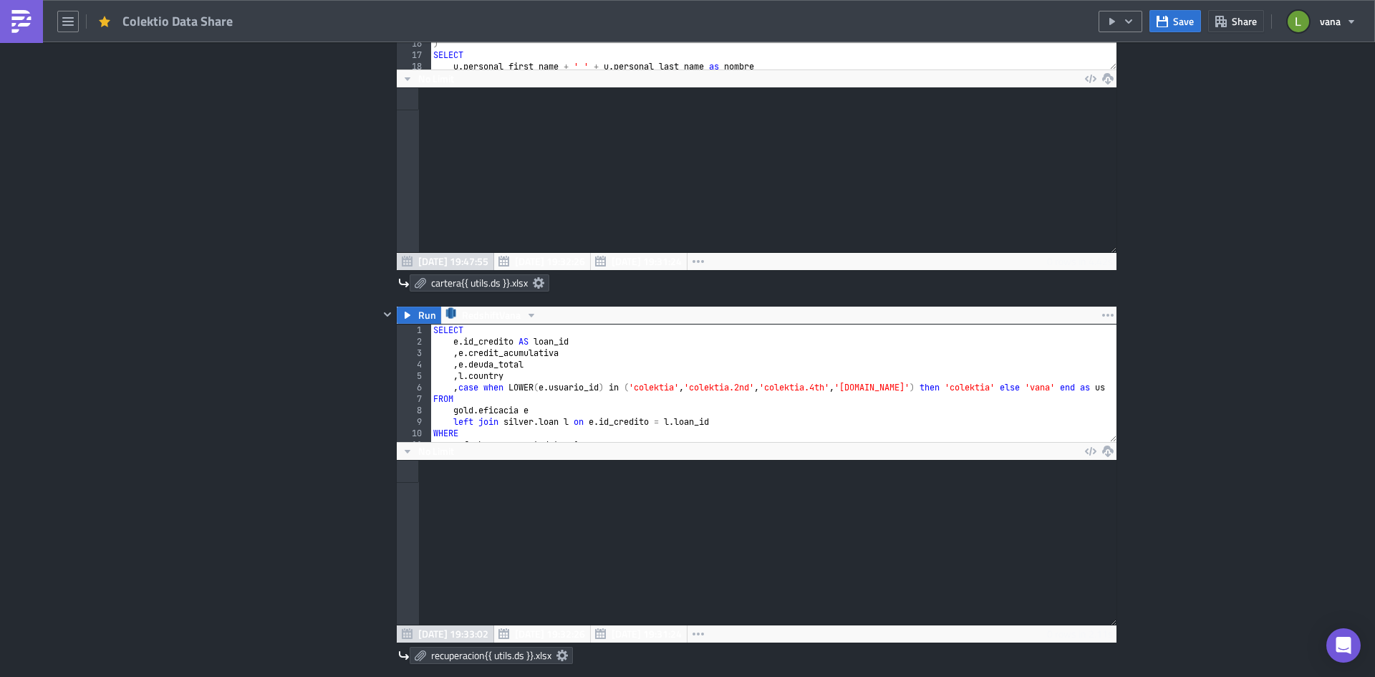
scroll to position [430, 0]
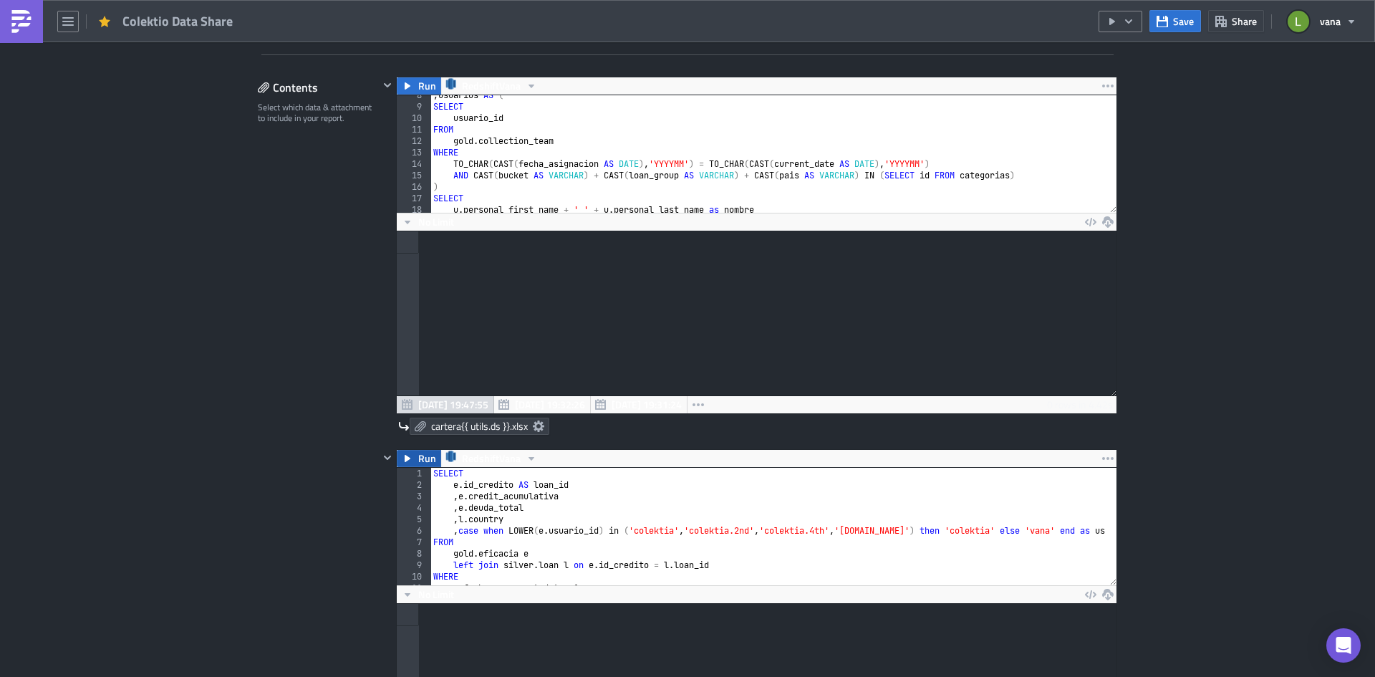
click at [402, 455] on icon "button" at bounding box center [407, 458] width 11 height 11
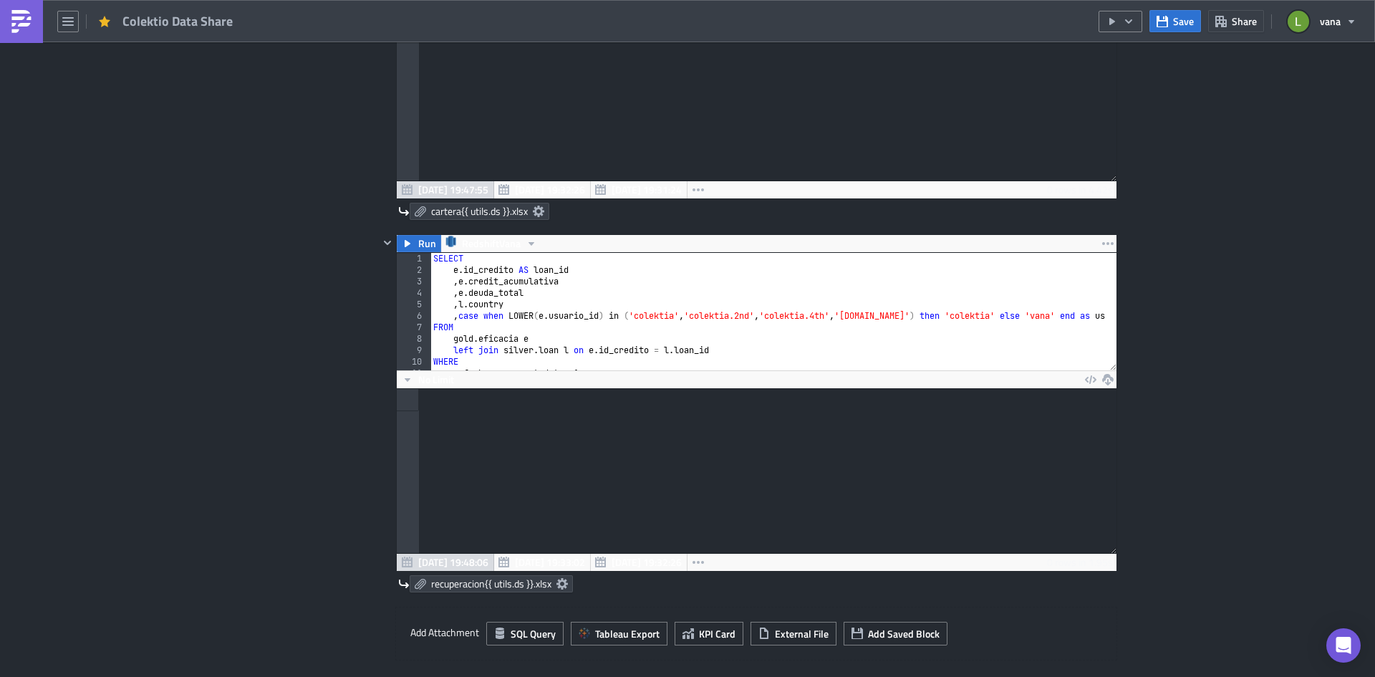
scroll to position [164, 720]
